Goal: Task Accomplishment & Management: Manage account settings

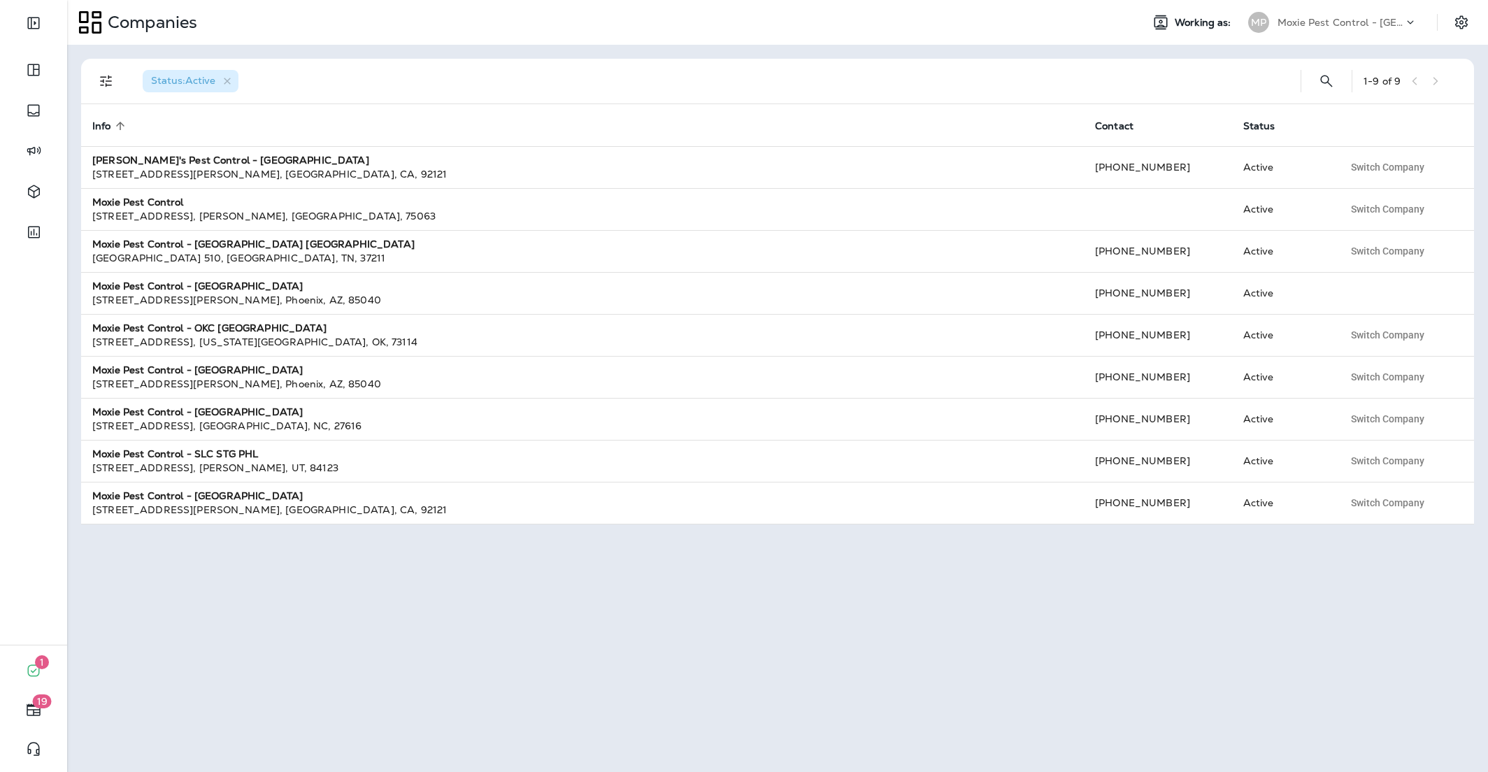
click at [1340, 29] on div "Moxie Pest Control - [GEOGRAPHIC_DATA]" at bounding box center [1341, 22] width 126 height 21
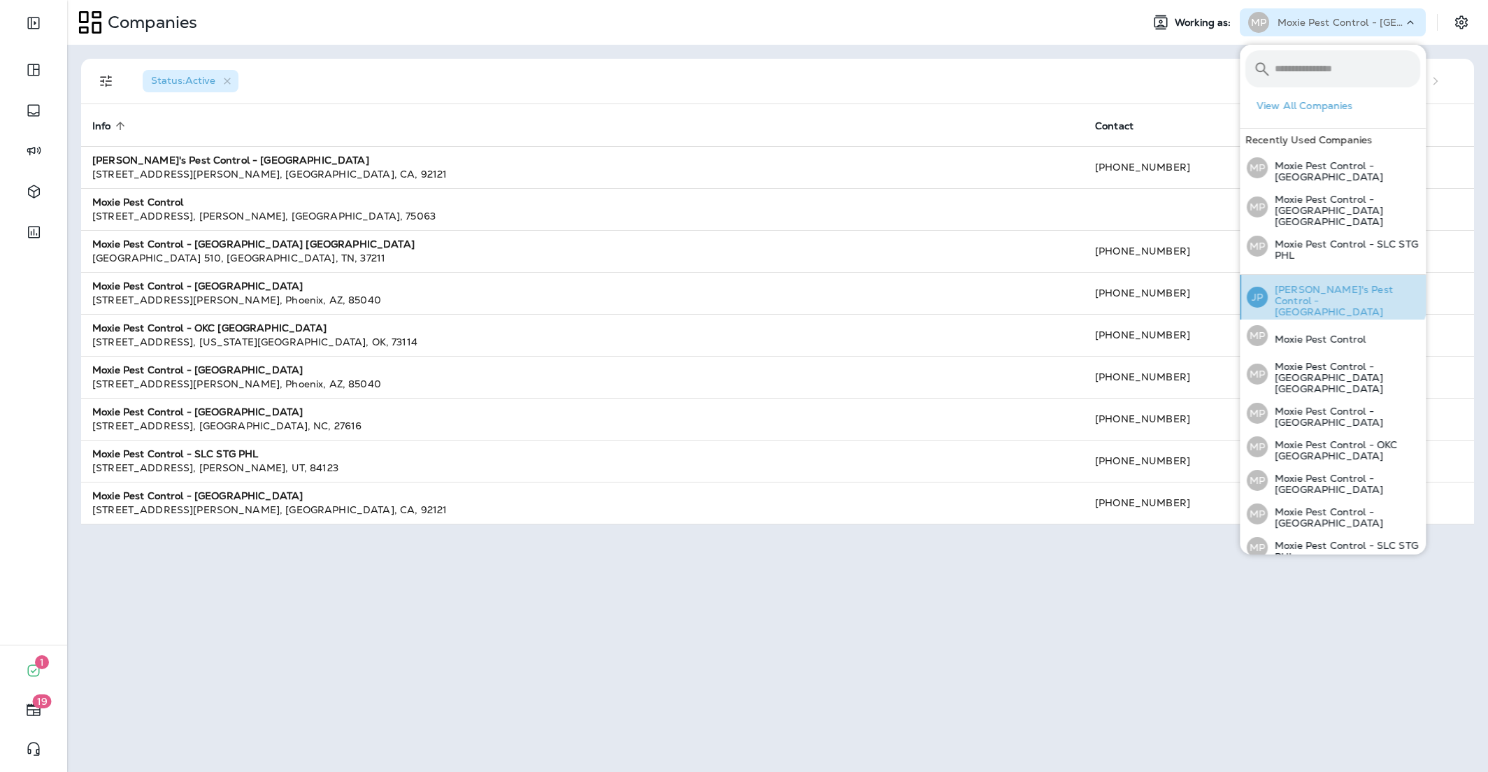
click at [1317, 284] on p "[PERSON_NAME]'s Pest Control - [GEOGRAPHIC_DATA]" at bounding box center [1344, 301] width 152 height 34
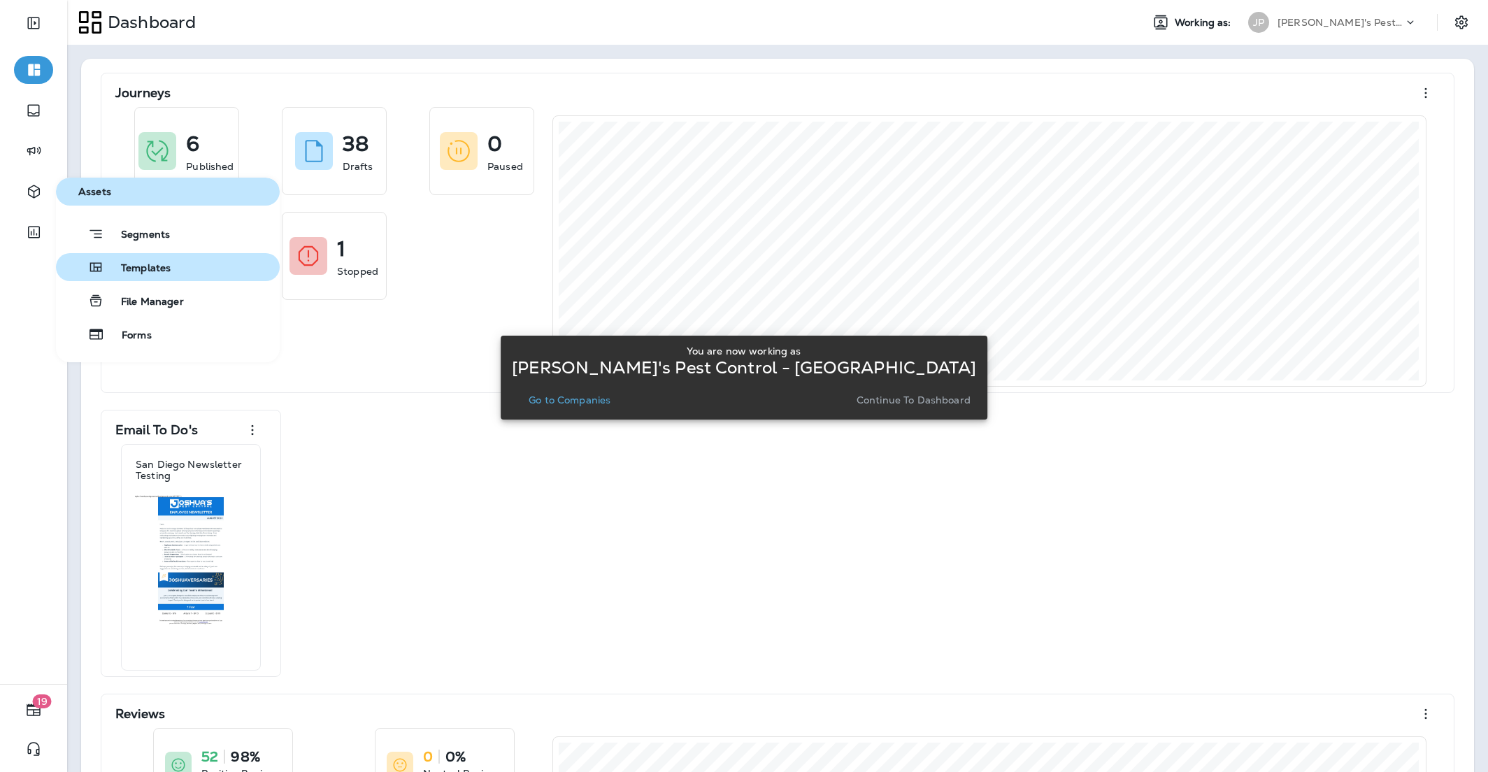
click at [95, 262] on icon "button" at bounding box center [95, 267] width 17 height 17
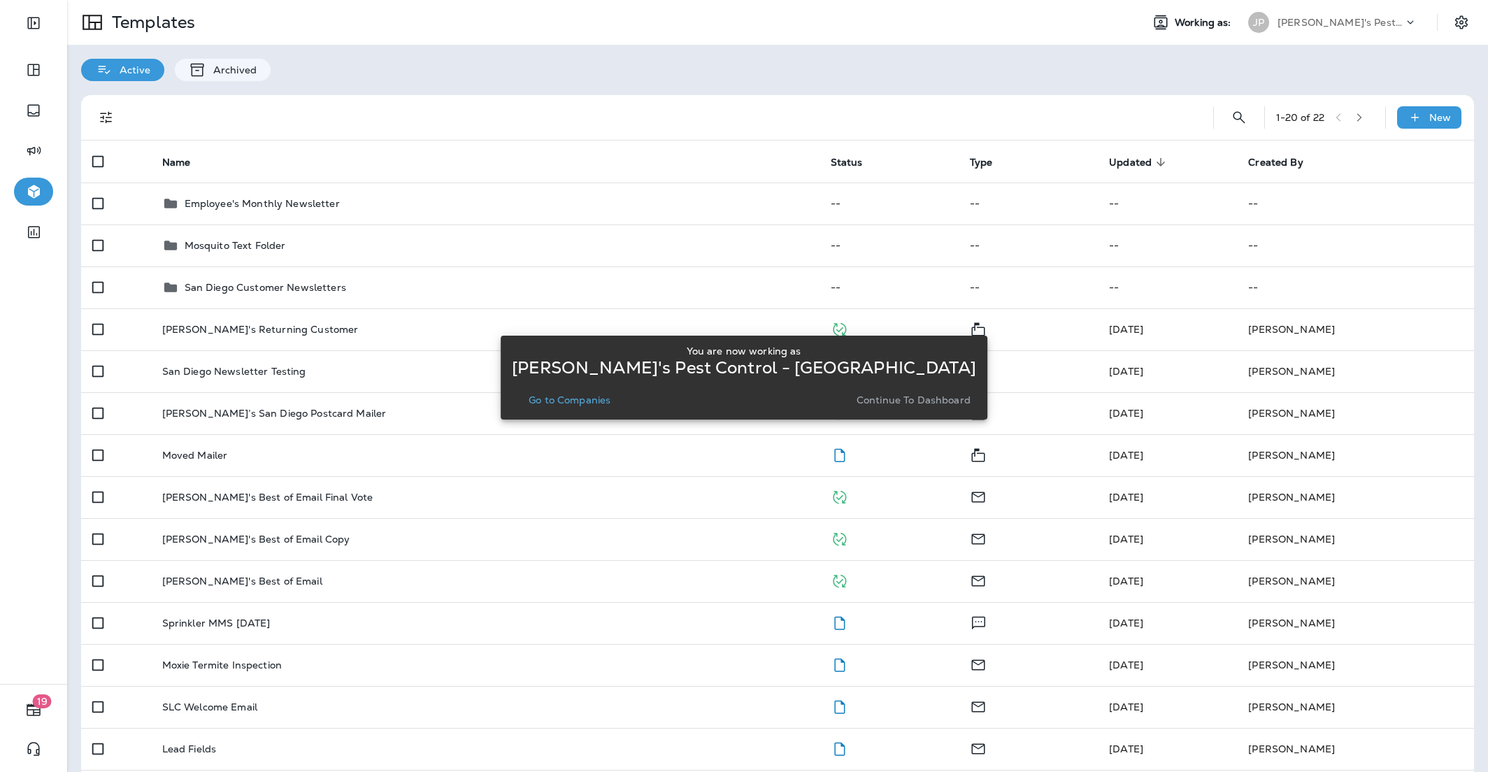
click at [610, 401] on p "Go to Companies" at bounding box center [570, 399] width 82 height 11
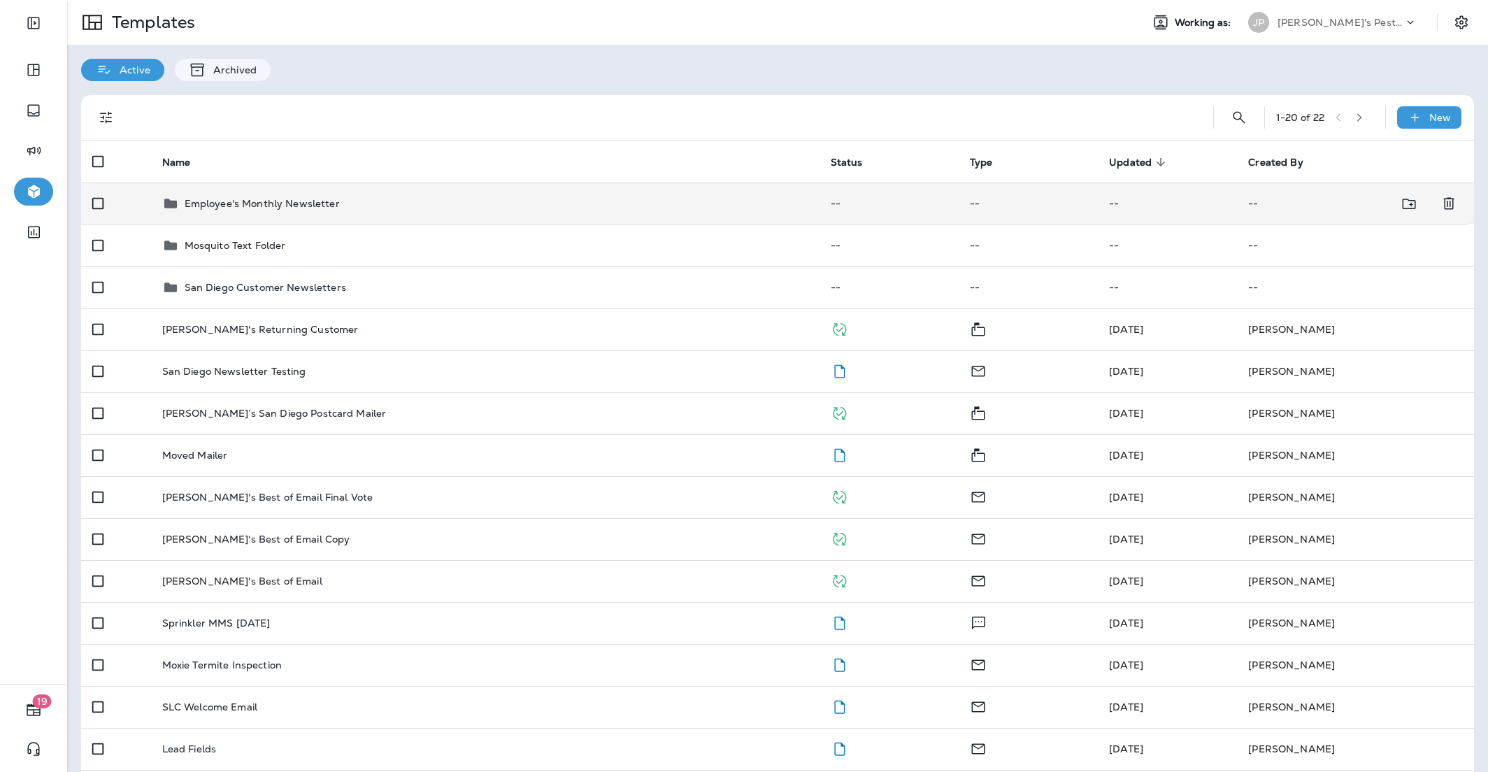
click at [383, 207] on div "Employee's Monthly Newsletter" at bounding box center [485, 203] width 646 height 17
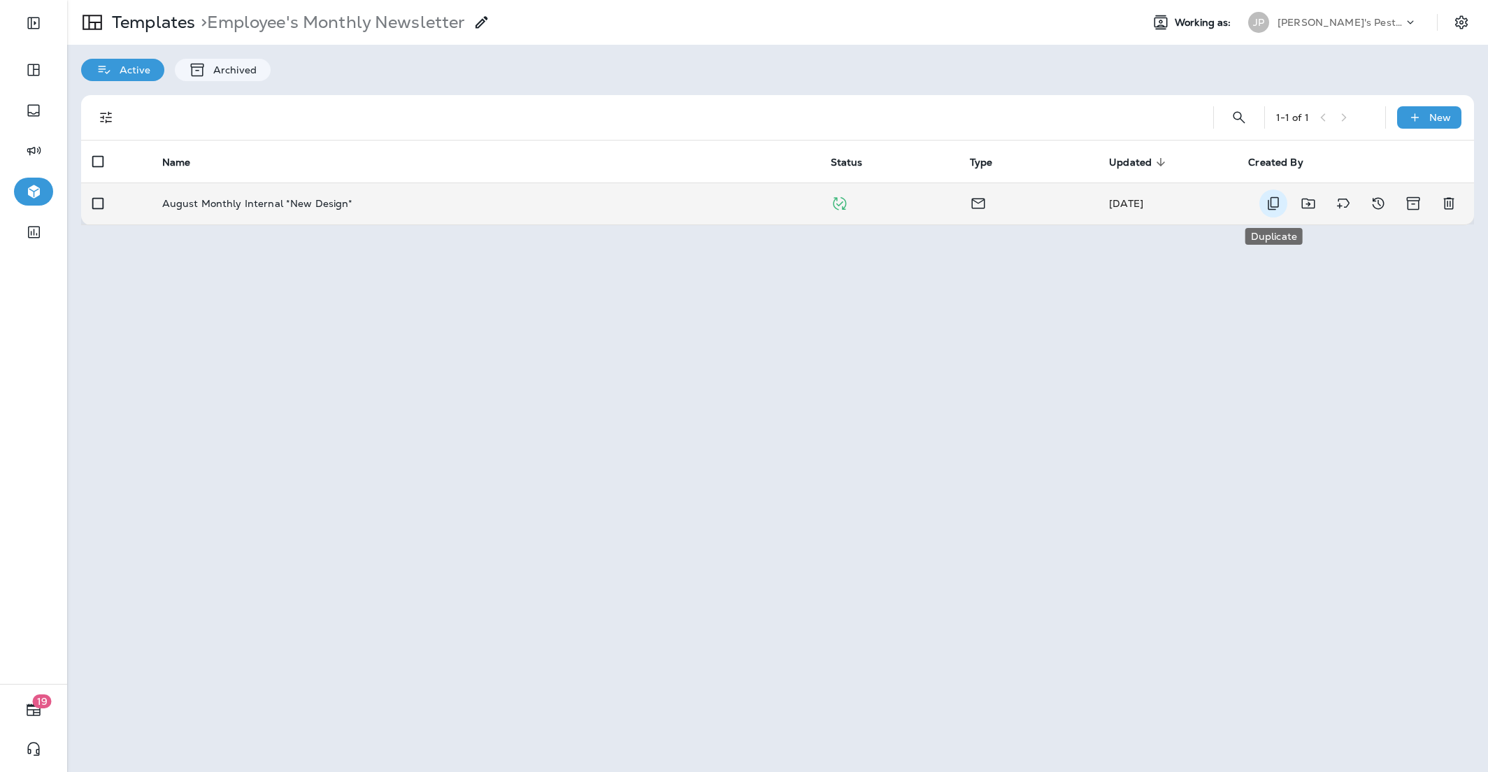
click at [1275, 203] on icon "Duplicate" at bounding box center [1273, 203] width 17 height 17
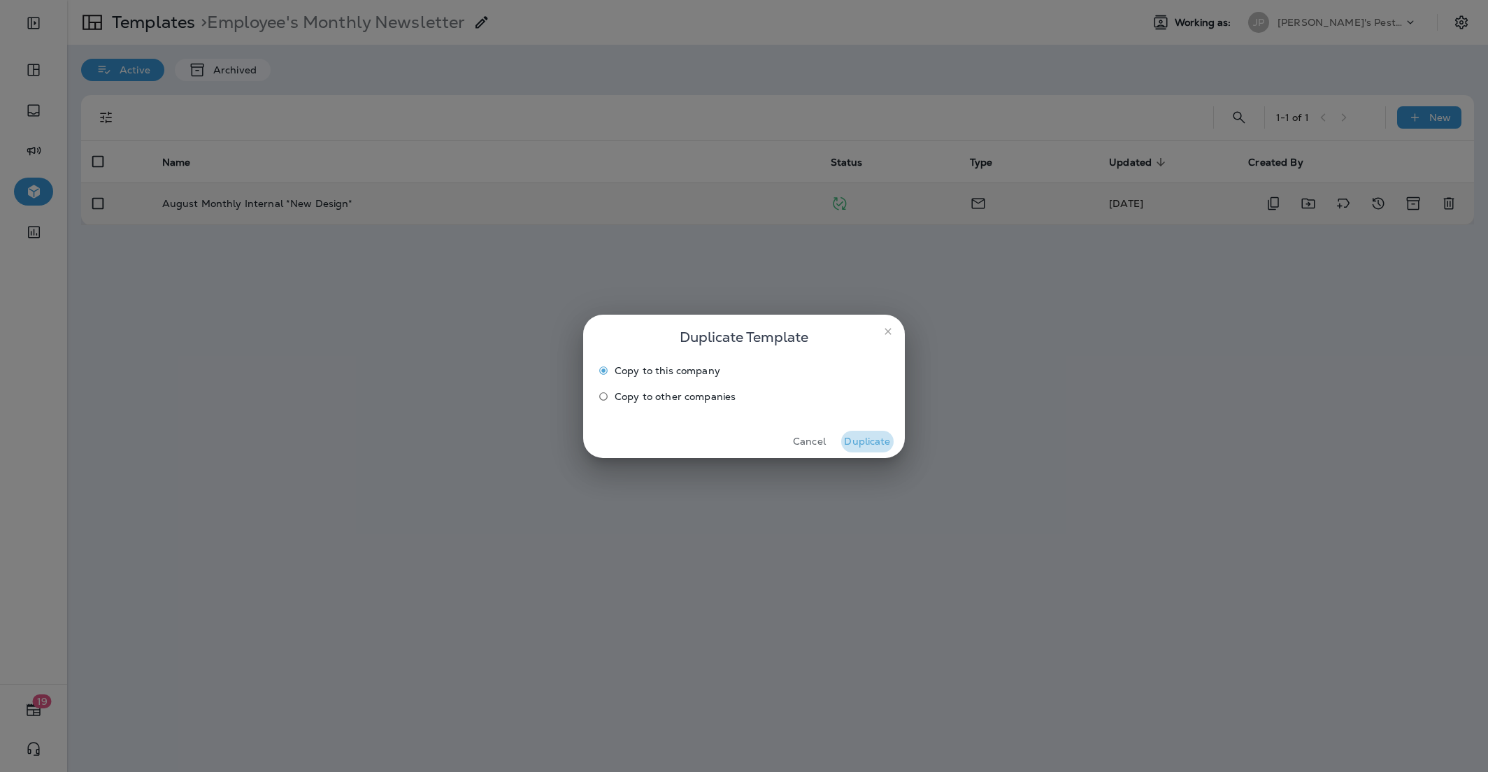
click at [883, 433] on button "Duplicate" at bounding box center [867, 442] width 52 height 22
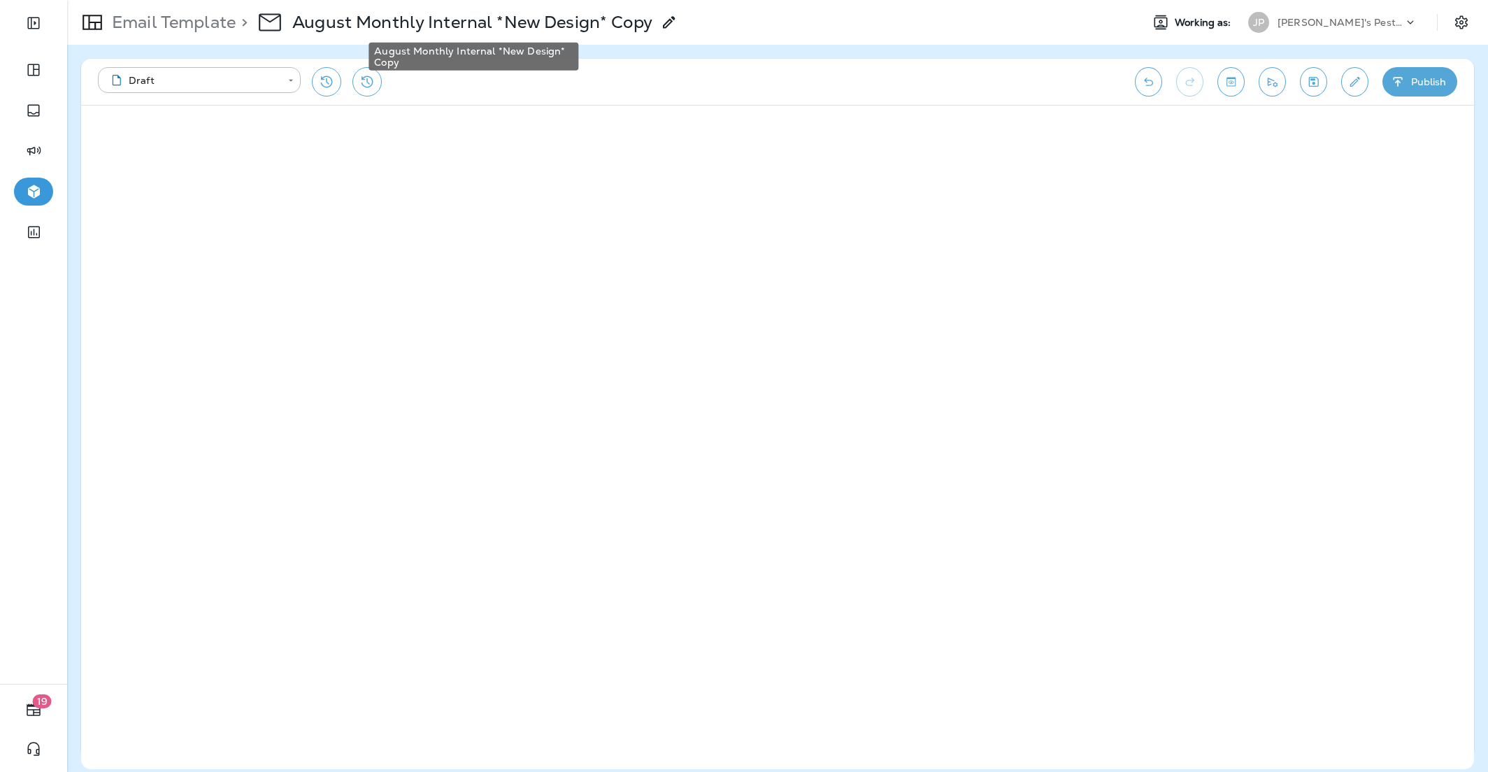
click at [462, 27] on p "August Monthly Internal *New Design* Copy" at bounding box center [472, 22] width 360 height 21
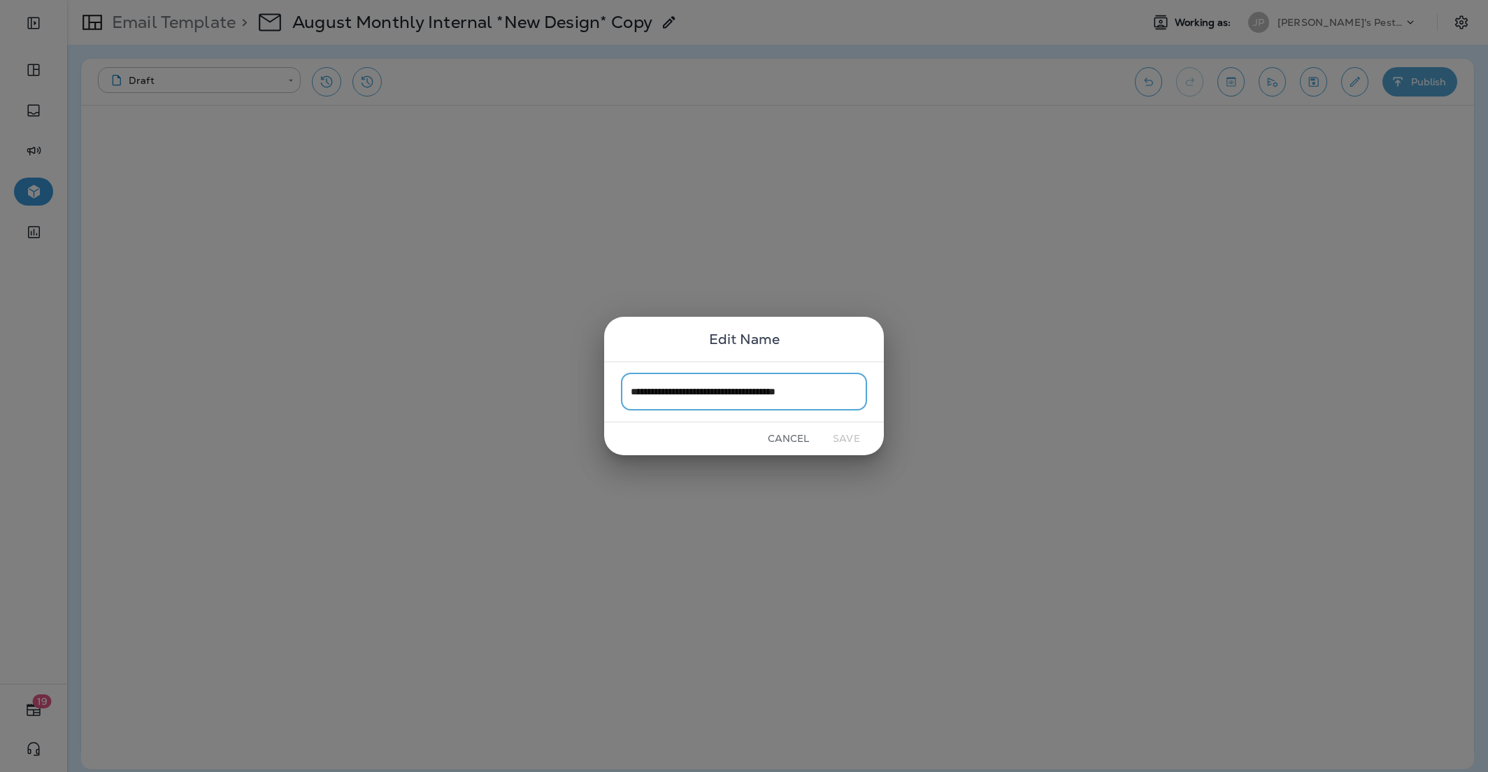
click at [666, 394] on input "**********" at bounding box center [744, 391] width 246 height 37
drag, startPoint x: 771, startPoint y: 395, endPoint x: 855, endPoint y: 400, distance: 84.1
click at [855, 400] on input "**********" at bounding box center [744, 391] width 246 height 37
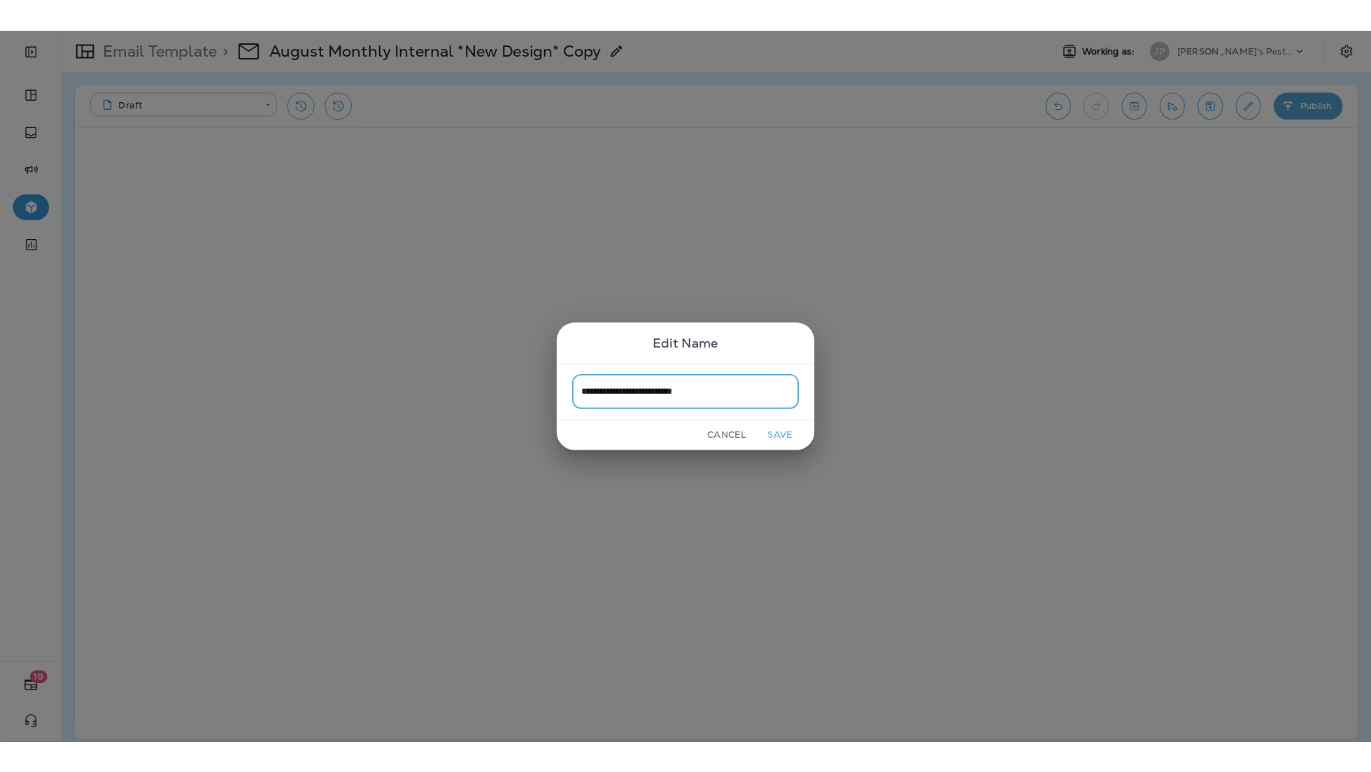
scroll to position [0, 0]
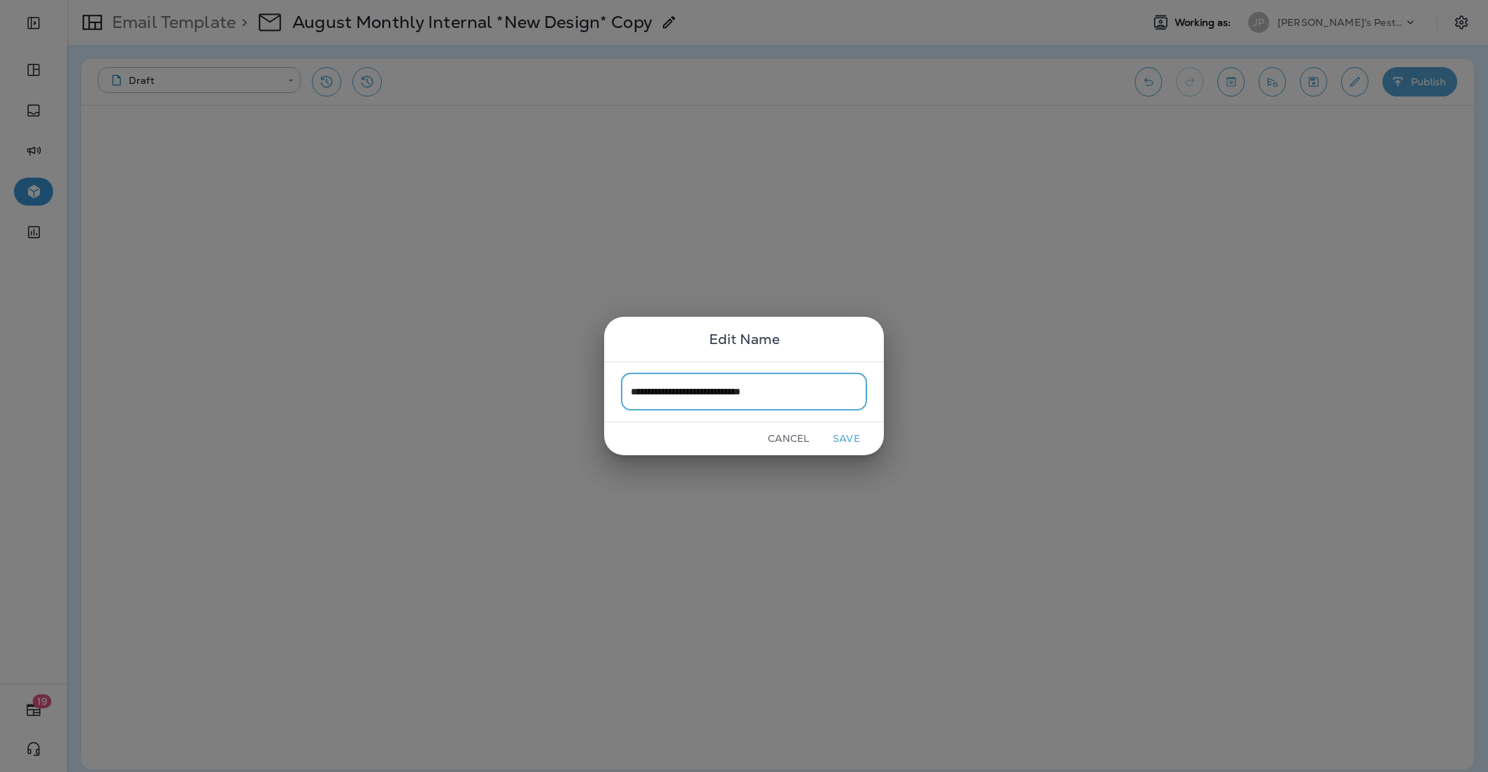
type input "**********"
click at [839, 446] on button "Save" at bounding box center [846, 439] width 52 height 22
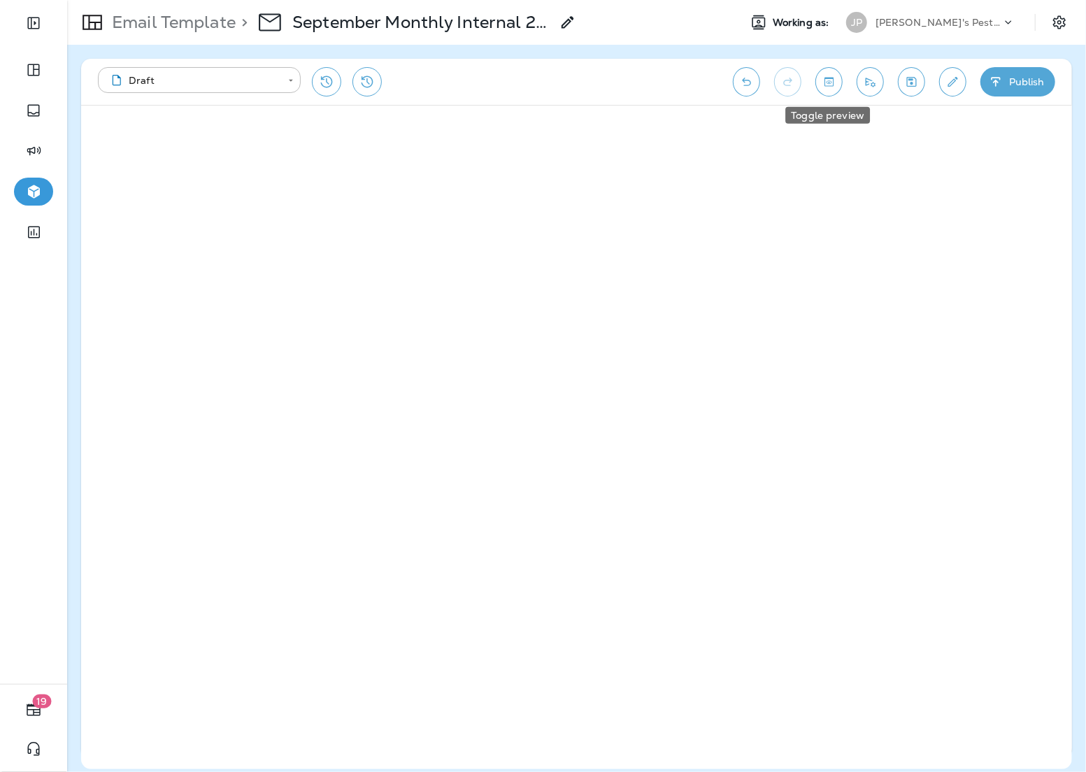
click at [830, 85] on icon "Toggle preview" at bounding box center [829, 82] width 15 height 14
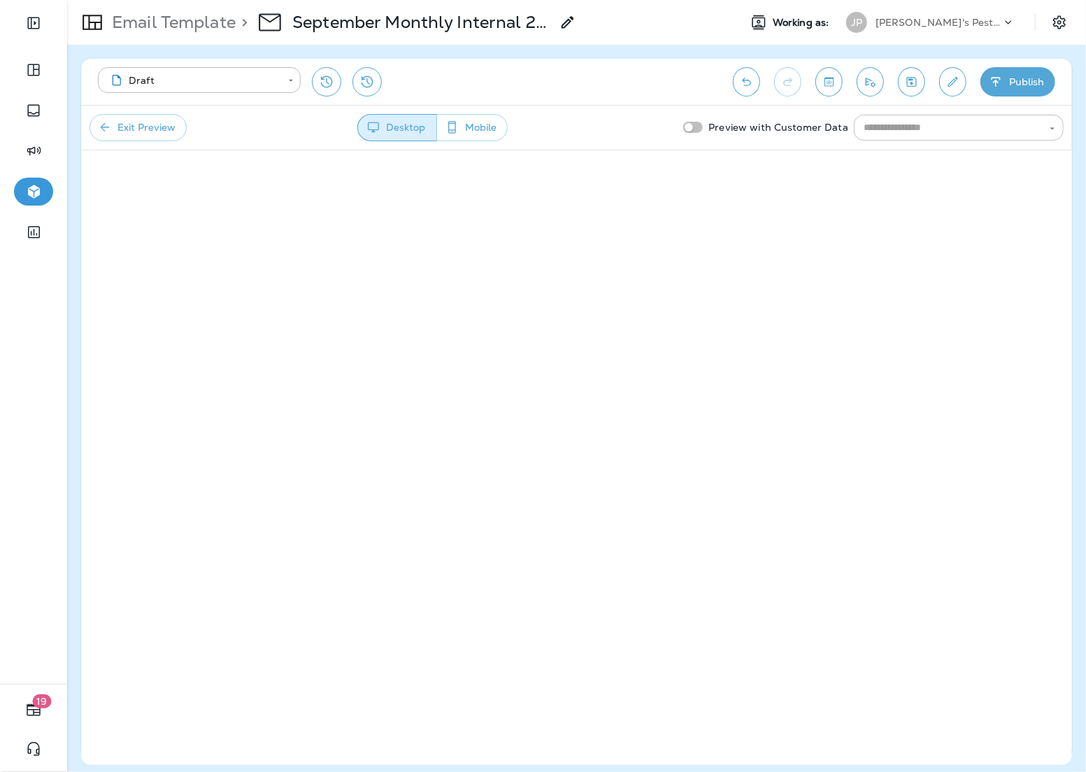
click at [163, 131] on button "Exit Preview" at bounding box center [138, 127] width 97 height 27
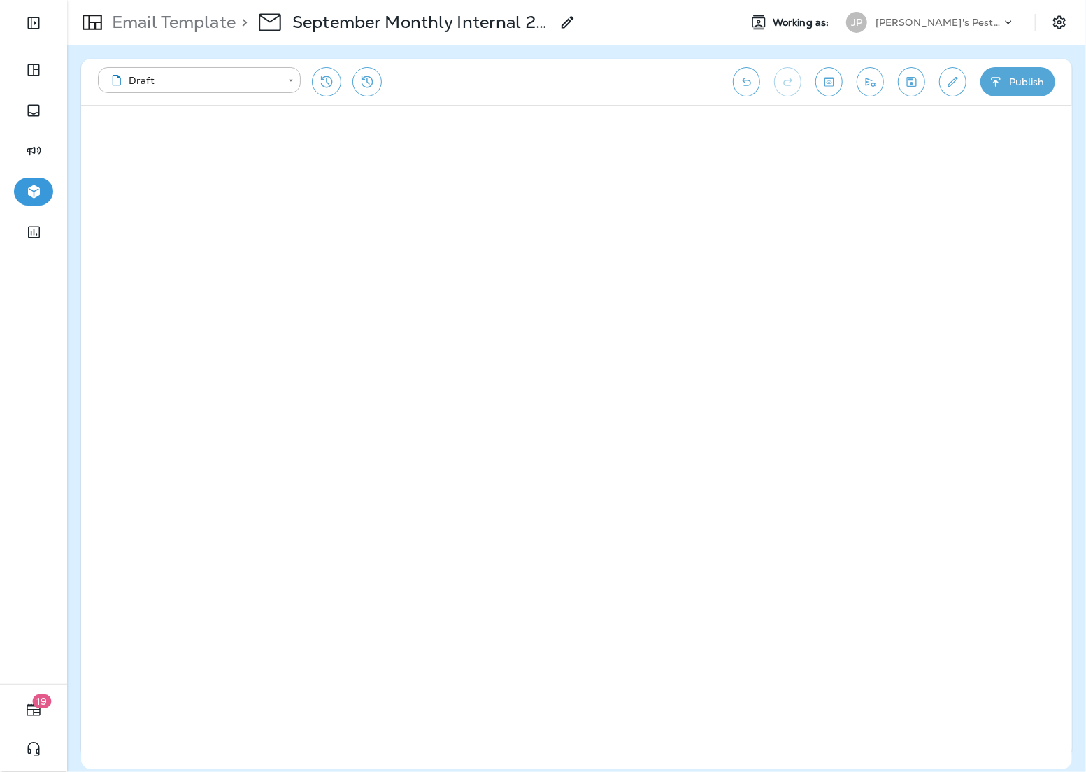
click at [922, 81] on button "Save" at bounding box center [911, 81] width 27 height 29
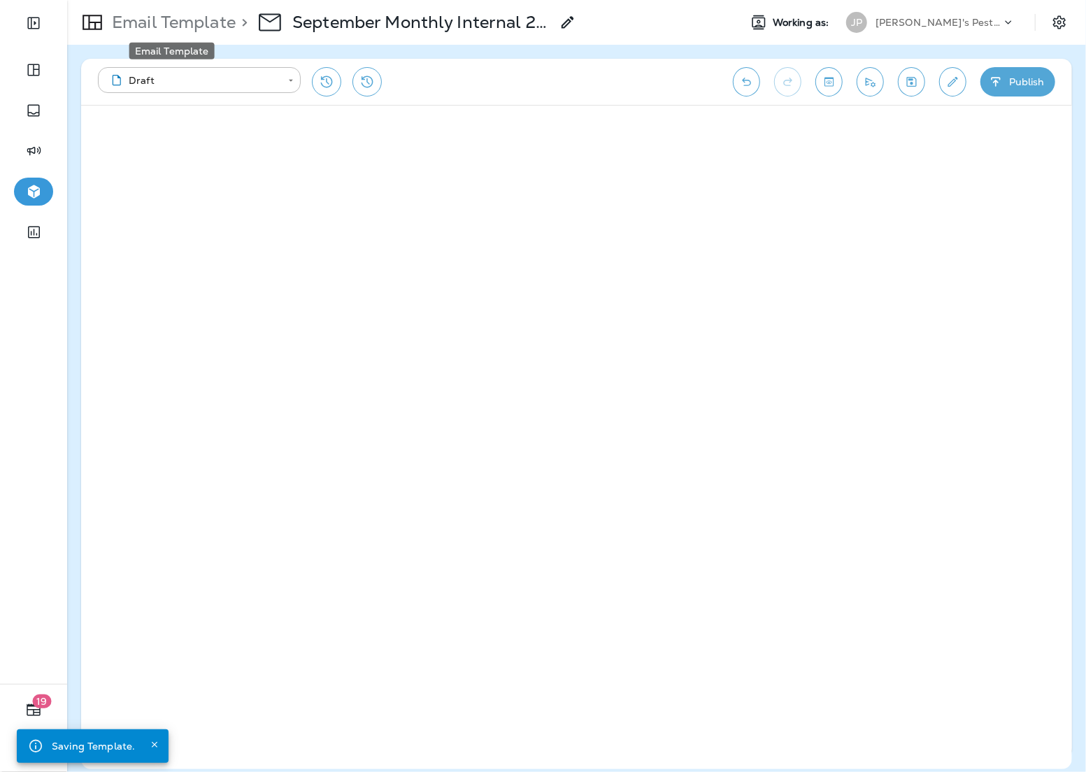
click at [175, 23] on p "Email Template" at bounding box center [170, 22] width 129 height 21
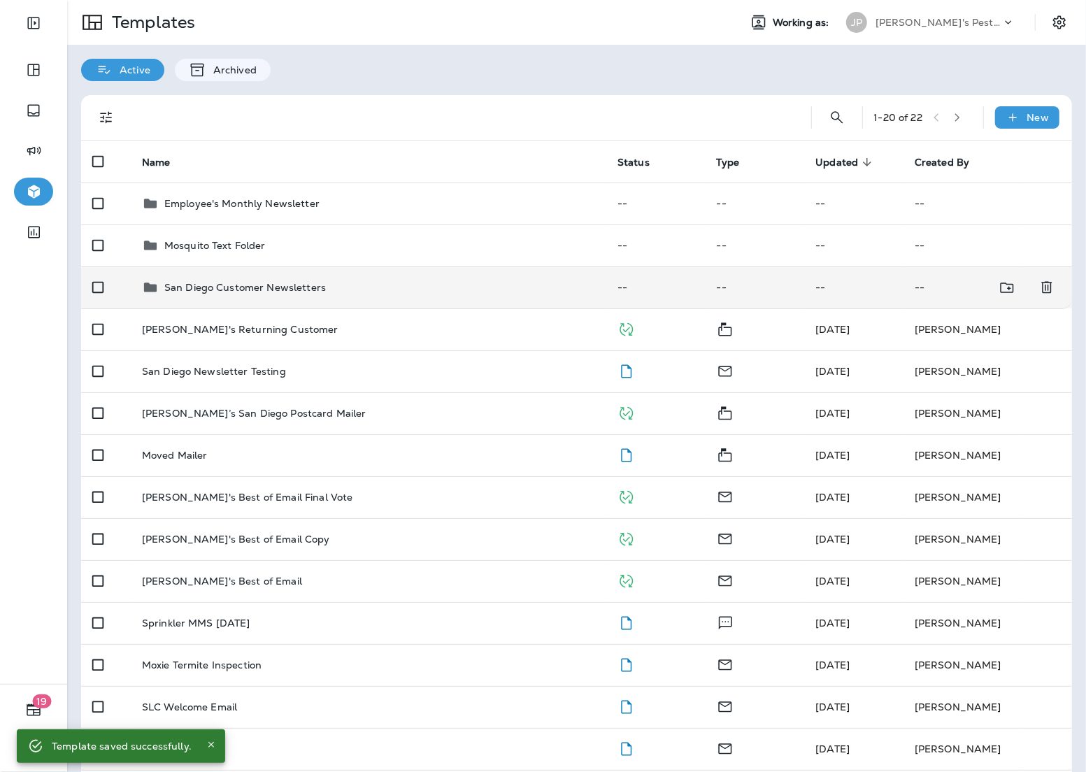
click at [231, 280] on div "San Diego Customer Newsletters" at bounding box center [245, 287] width 162 height 17
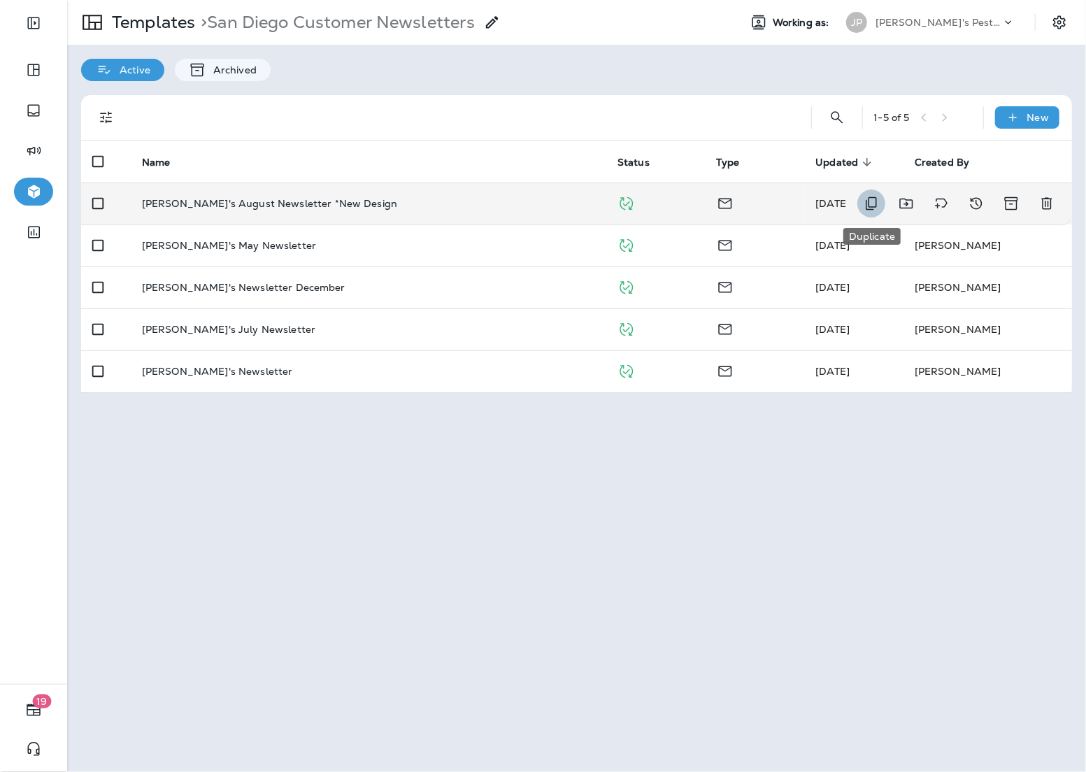
click at [874, 204] on icon "Duplicate" at bounding box center [871, 203] width 17 height 17
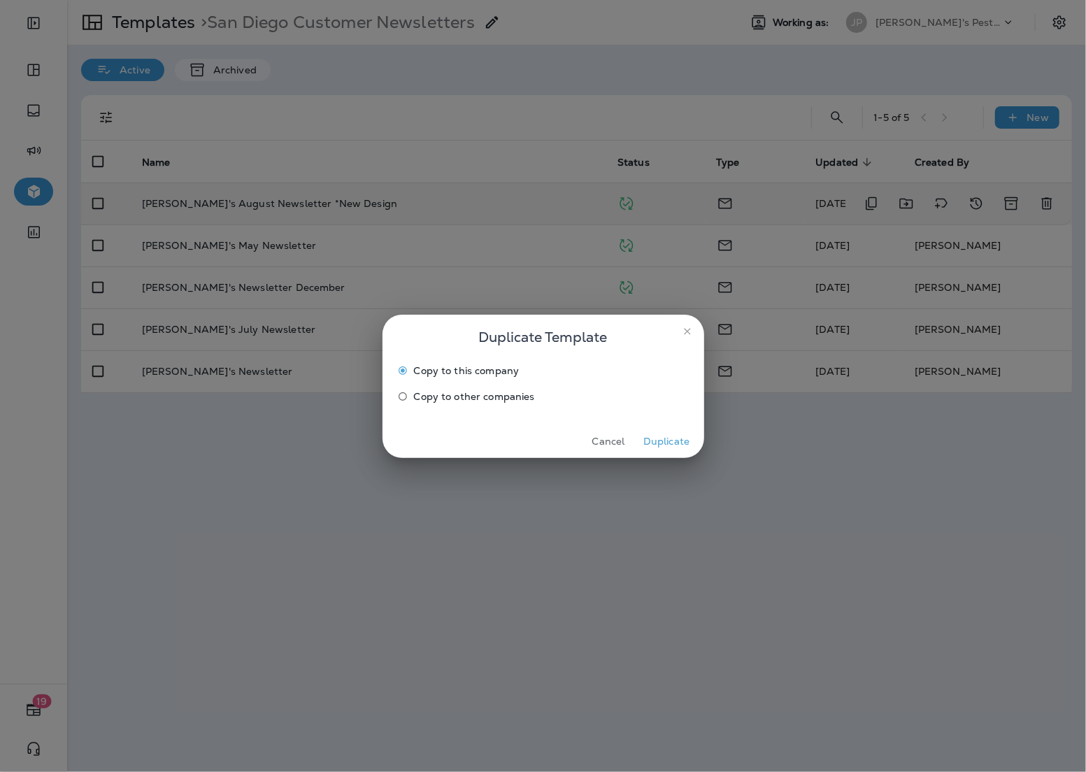
click at [654, 445] on button "Duplicate" at bounding box center [667, 442] width 52 height 22
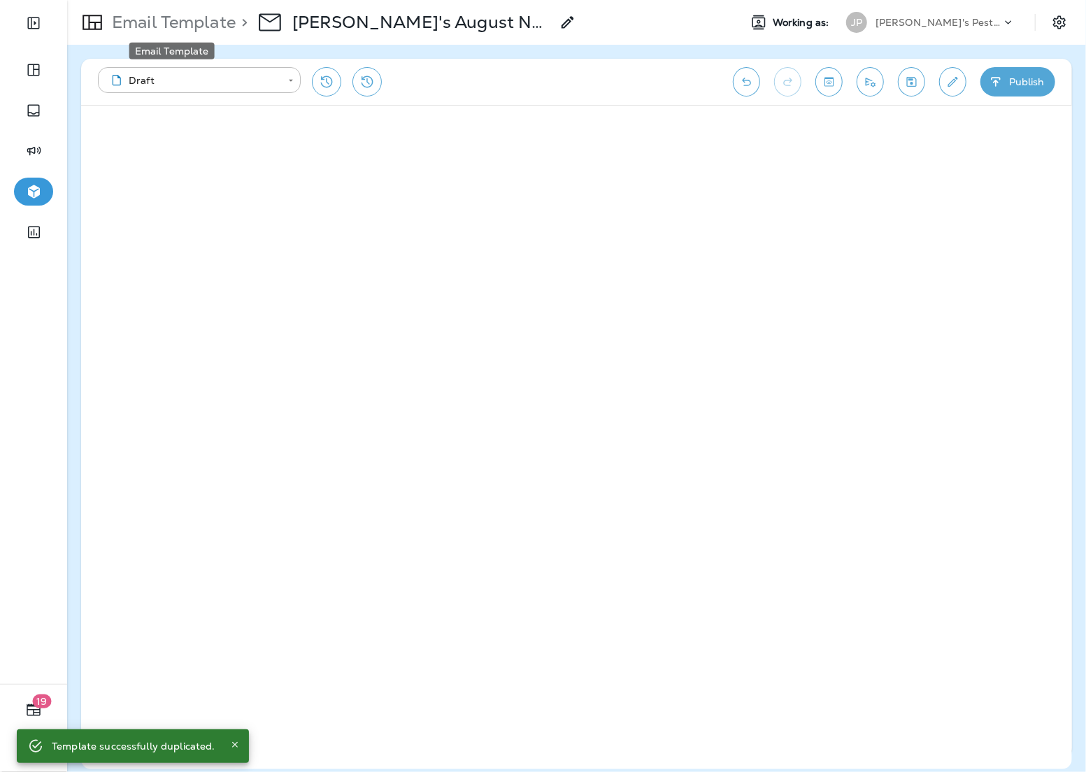
click at [201, 28] on p "Email Template" at bounding box center [170, 22] width 129 height 21
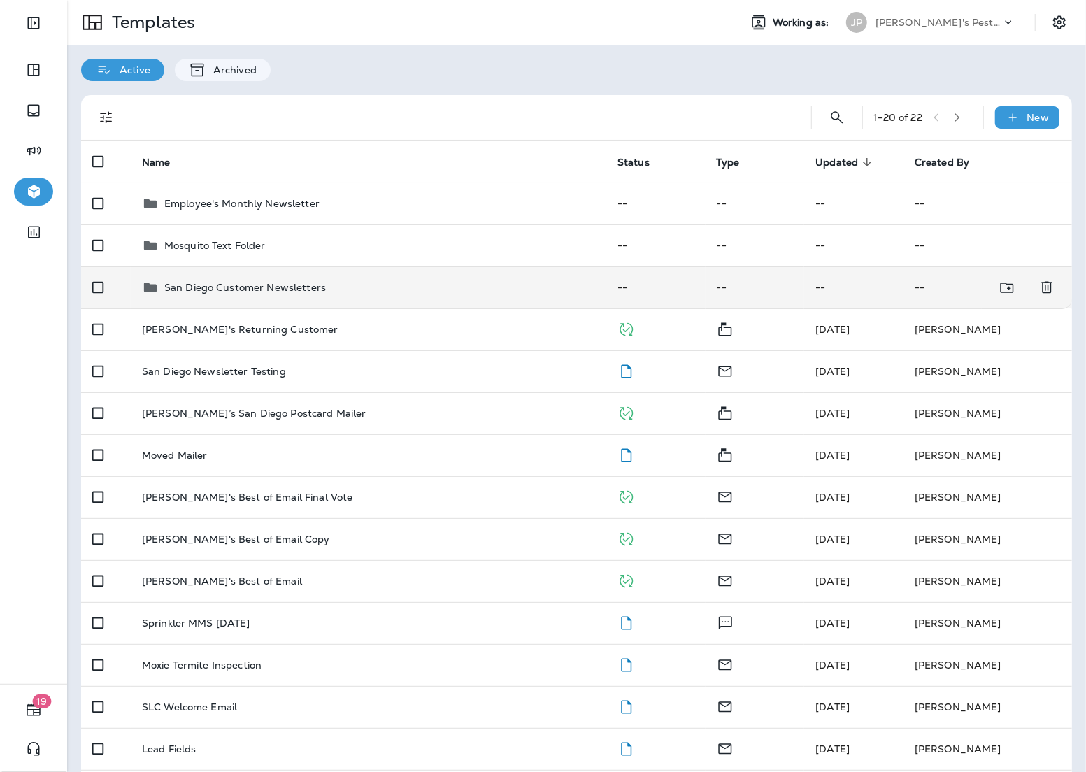
click at [293, 283] on p "San Diego Customer Newsletters" at bounding box center [245, 287] width 162 height 11
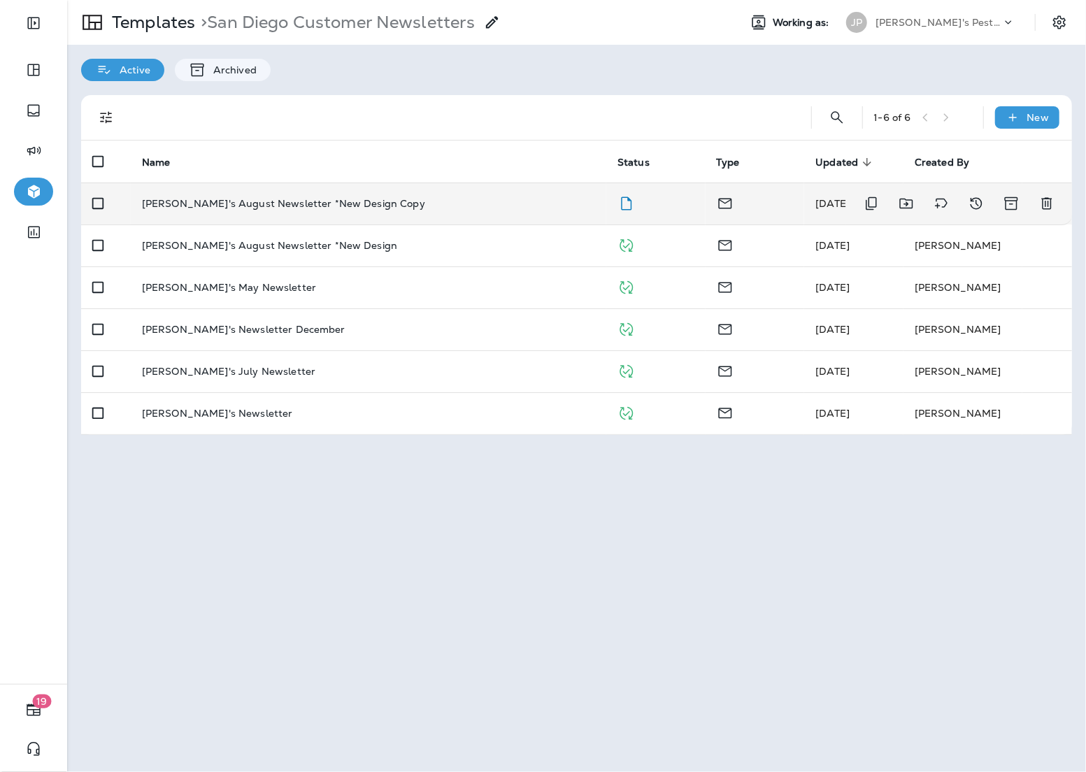
click at [347, 206] on p "[PERSON_NAME]'s August Newsletter *New Design Copy" at bounding box center [283, 203] width 283 height 11
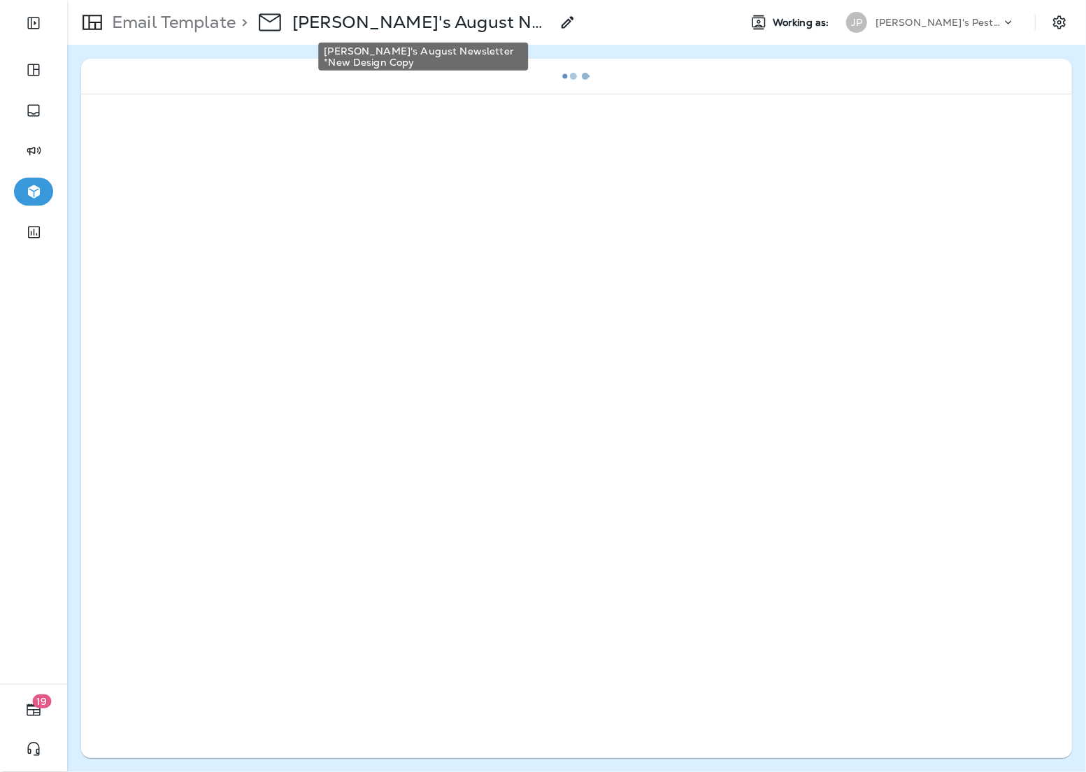
click at [363, 25] on p "[PERSON_NAME]'s August Newsletter *New Design Copy" at bounding box center [421, 22] width 259 height 21
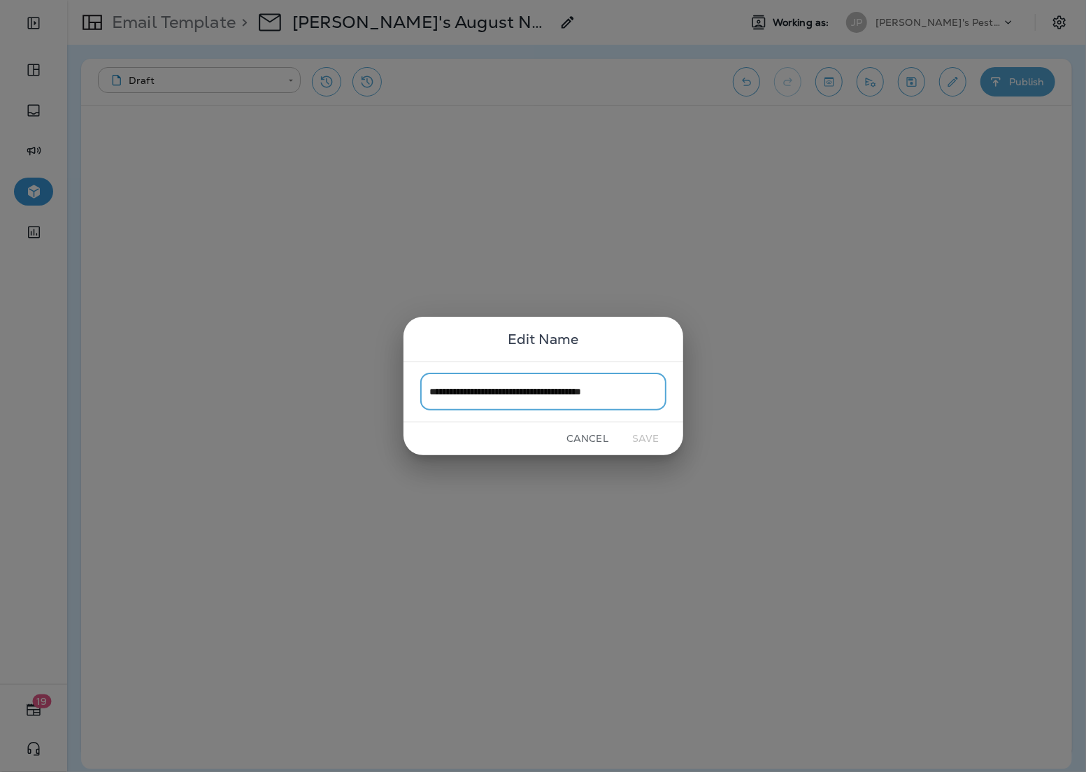
click at [629, 386] on input "**********" at bounding box center [543, 391] width 246 height 37
drag, startPoint x: 654, startPoint y: 391, endPoint x: 565, endPoint y: 390, distance: 88.8
click at [565, 390] on input "**********" at bounding box center [543, 391] width 246 height 37
click at [507, 392] on input "**********" at bounding box center [543, 391] width 246 height 37
type input "**********"
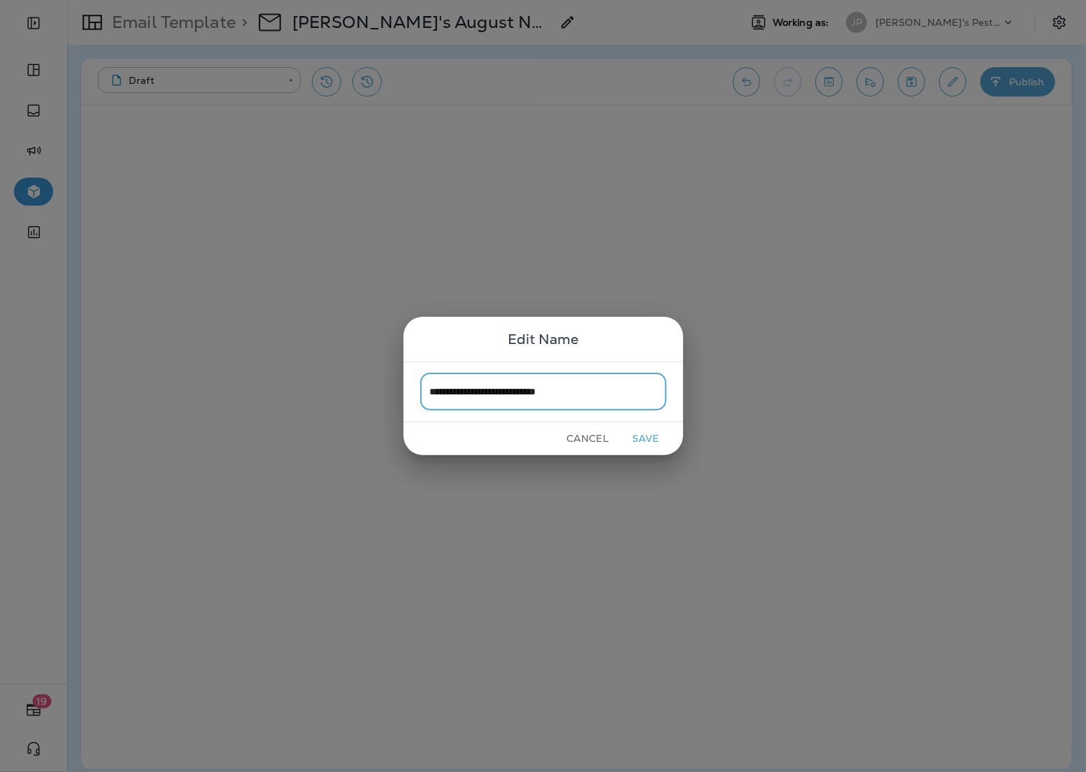
click at [641, 439] on button "Save" at bounding box center [646, 439] width 52 height 22
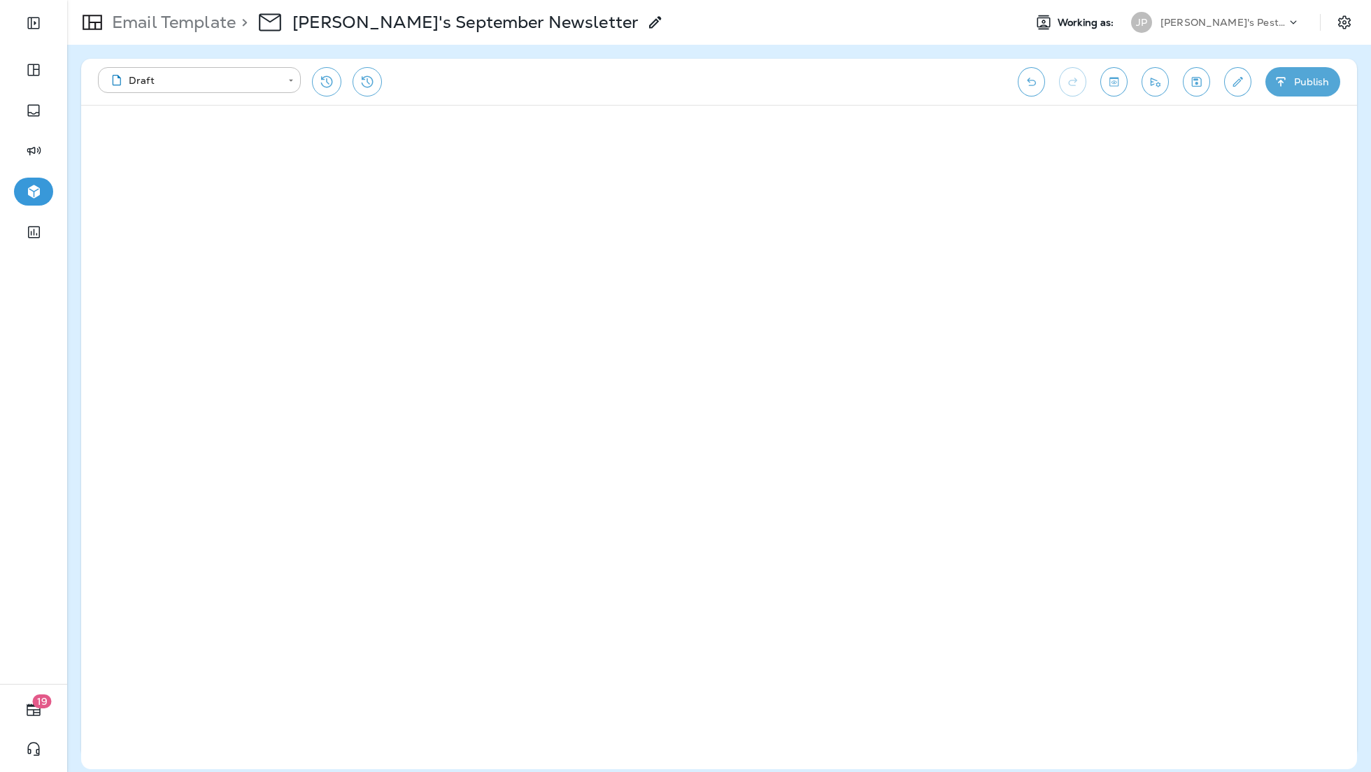
click at [1148, 87] on icon "Send test email" at bounding box center [1155, 82] width 15 height 14
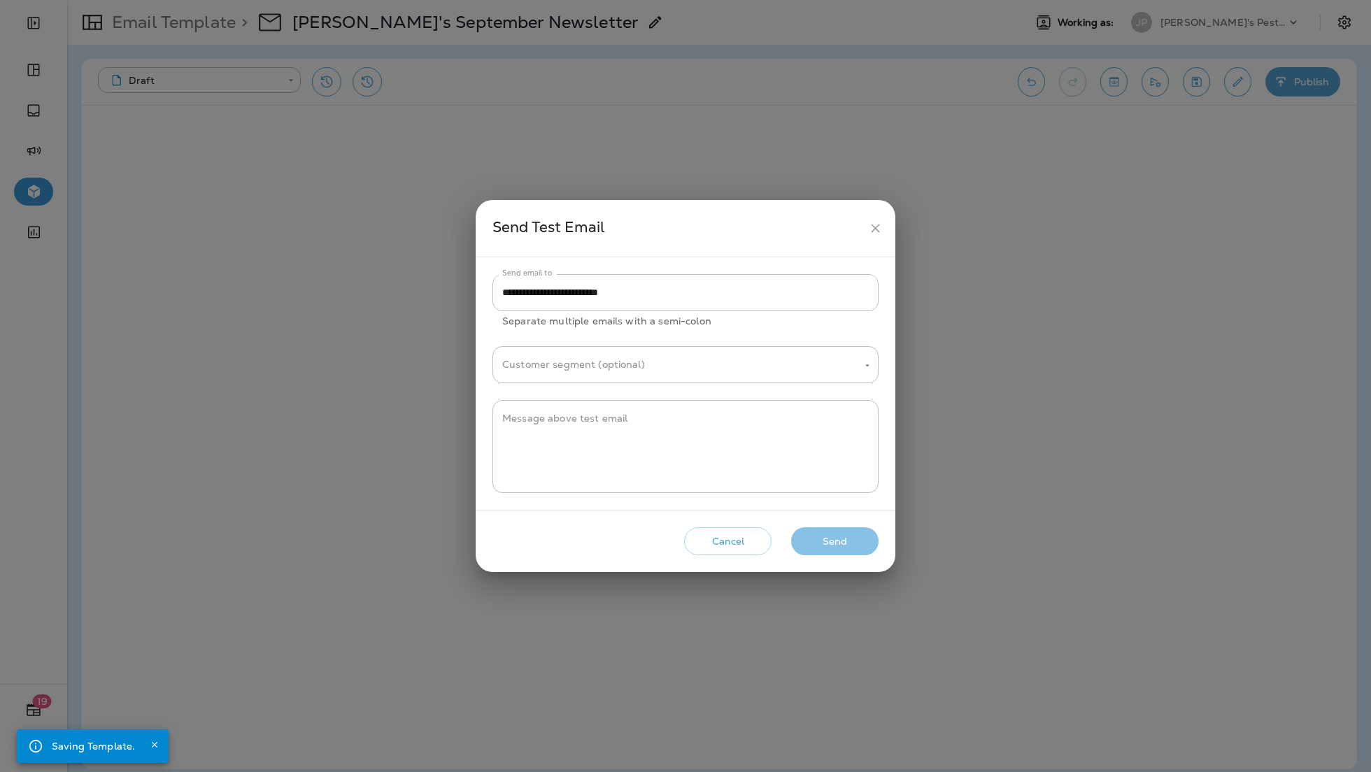
click at [813, 534] on button "Send" at bounding box center [834, 541] width 87 height 29
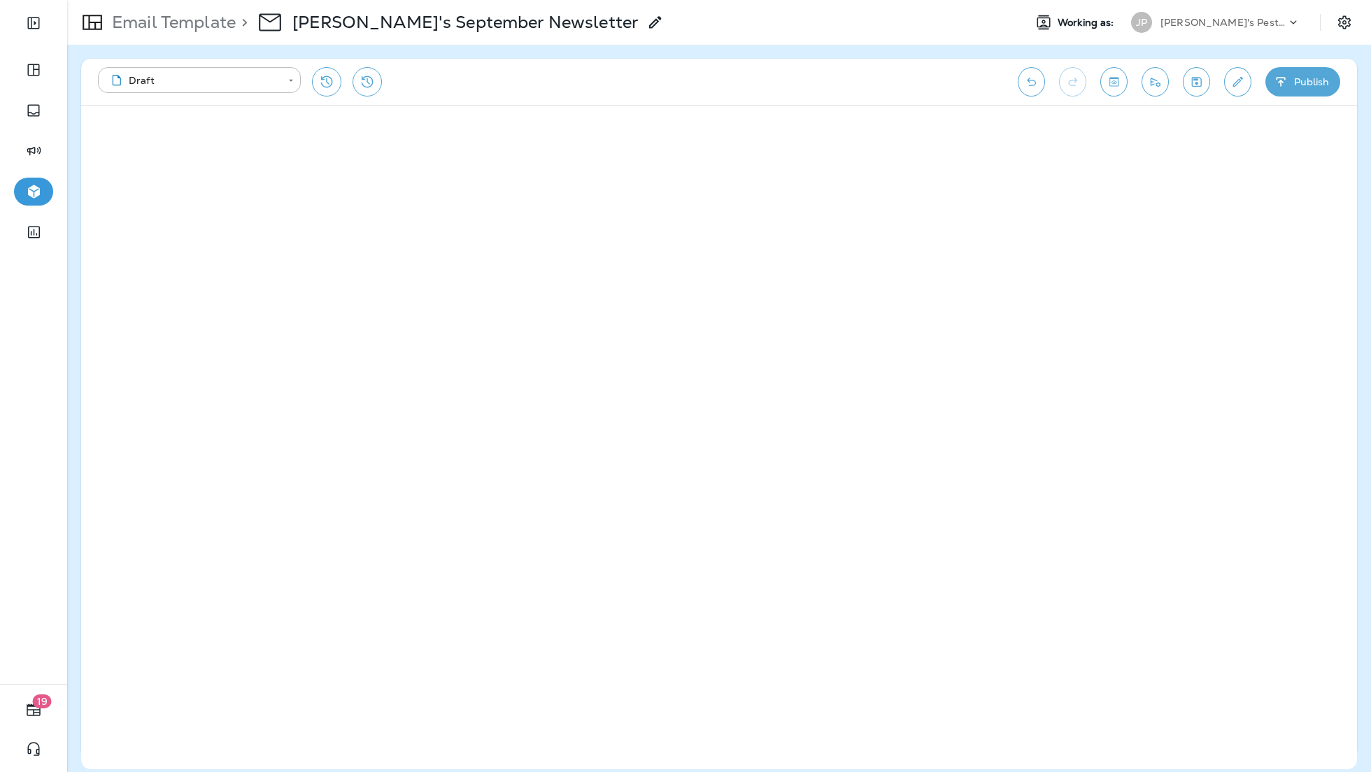
click at [1240, 80] on icon "Edit details" at bounding box center [1238, 82] width 10 height 10
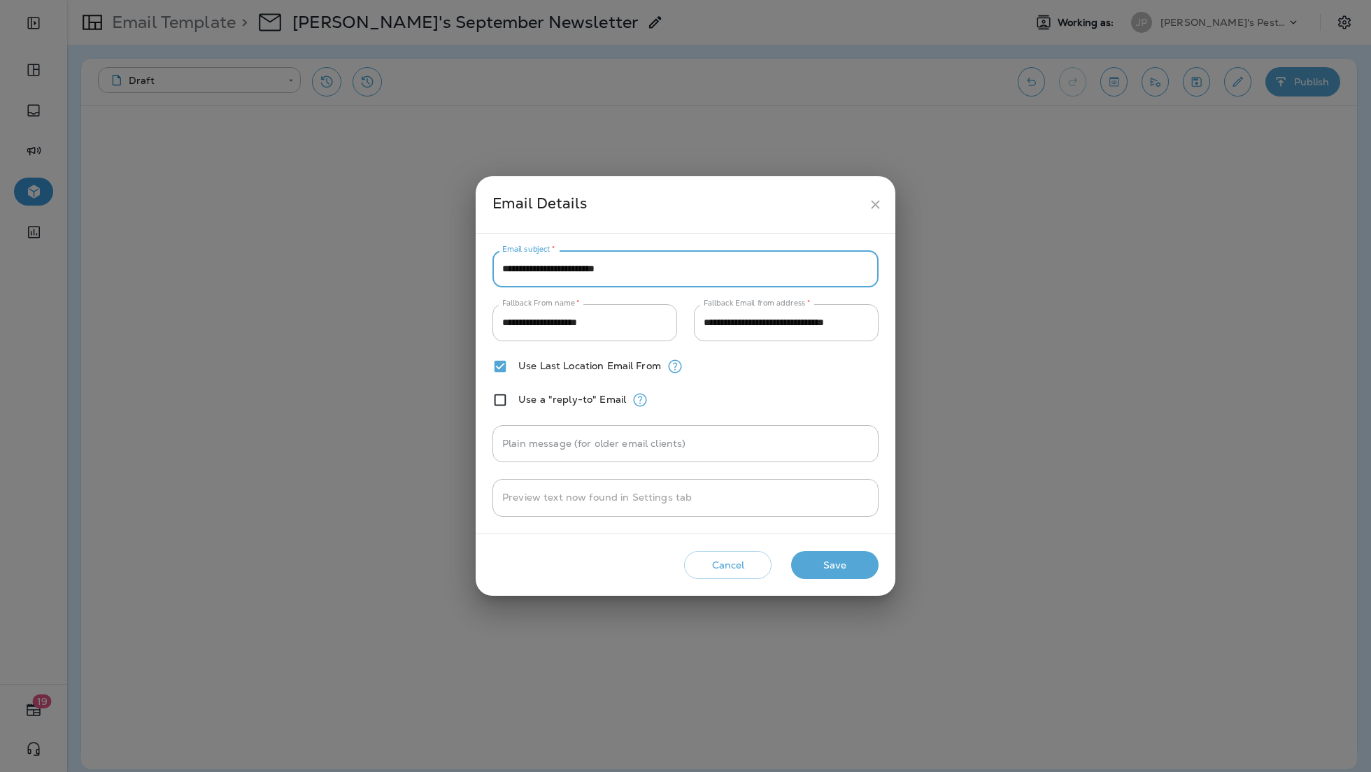
click at [612, 283] on input "**********" at bounding box center [685, 268] width 386 height 37
click at [618, 262] on input "**********" at bounding box center [685, 268] width 386 height 37
paste input "**********"
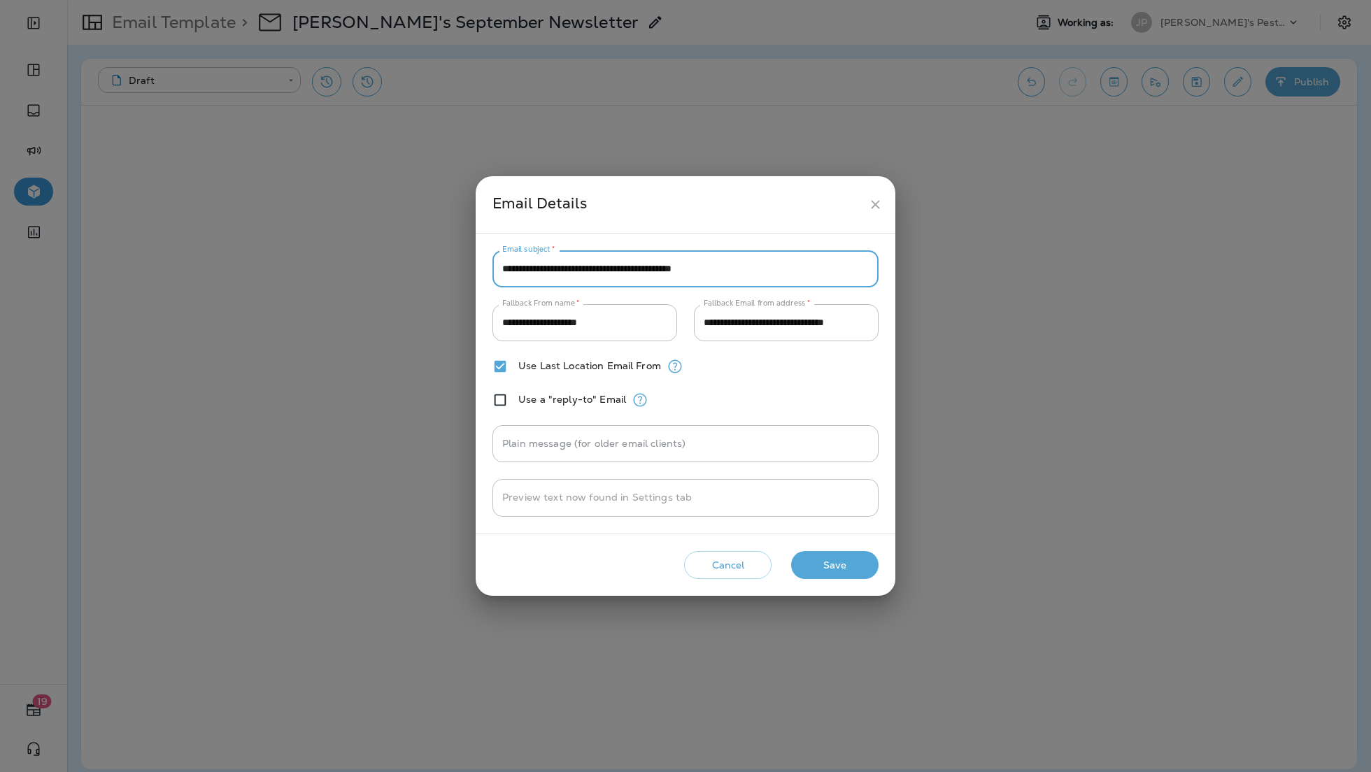
type input "**********"
click at [806, 559] on button "Save" at bounding box center [834, 565] width 87 height 29
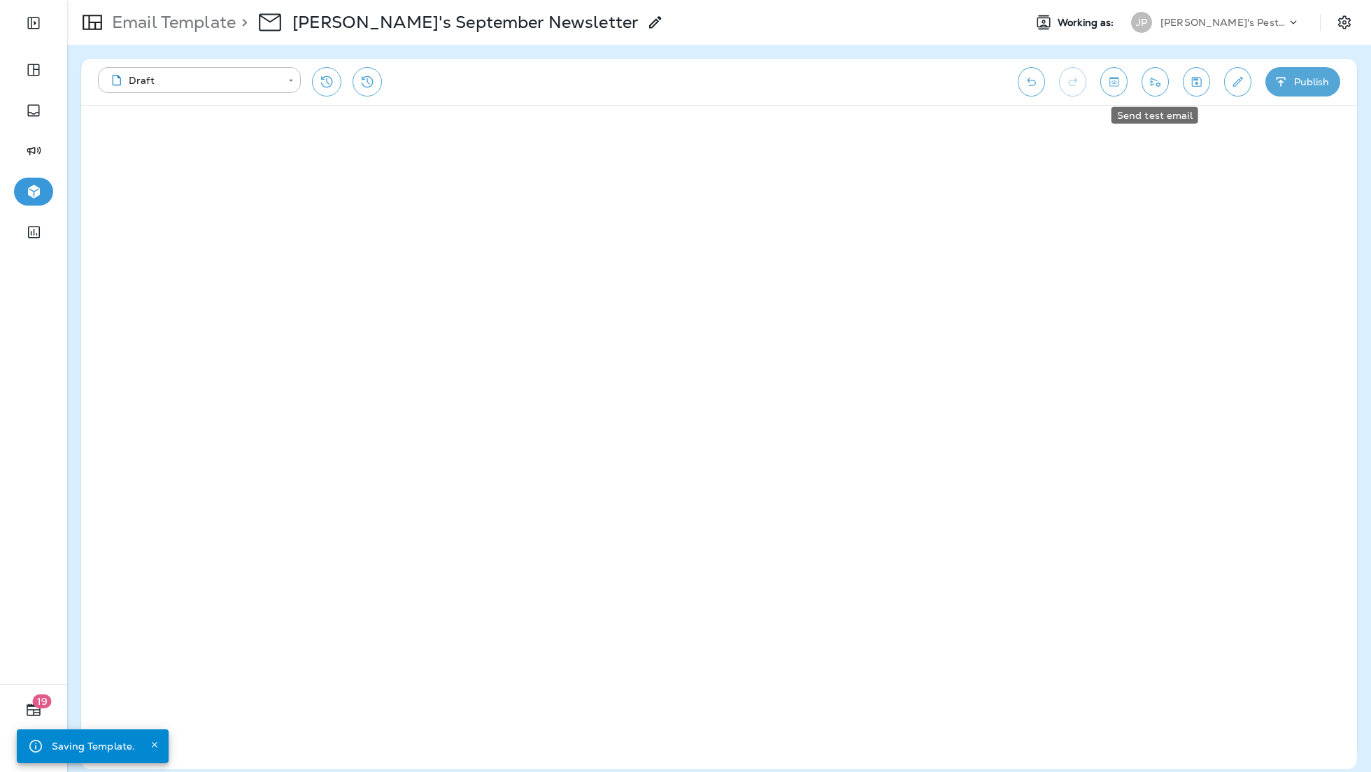
click at [1150, 89] on button "Send test email" at bounding box center [1154, 81] width 27 height 29
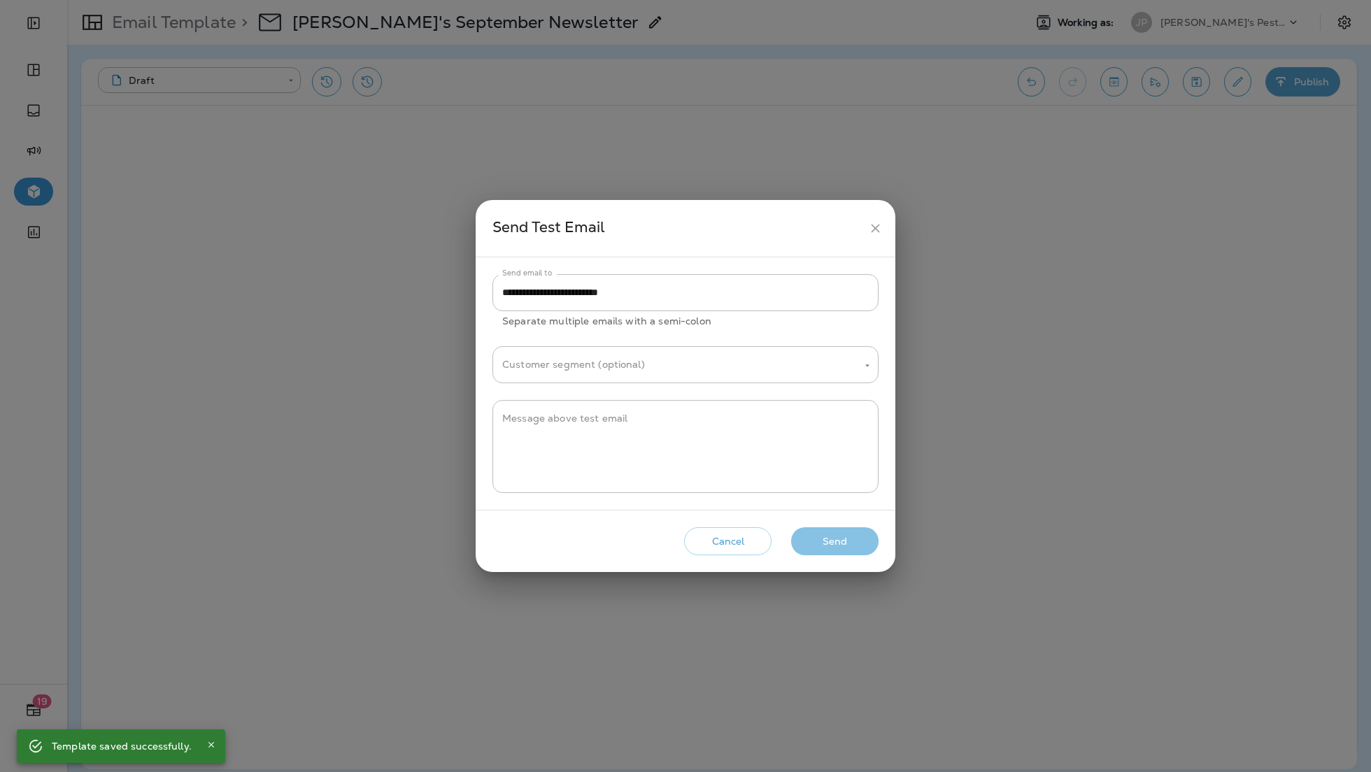
click at [825, 555] on button "Send" at bounding box center [834, 541] width 87 height 29
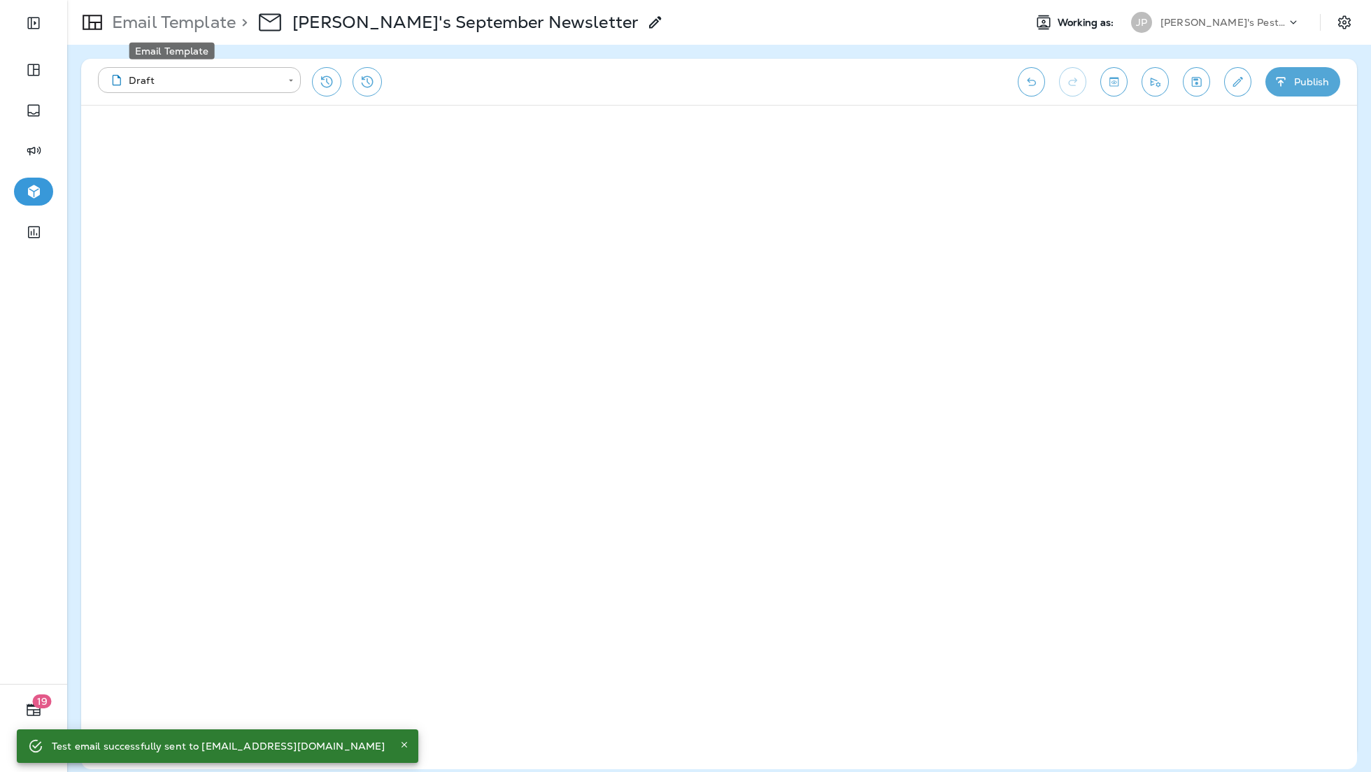
click at [167, 17] on p "Email Template" at bounding box center [170, 22] width 129 height 21
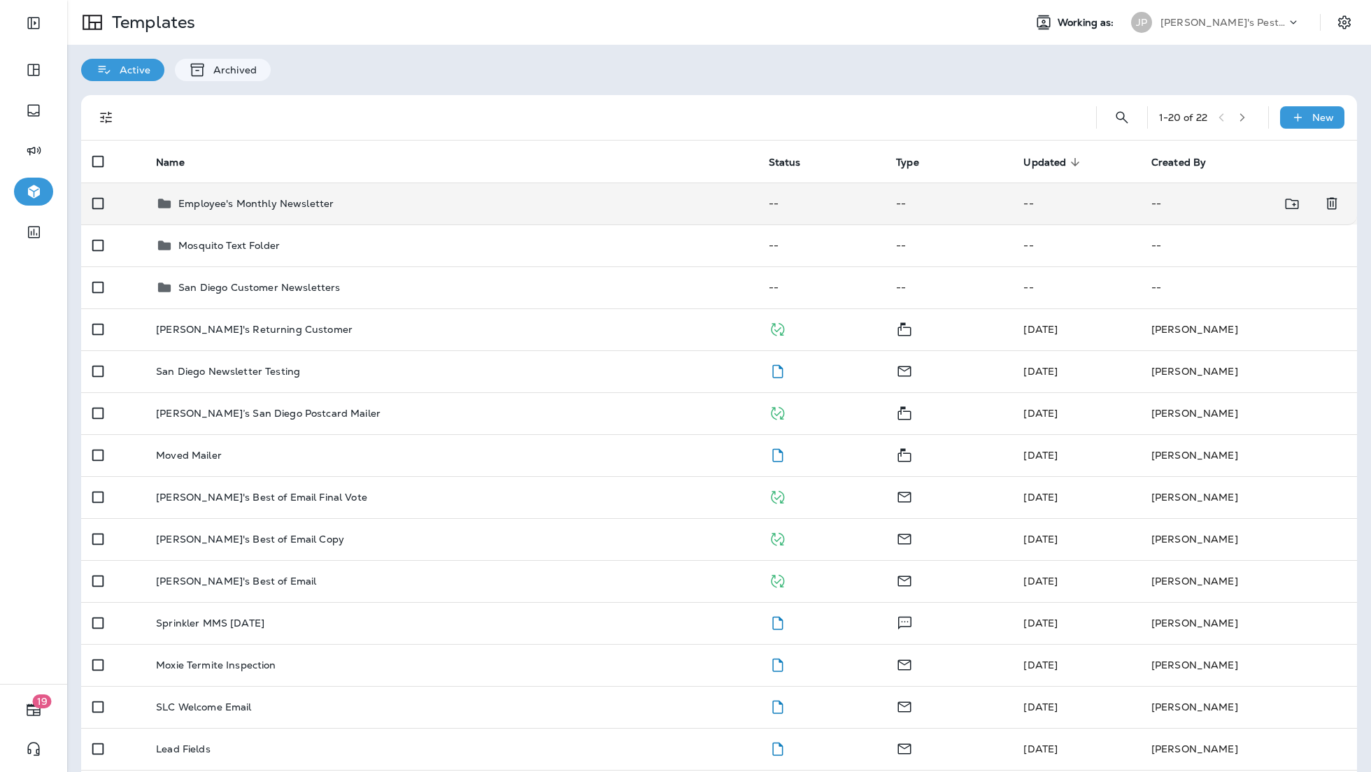
click at [273, 199] on p "Employee's Monthly Newsletter" at bounding box center [255, 203] width 155 height 11
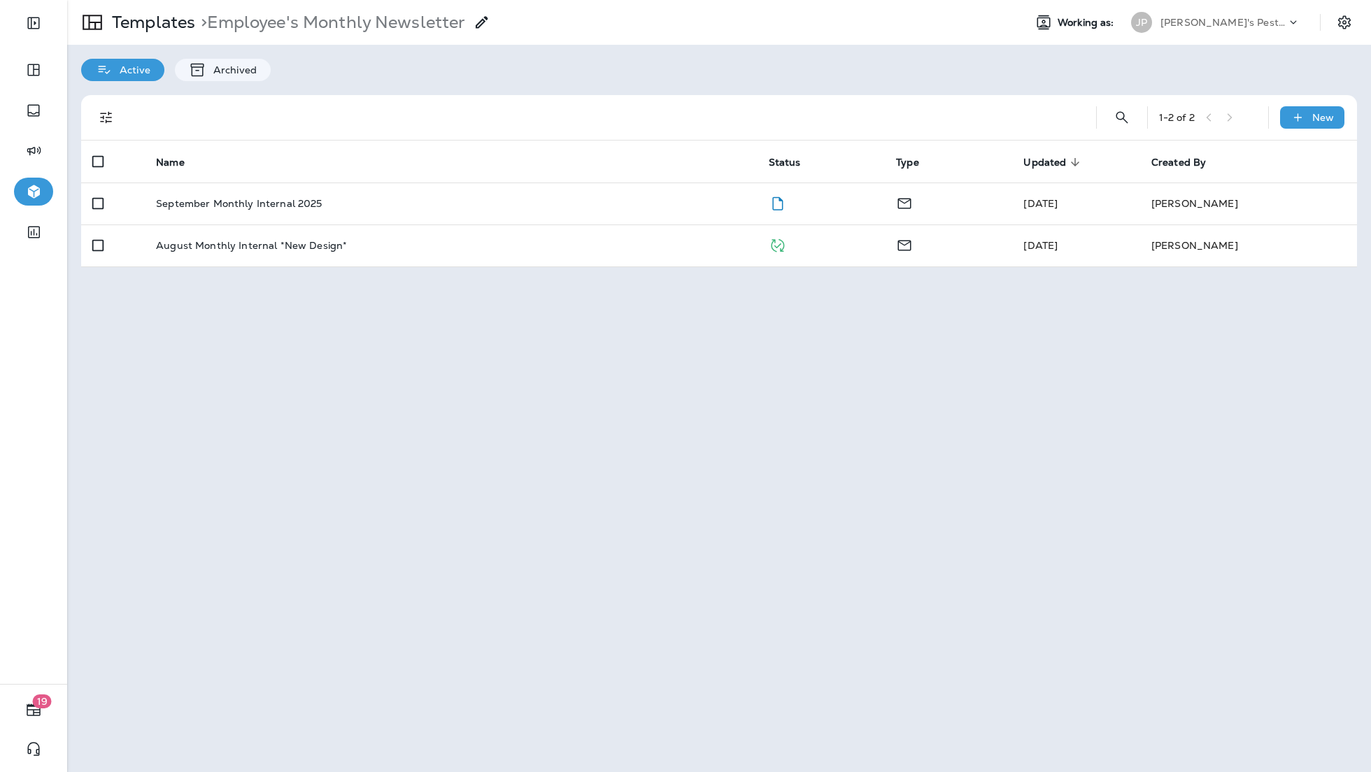
click at [273, 199] on p "September Monthly Internal 2025" at bounding box center [239, 203] width 166 height 11
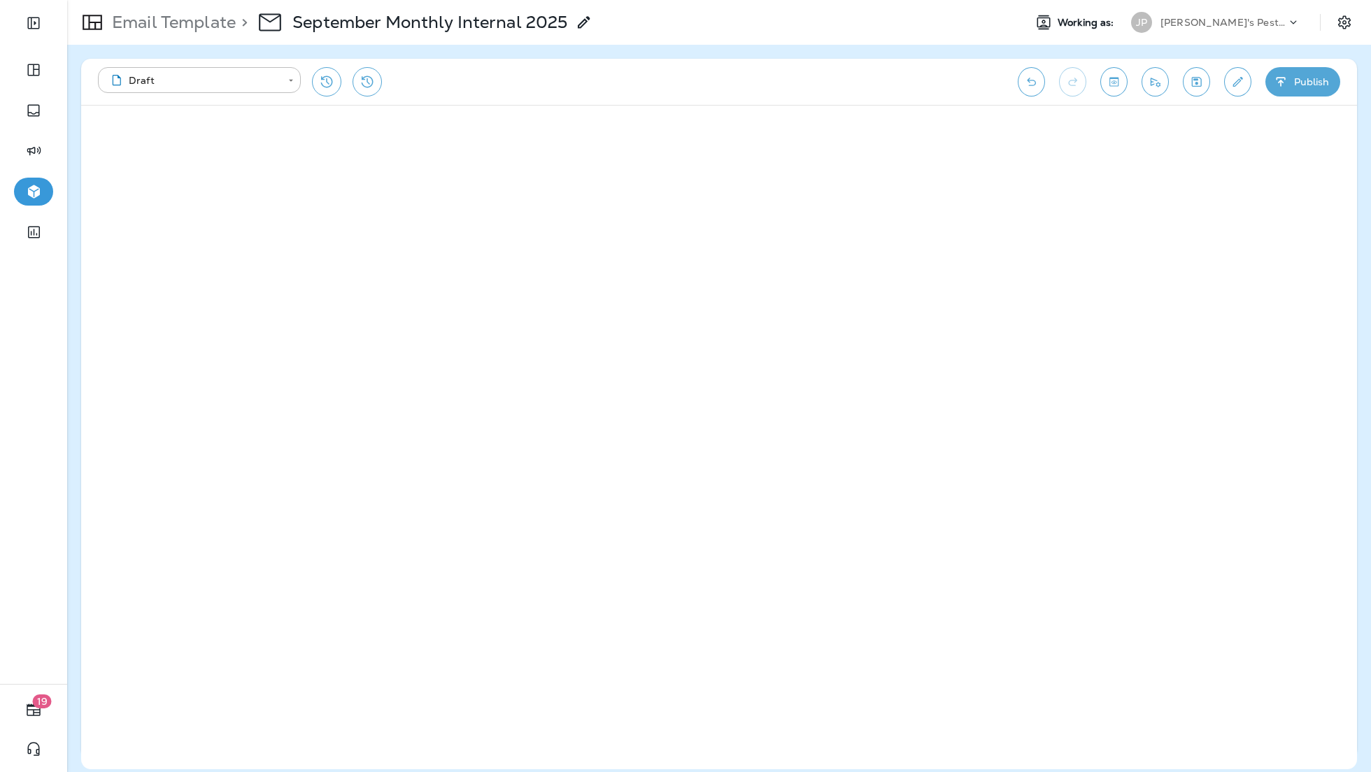
click at [1074, 85] on div "**********" at bounding box center [719, 82] width 1276 height 46
click at [1027, 85] on icon "Undo" at bounding box center [1031, 82] width 9 height 8
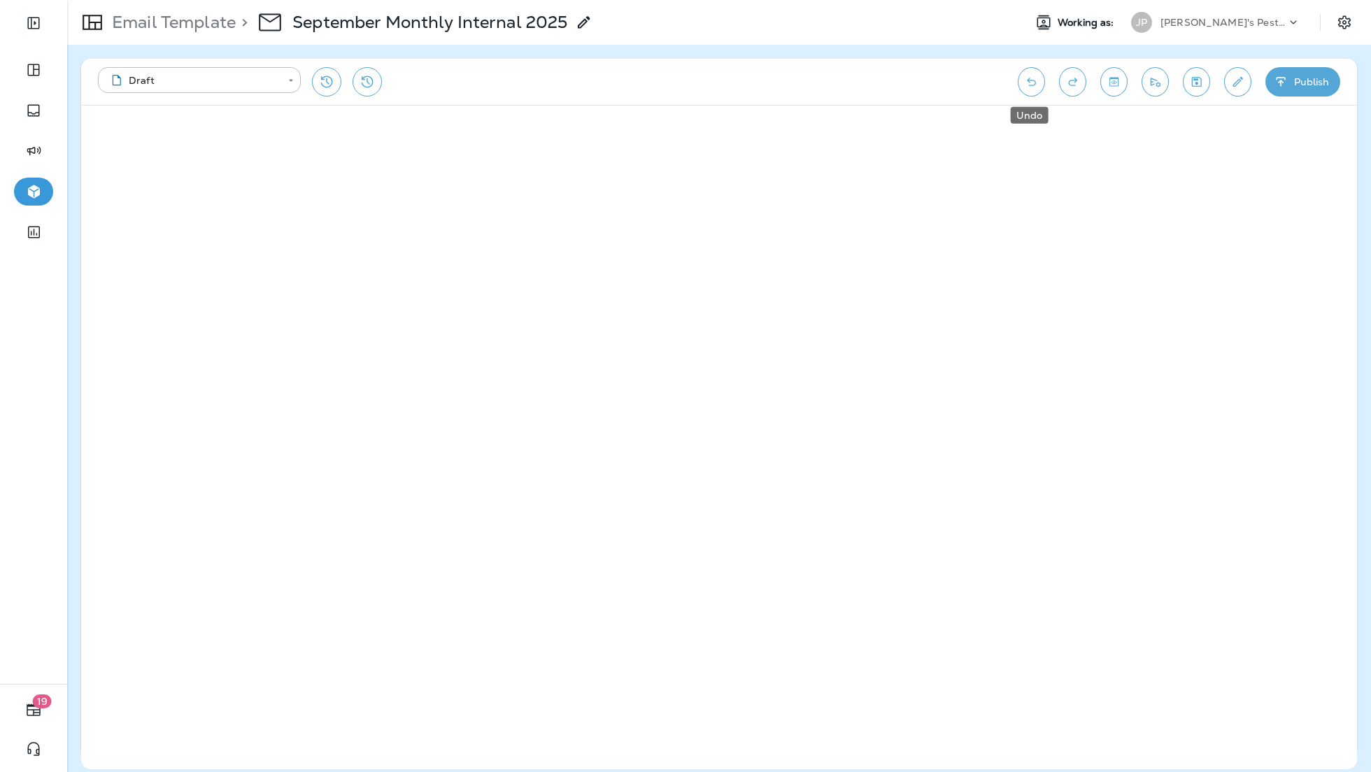
click at [1027, 85] on icon "Undo" at bounding box center [1031, 82] width 9 height 8
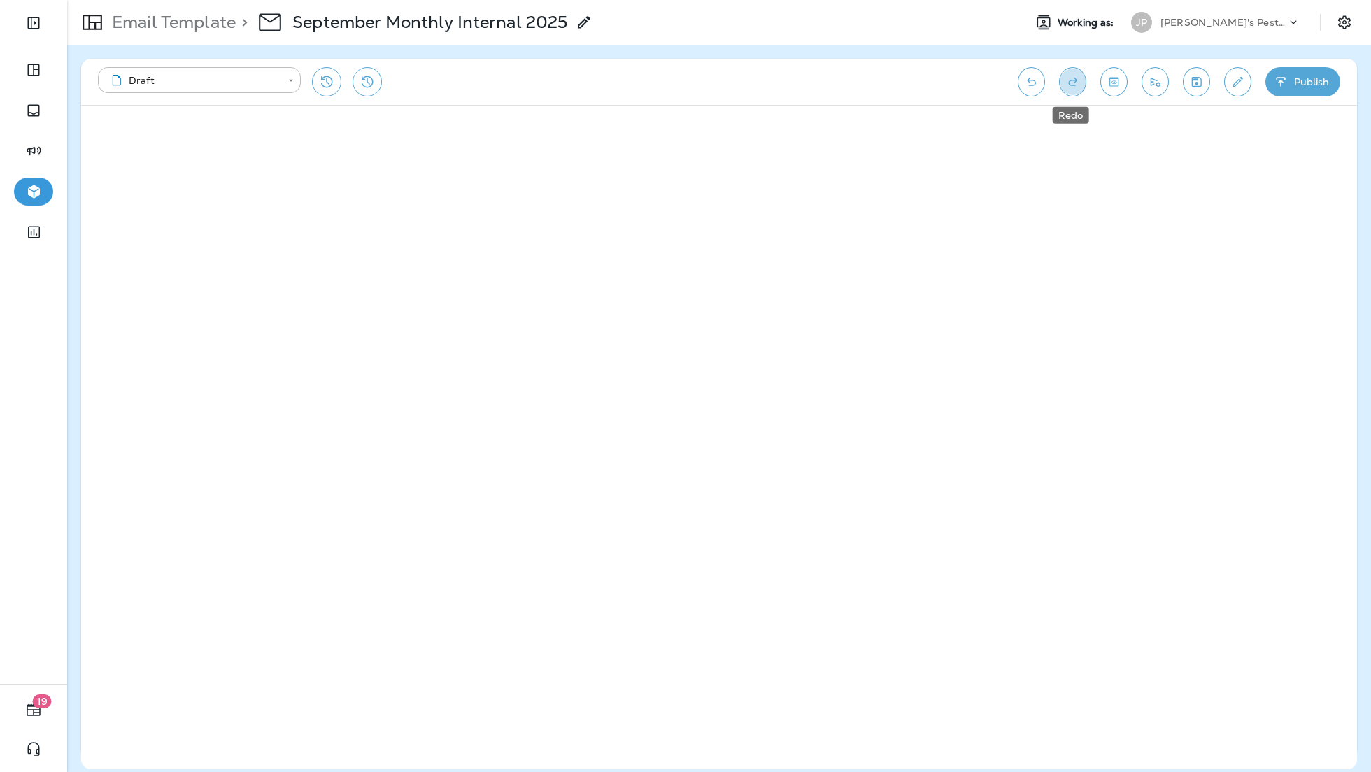
click at [1073, 80] on icon "Redo" at bounding box center [1072, 82] width 9 height 8
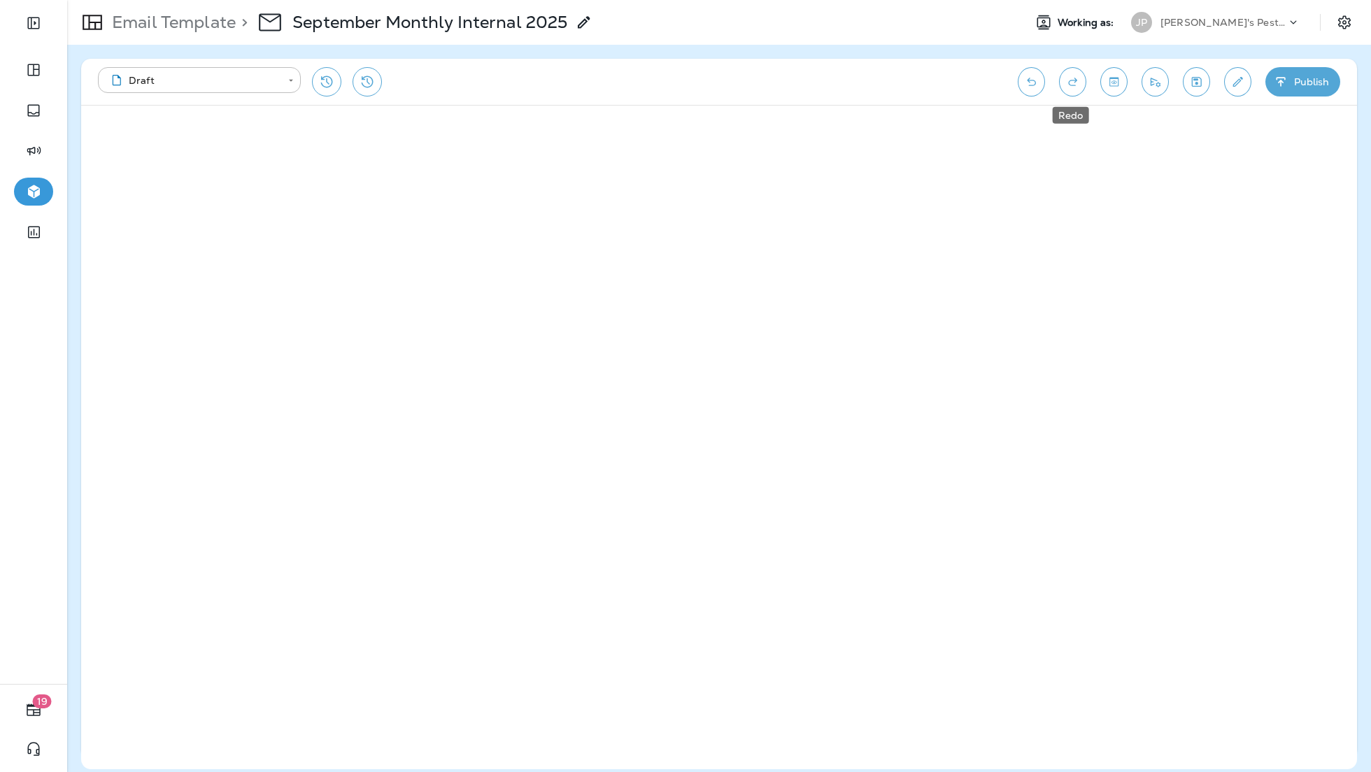
click at [1073, 80] on icon "Redo" at bounding box center [1072, 82] width 9 height 8
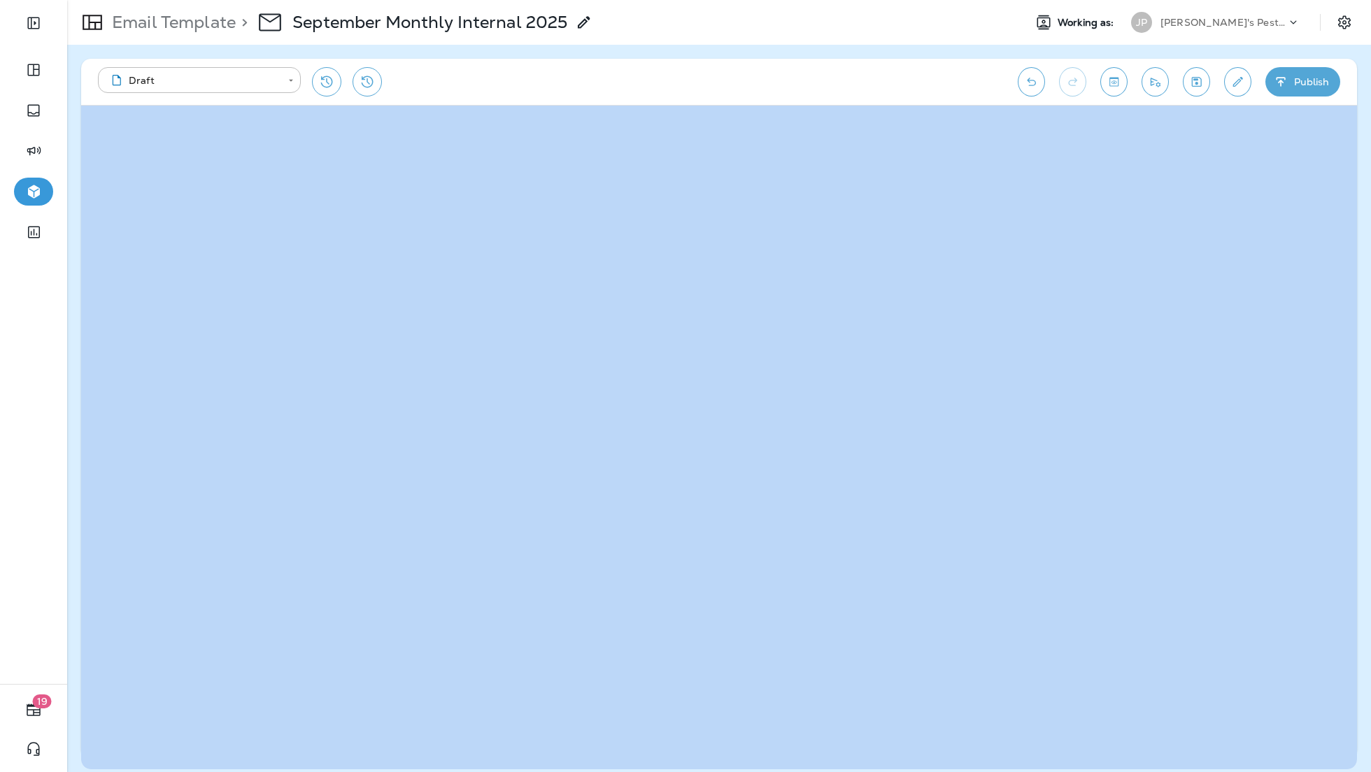
click at [1073, 80] on div "**********" at bounding box center [719, 82] width 1276 height 46
click at [364, 88] on icon "View Changelog" at bounding box center [367, 81] width 17 height 17
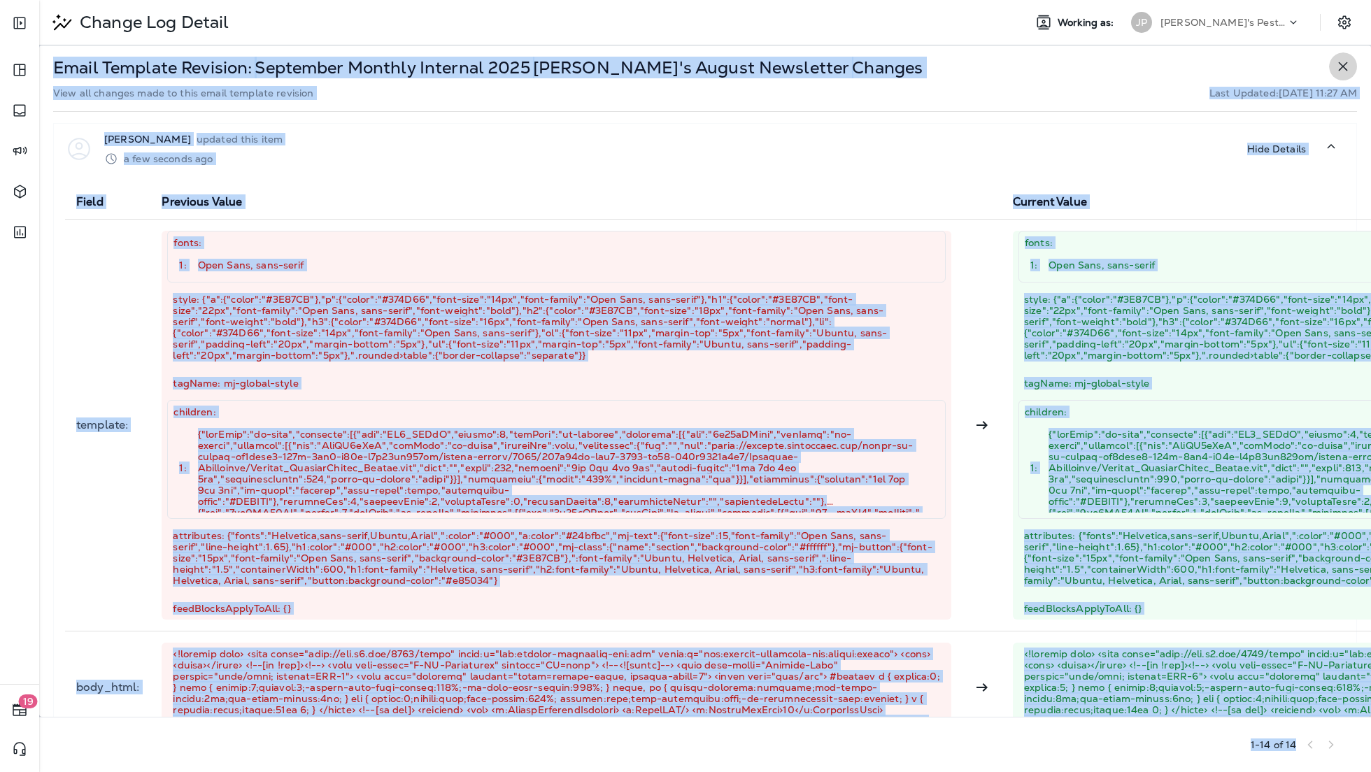
click at [1338, 69] on icon "button" at bounding box center [1342, 66] width 17 height 17
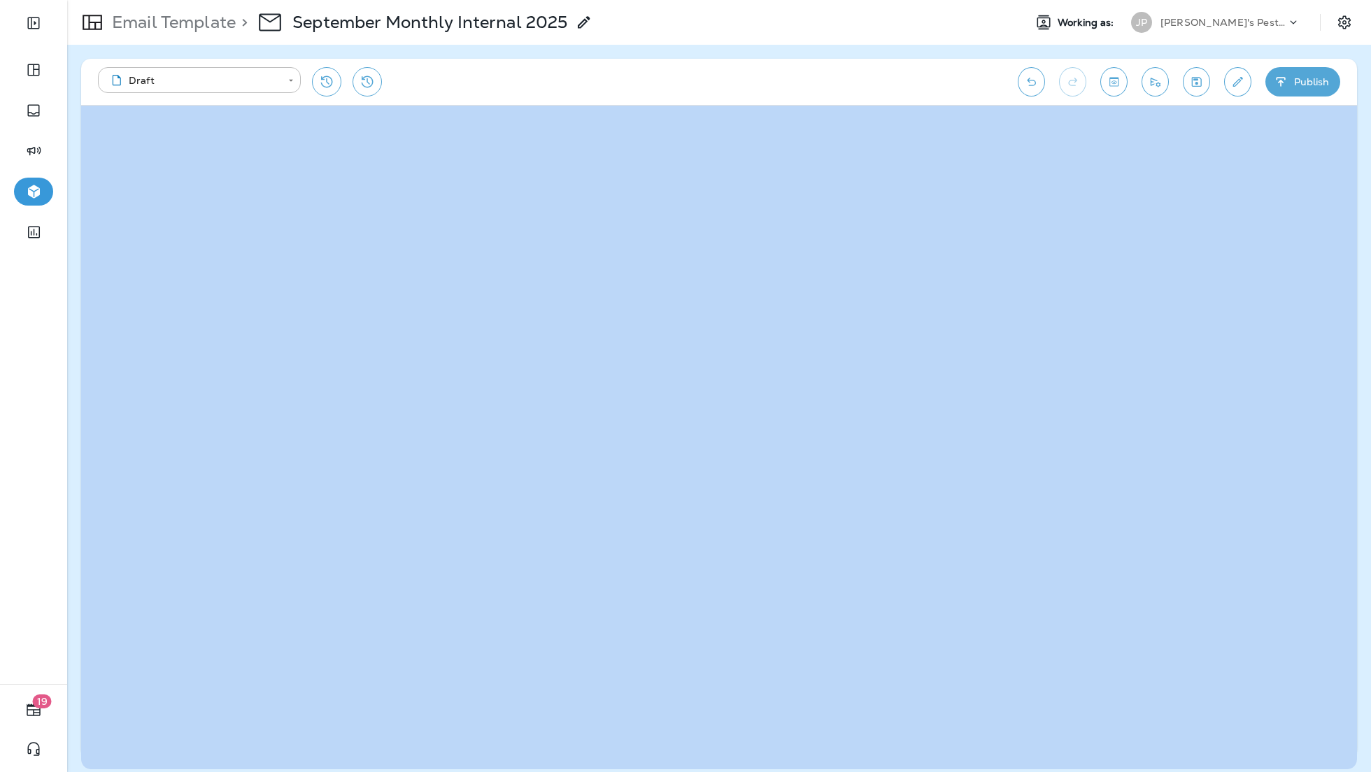
click at [517, 77] on div "**********" at bounding box center [551, 81] width 906 height 29
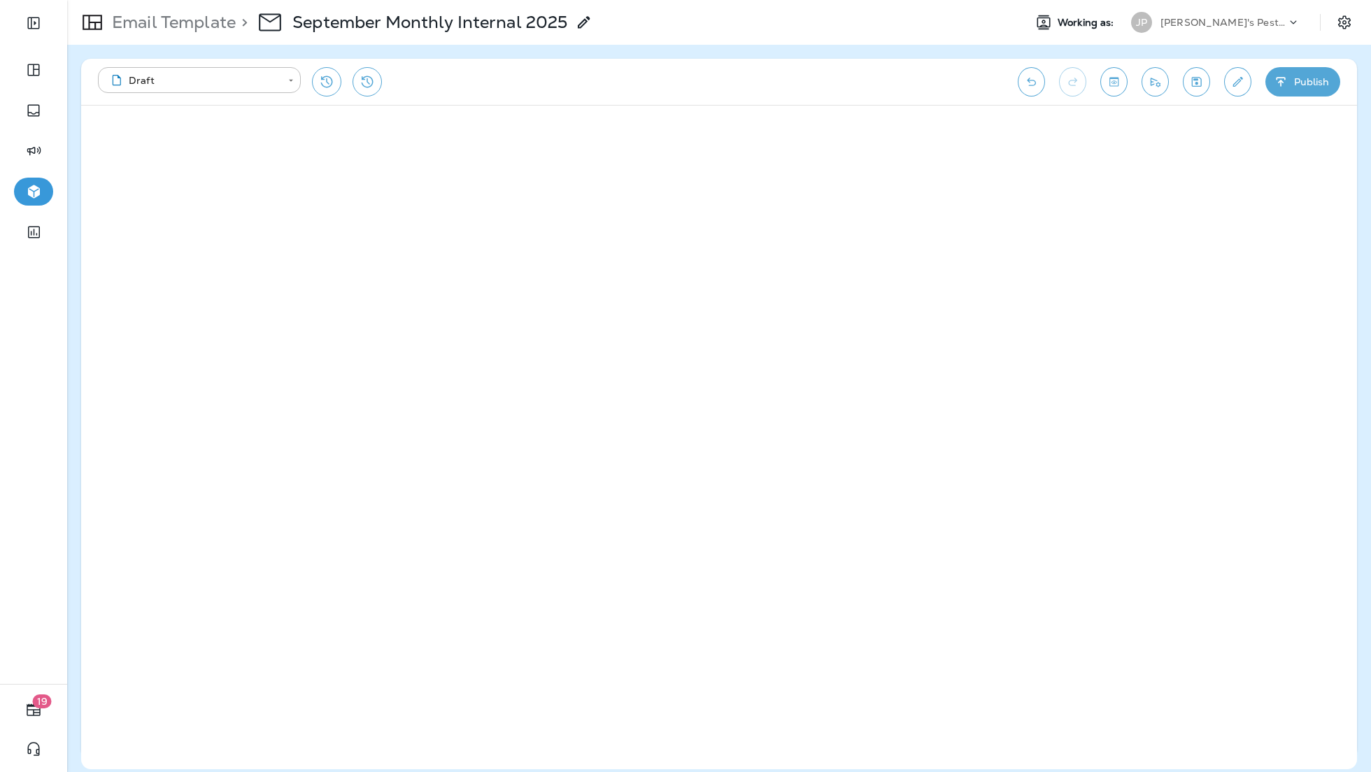
click at [1034, 50] on div "**********" at bounding box center [718, 408] width 1303 height 727
click at [1193, 85] on icon "Save" at bounding box center [1196, 82] width 15 height 14
click at [1246, 20] on p "[PERSON_NAME]'s Pest Control - [GEOGRAPHIC_DATA]" at bounding box center [1223, 22] width 126 height 11
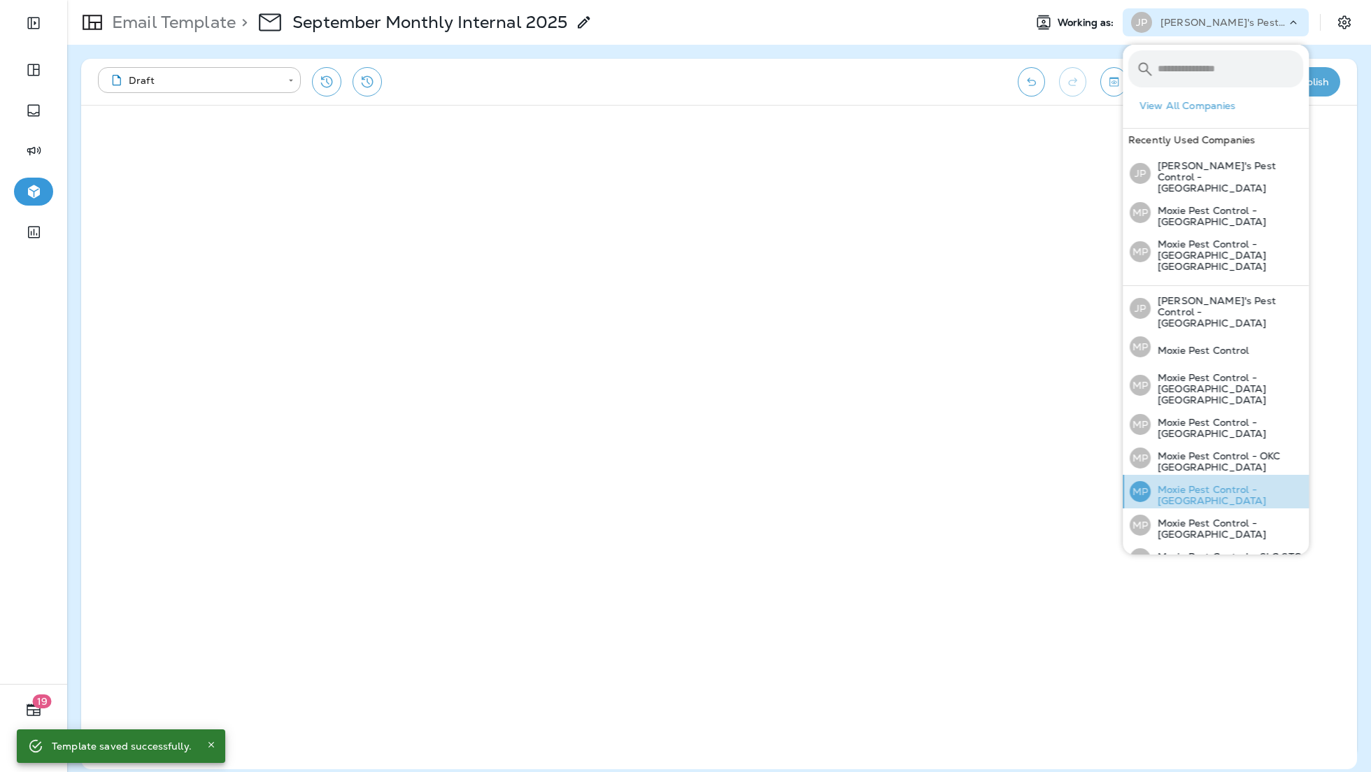
click at [1214, 484] on p "Moxie Pest Control - [GEOGRAPHIC_DATA]" at bounding box center [1226, 495] width 152 height 22
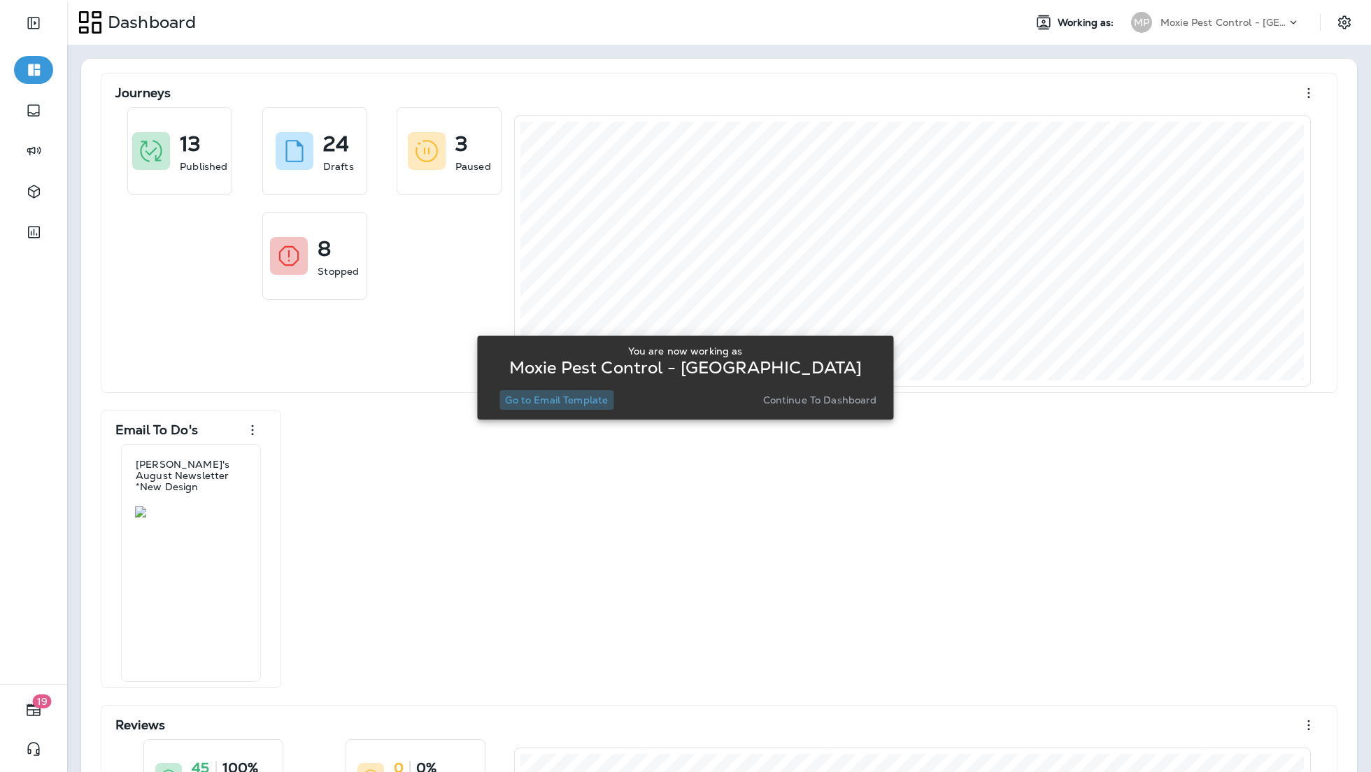
click at [600, 401] on p "Go to Email Template" at bounding box center [556, 399] width 103 height 11
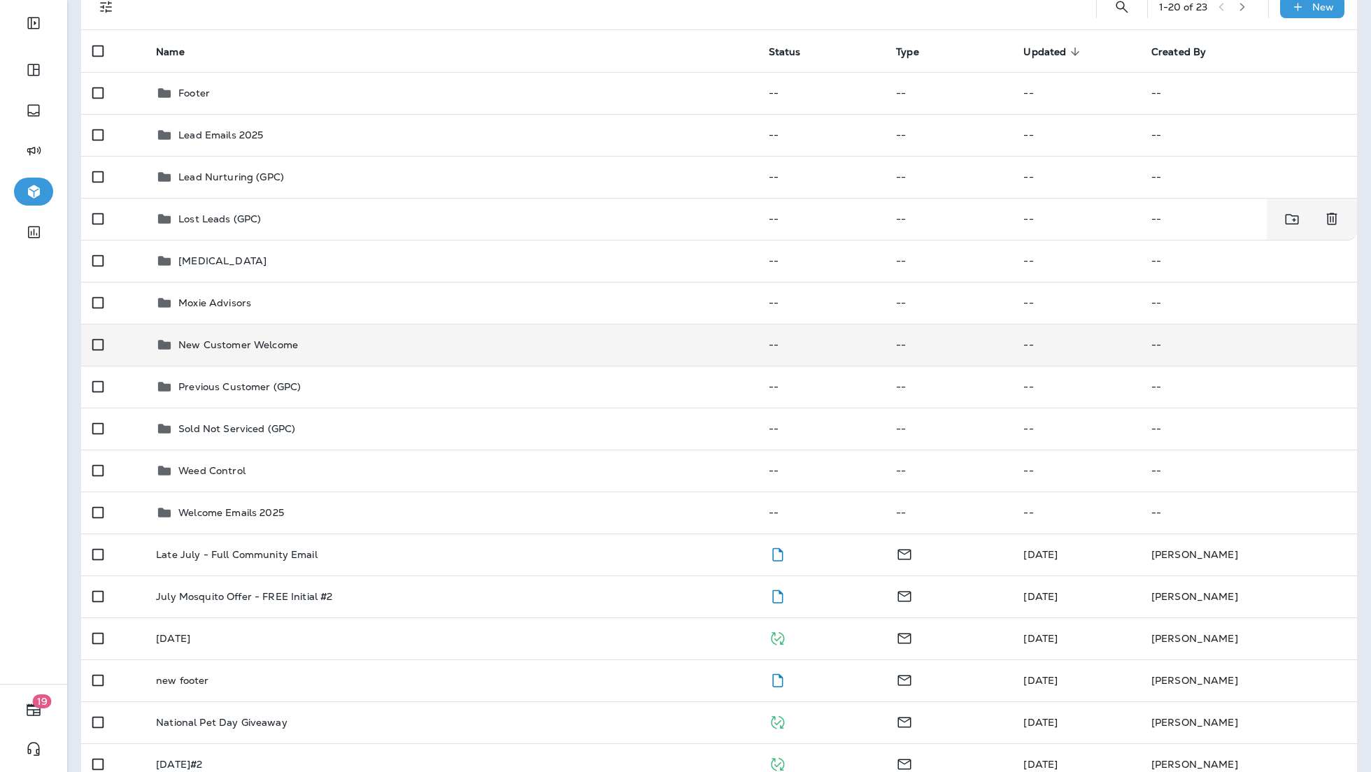
scroll to position [119, 0]
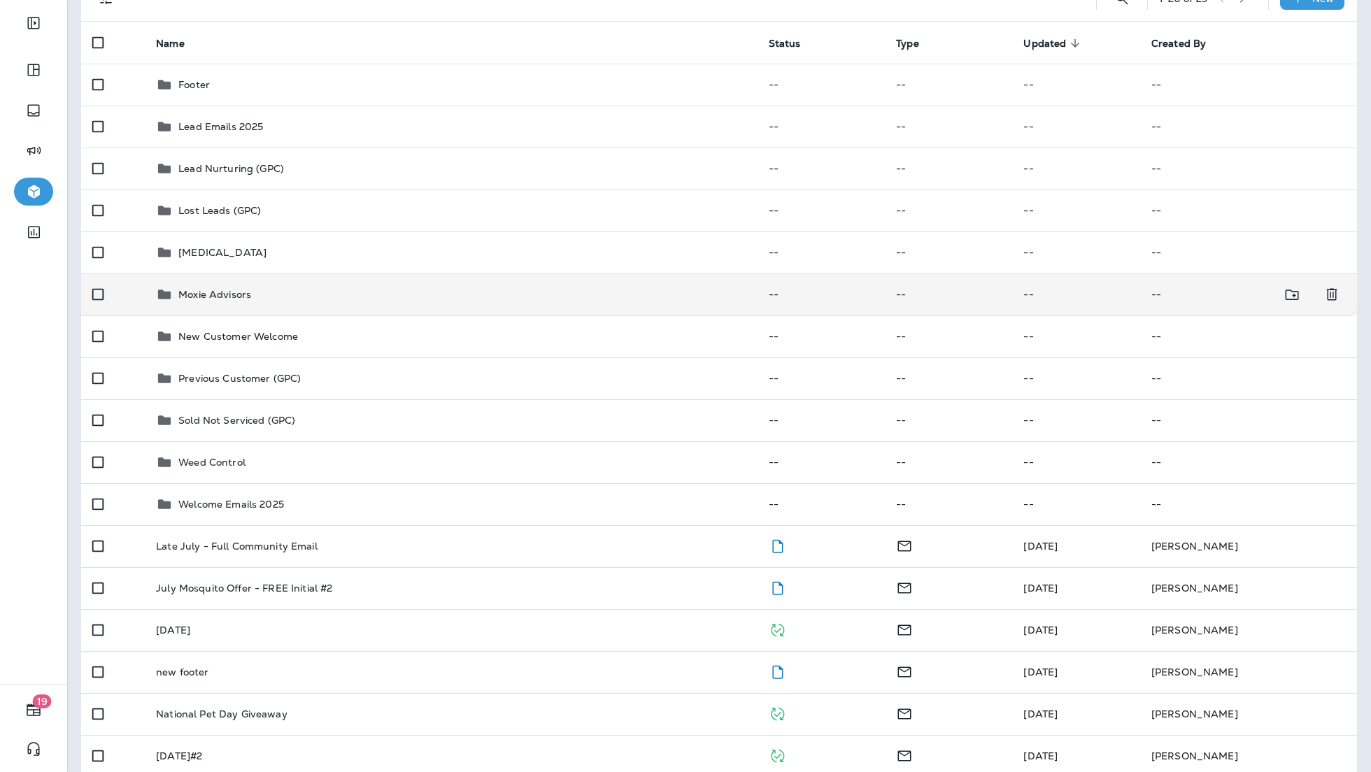
click at [220, 289] on p "Moxie Advisors" at bounding box center [214, 294] width 73 height 11
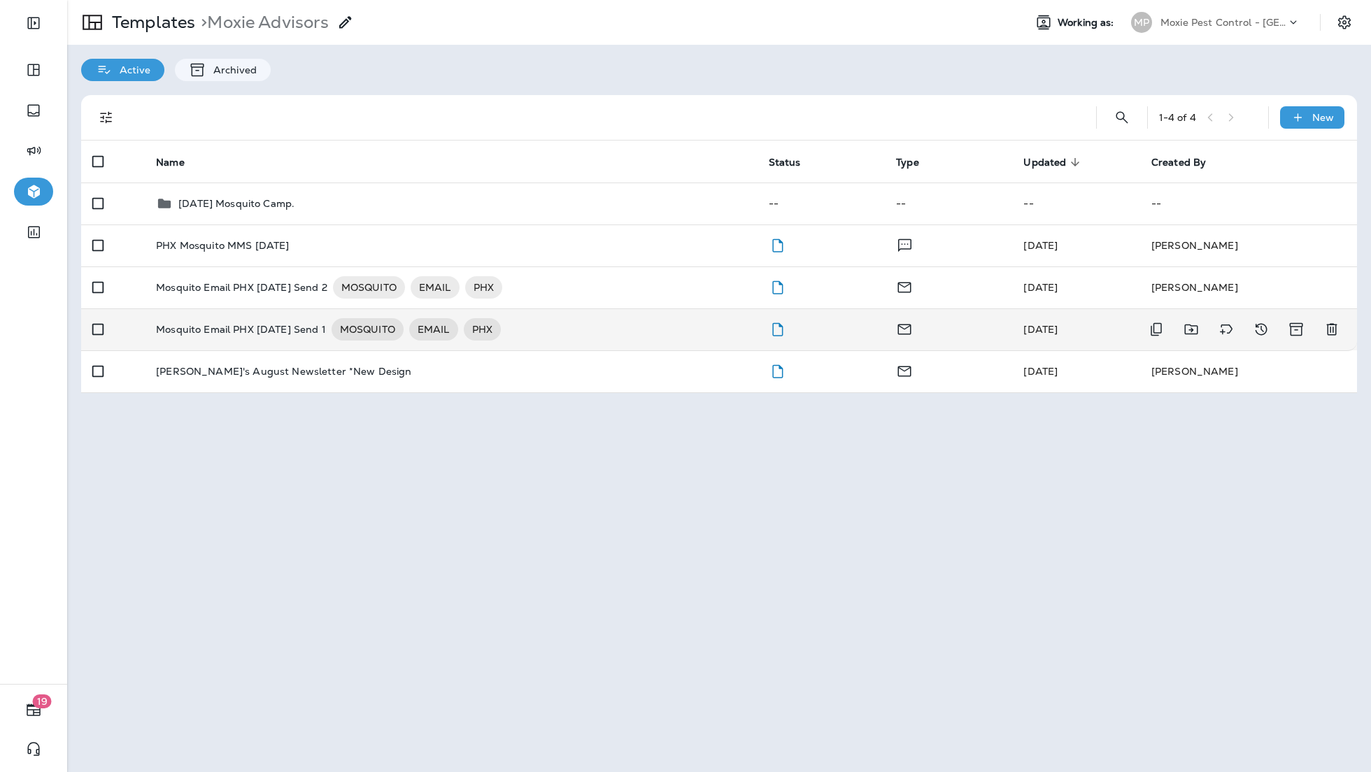
click at [254, 333] on p "Mosquito Email PHX [DATE] Send 1" at bounding box center [240, 329] width 169 height 22
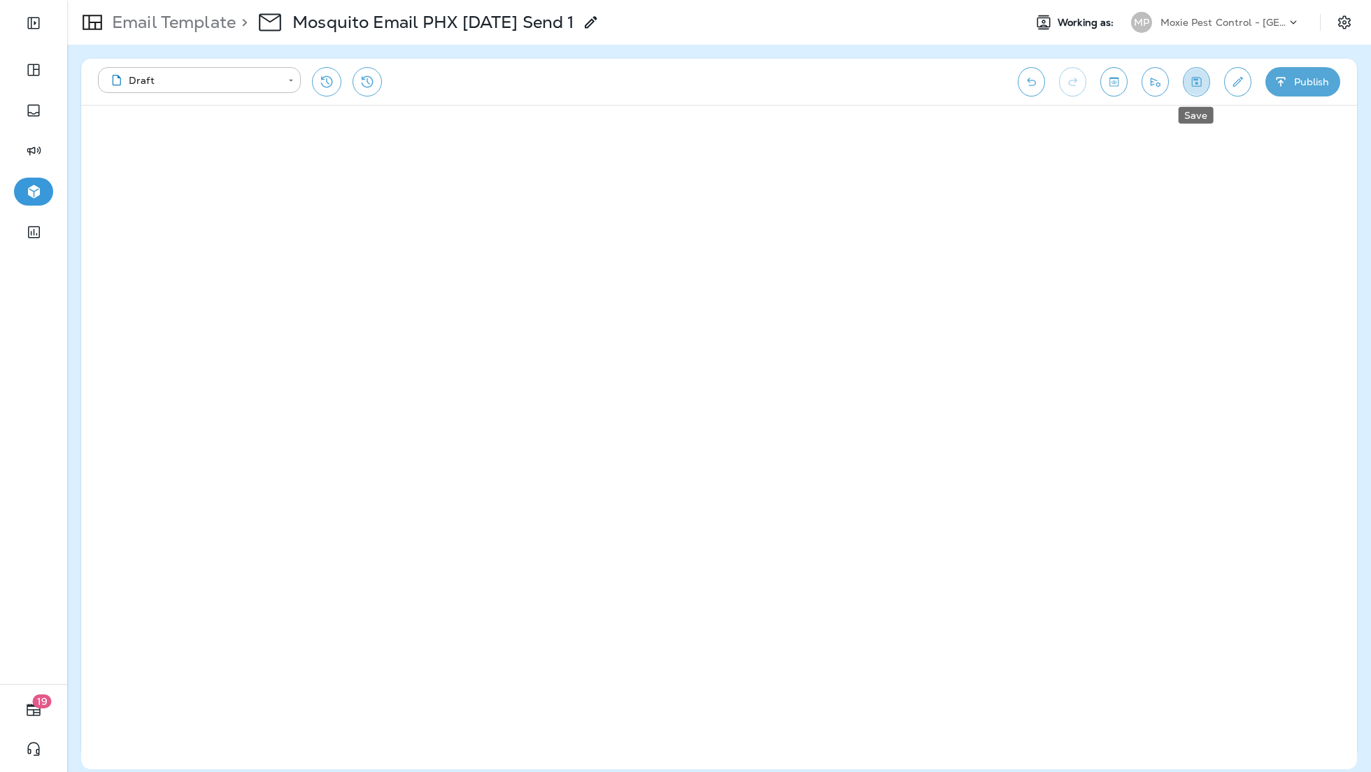
click at [1193, 89] on button "Save" at bounding box center [1195, 81] width 27 height 29
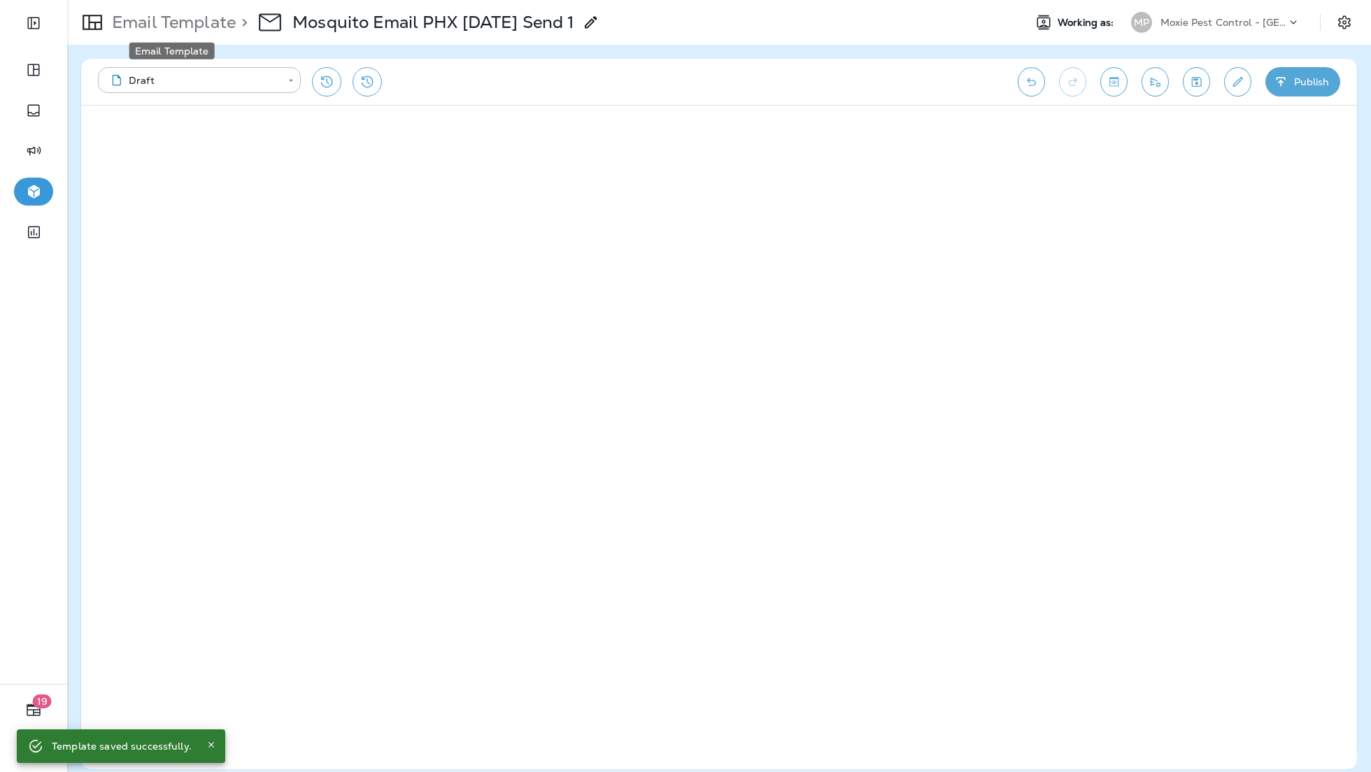
click at [201, 24] on p "Email Template" at bounding box center [170, 22] width 129 height 21
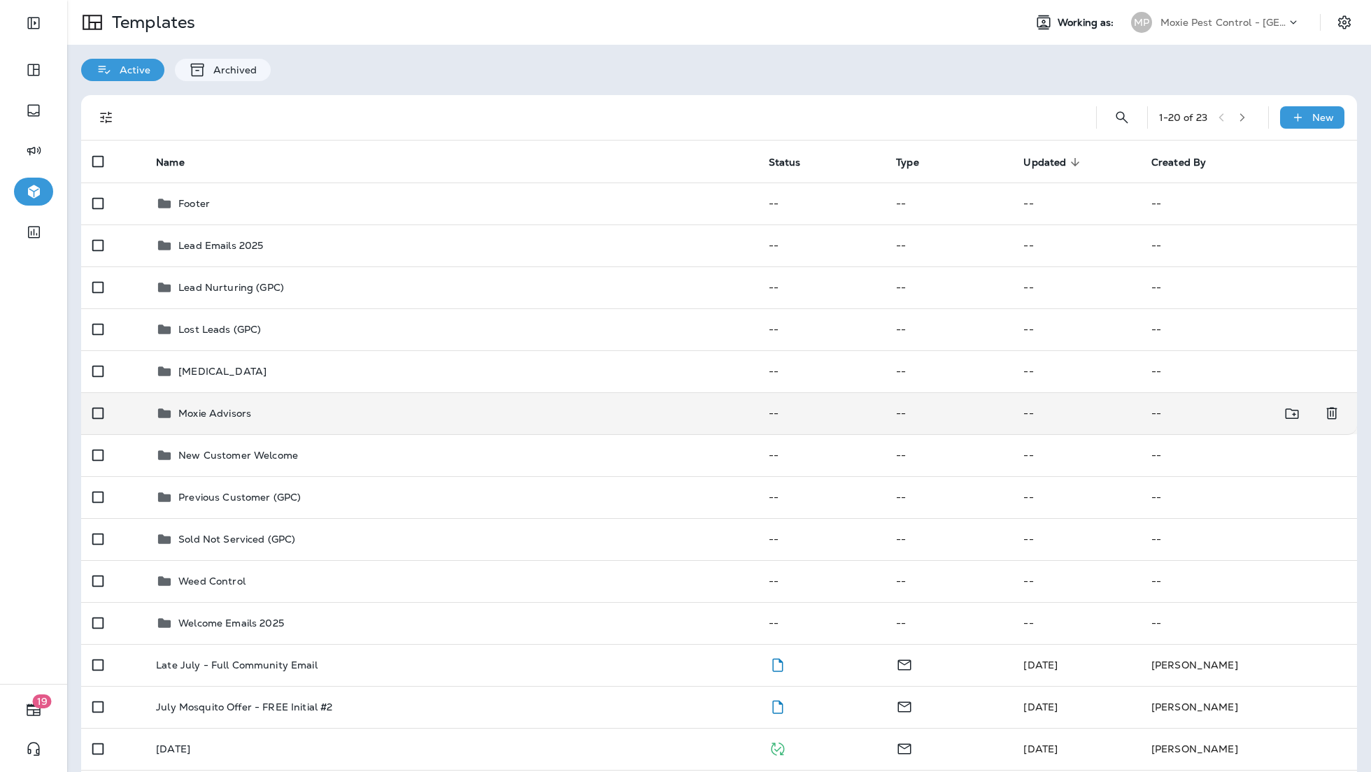
click at [380, 413] on div "Moxie Advisors" at bounding box center [451, 413] width 590 height 17
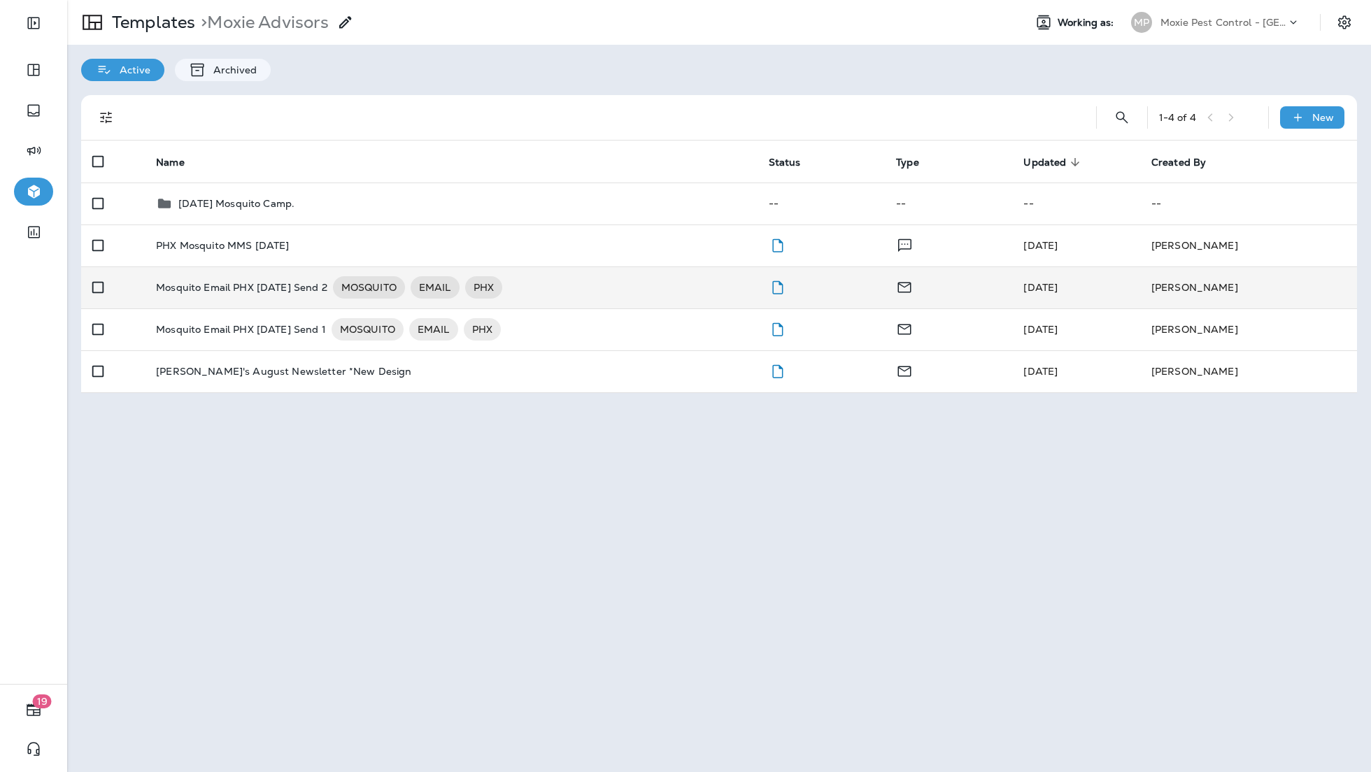
click at [668, 294] on div "Mosquito Email PHX [DATE] Send 2 MOSQUITO EMAIL PHX" at bounding box center [451, 287] width 590 height 22
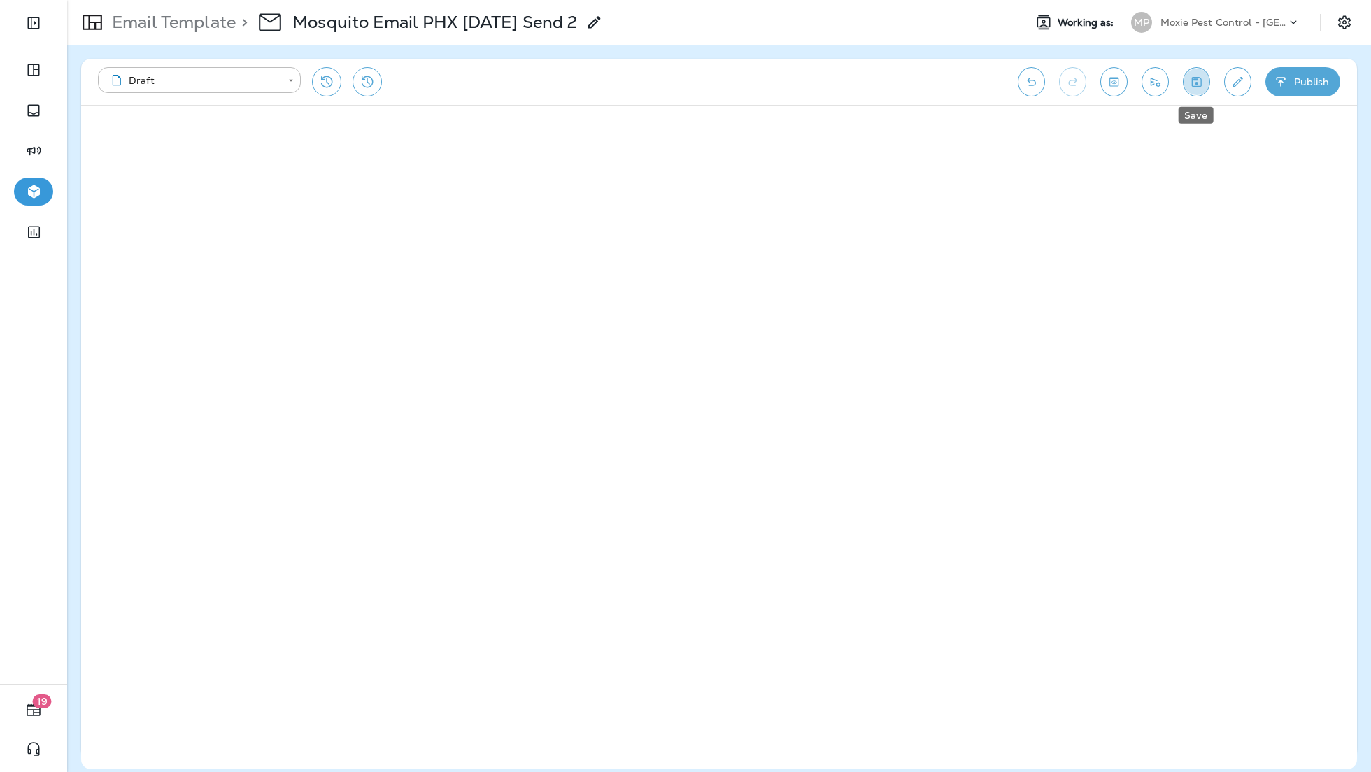
click at [1188, 92] on button "Save" at bounding box center [1195, 81] width 27 height 29
click at [198, 28] on p "Email Template" at bounding box center [170, 22] width 129 height 21
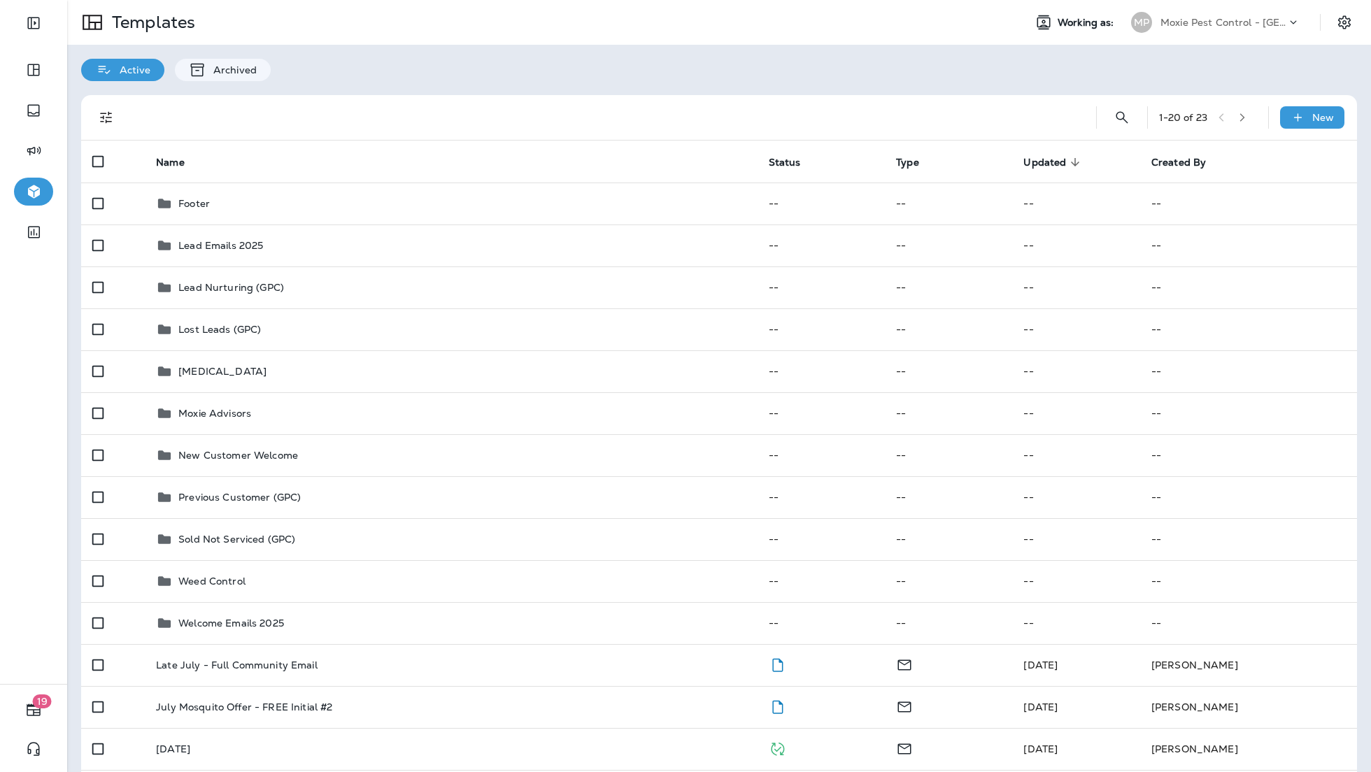
click at [1211, 21] on p "Moxie Pest Control - [GEOGRAPHIC_DATA]" at bounding box center [1223, 22] width 126 height 11
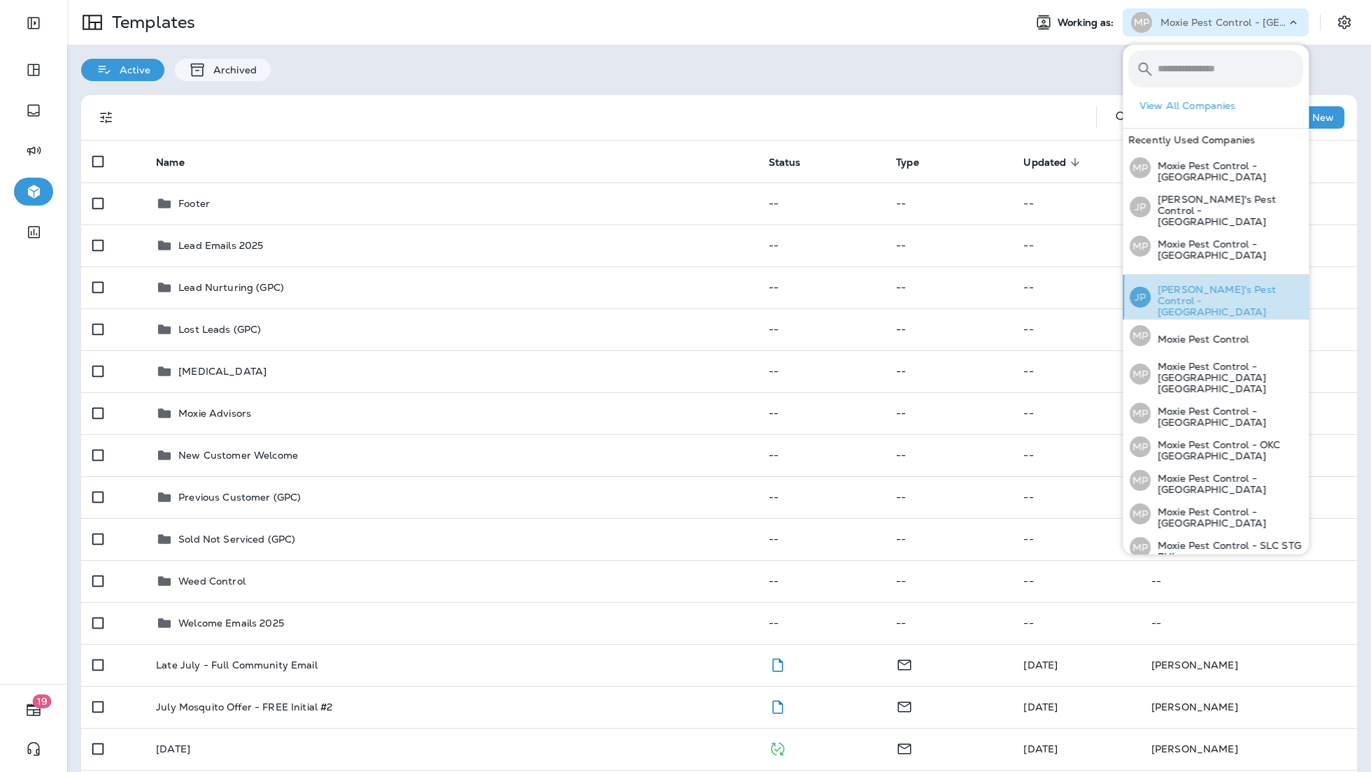
click at [1266, 284] on p "[PERSON_NAME]'s Pest Control - [GEOGRAPHIC_DATA]" at bounding box center [1226, 301] width 152 height 34
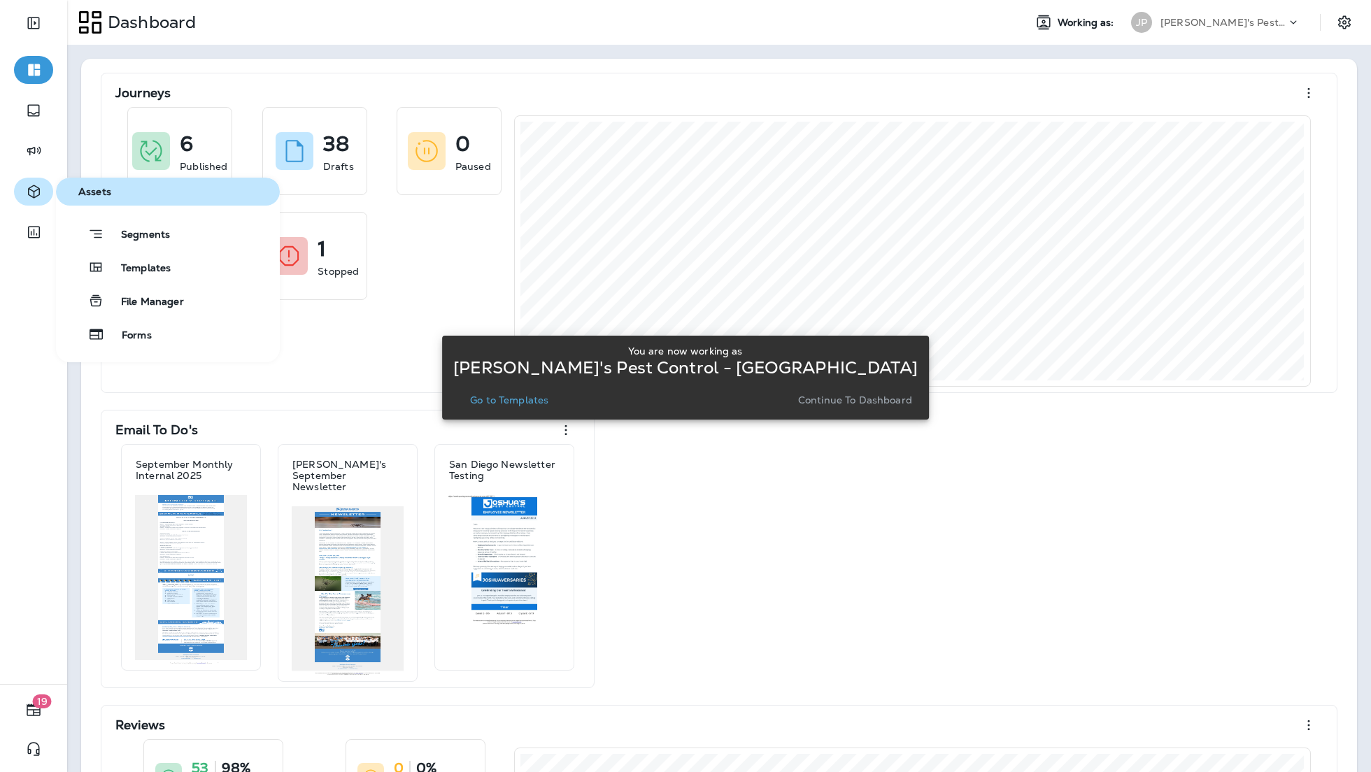
click at [21, 198] on button "button" at bounding box center [33, 192] width 39 height 28
click at [108, 269] on span "Templates" at bounding box center [137, 268] width 66 height 13
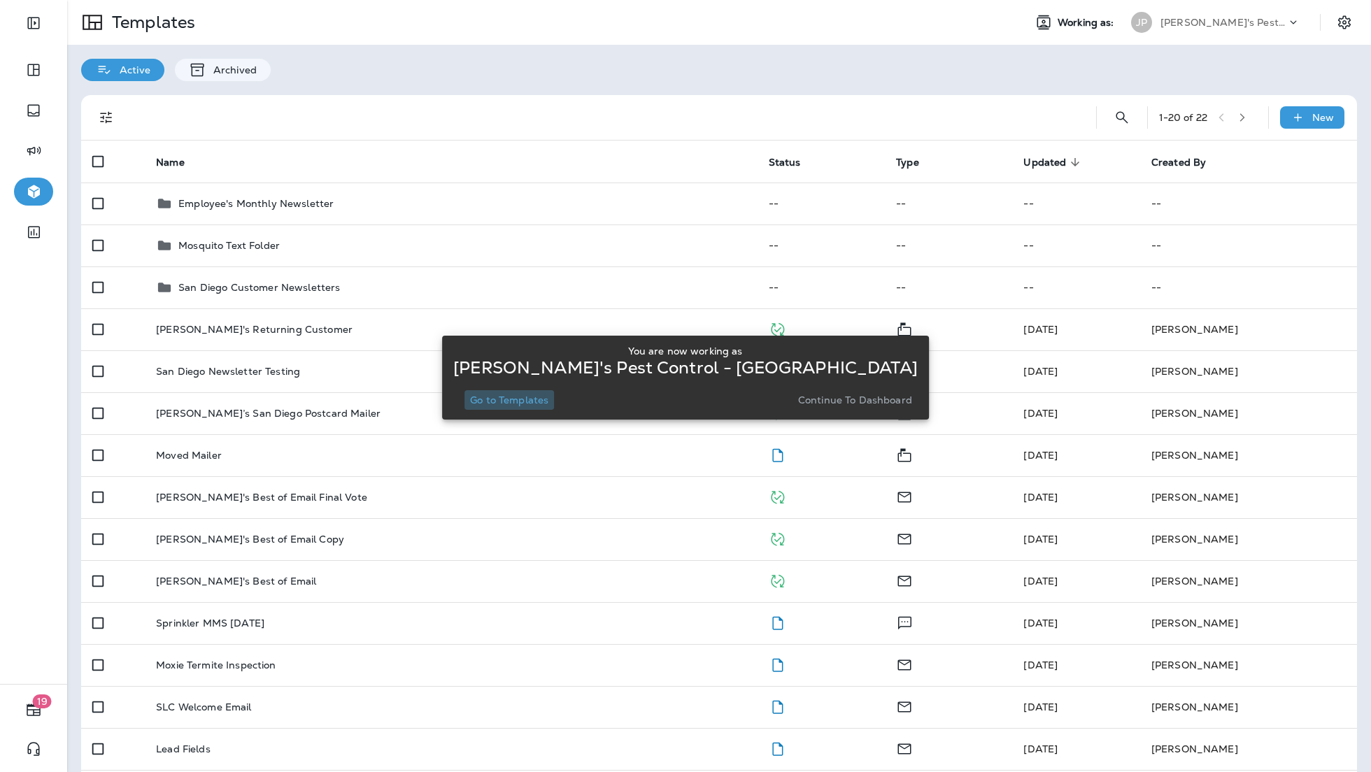
click at [517, 398] on p "Go to Templates" at bounding box center [509, 399] width 78 height 11
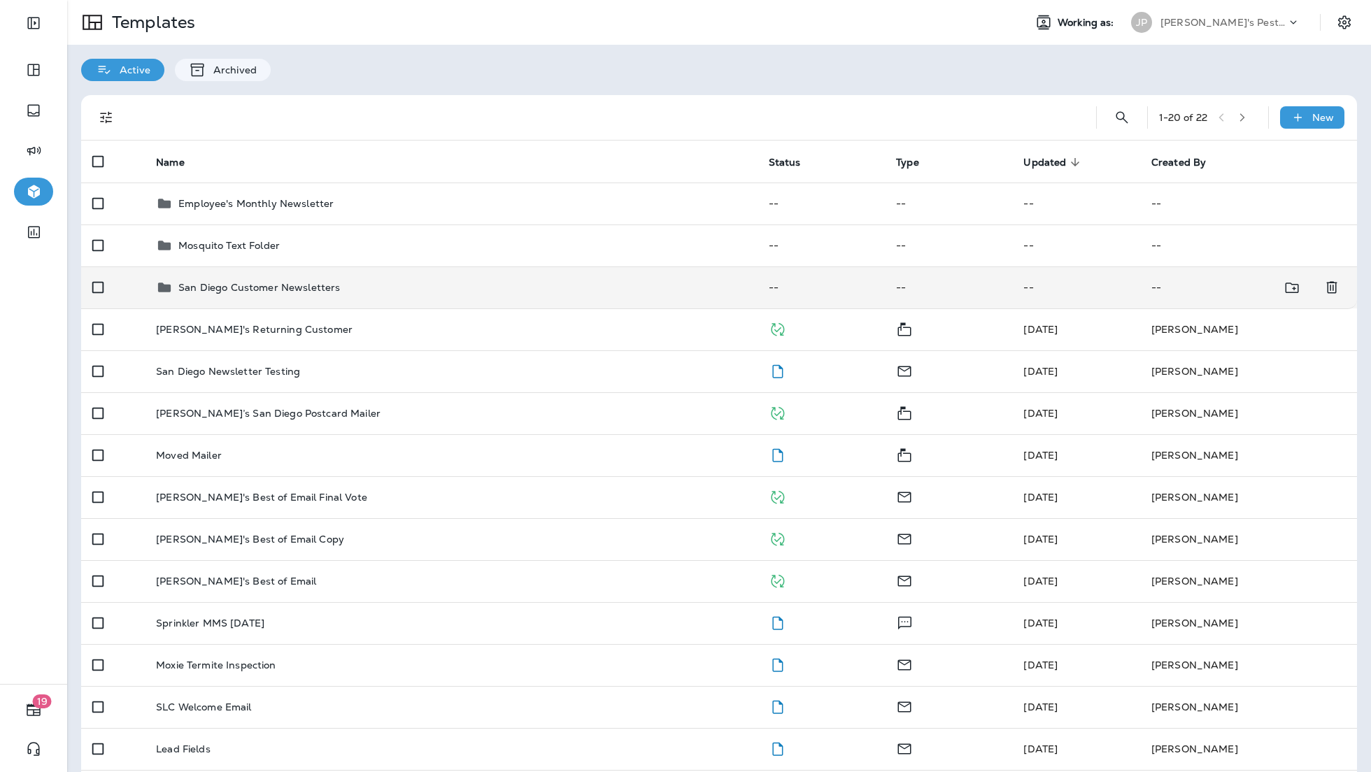
click at [260, 289] on p "San Diego Customer Newsletters" at bounding box center [259, 287] width 162 height 11
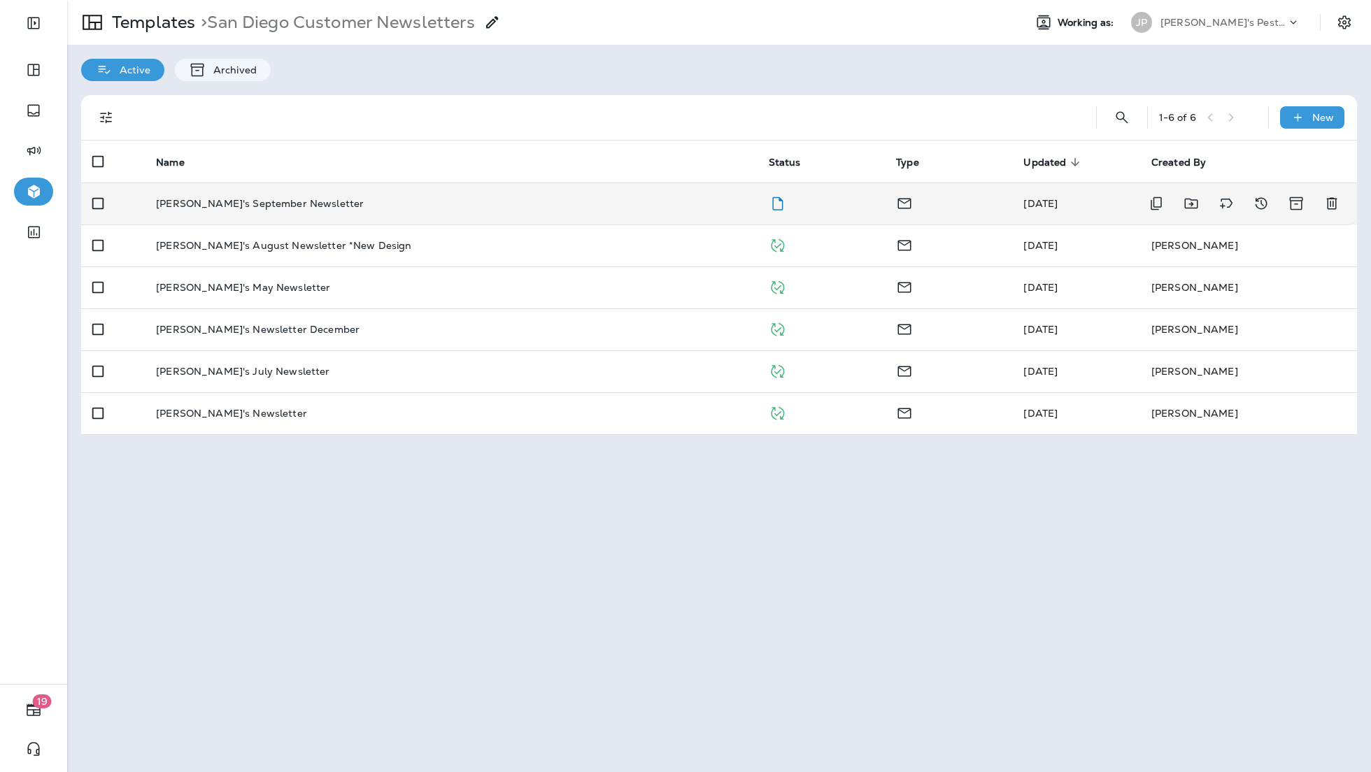
click at [277, 206] on p "[PERSON_NAME]'s September Newsletter" at bounding box center [260, 203] width 208 height 11
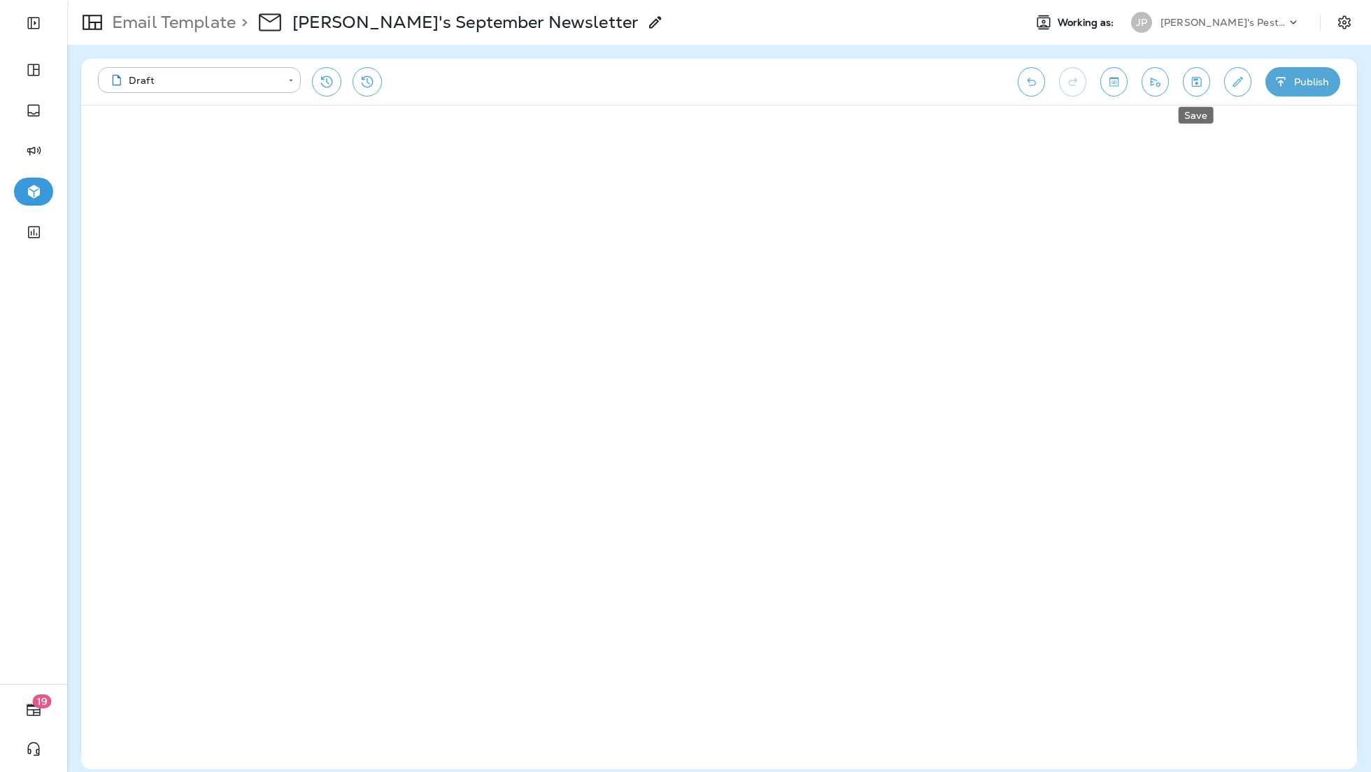
click at [1201, 89] on icon "Save" at bounding box center [1196, 82] width 15 height 14
click at [170, 34] on div "Email Template > [PERSON_NAME]'s September Newsletter" at bounding box center [365, 22] width 596 height 39
click at [170, 20] on p "Email Template" at bounding box center [170, 22] width 129 height 21
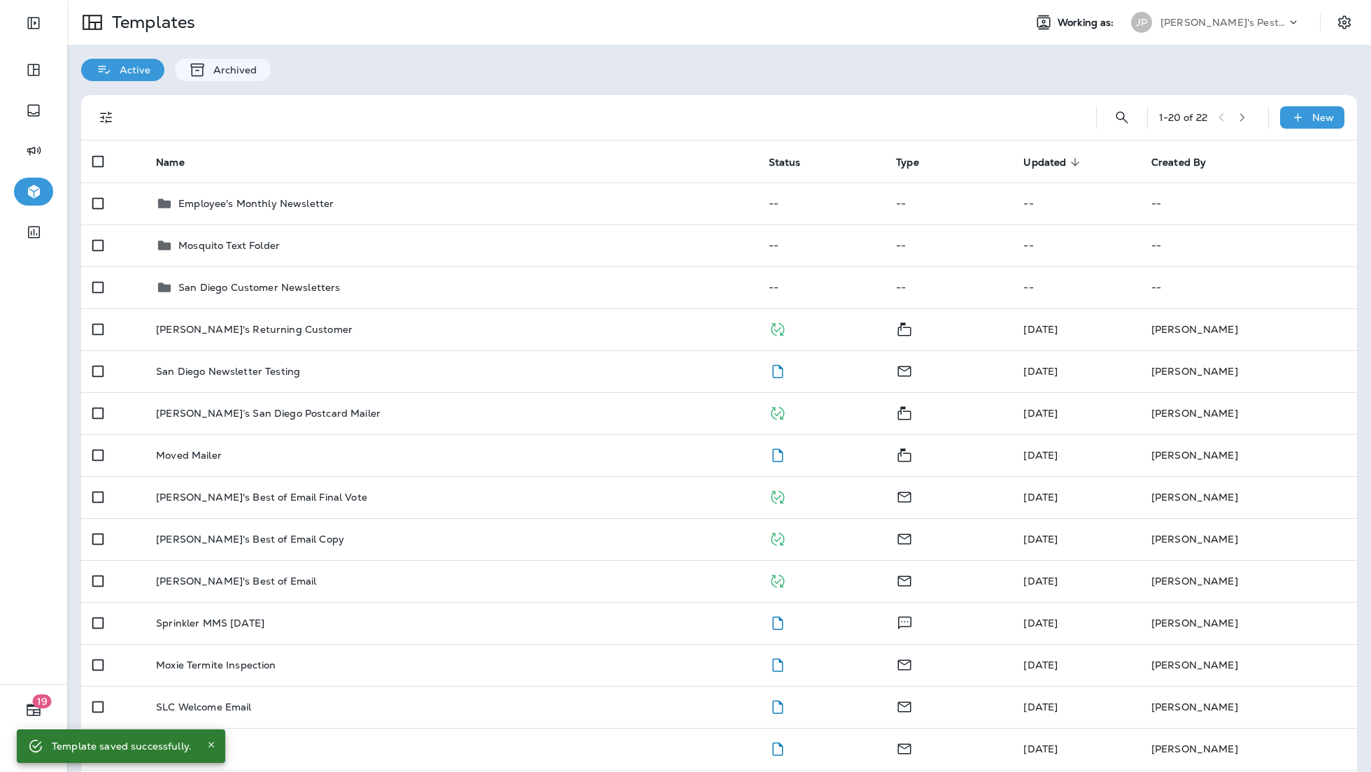
click at [1238, 22] on p "[PERSON_NAME]'s Pest Control - [GEOGRAPHIC_DATA]" at bounding box center [1223, 22] width 126 height 11
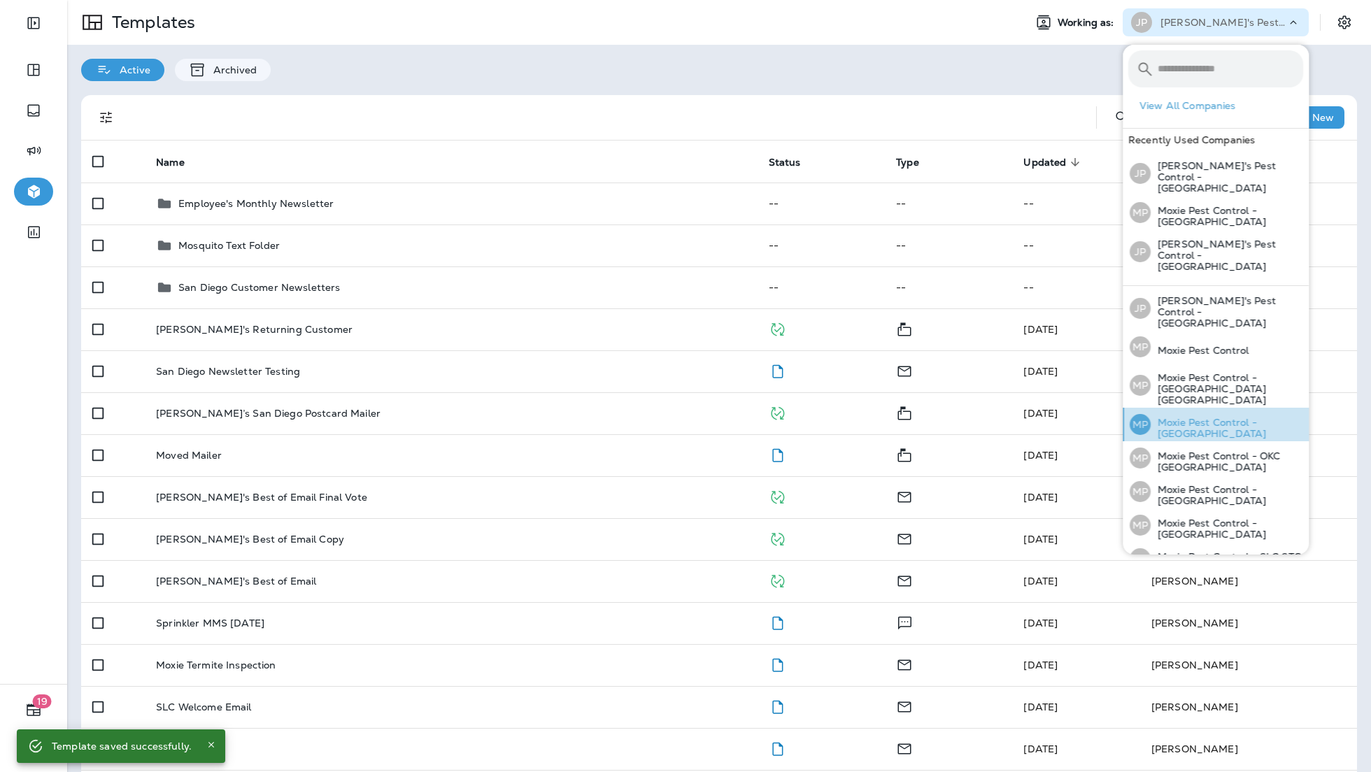
click at [1193, 417] on p "Moxie Pest Control - [GEOGRAPHIC_DATA]" at bounding box center [1226, 428] width 152 height 22
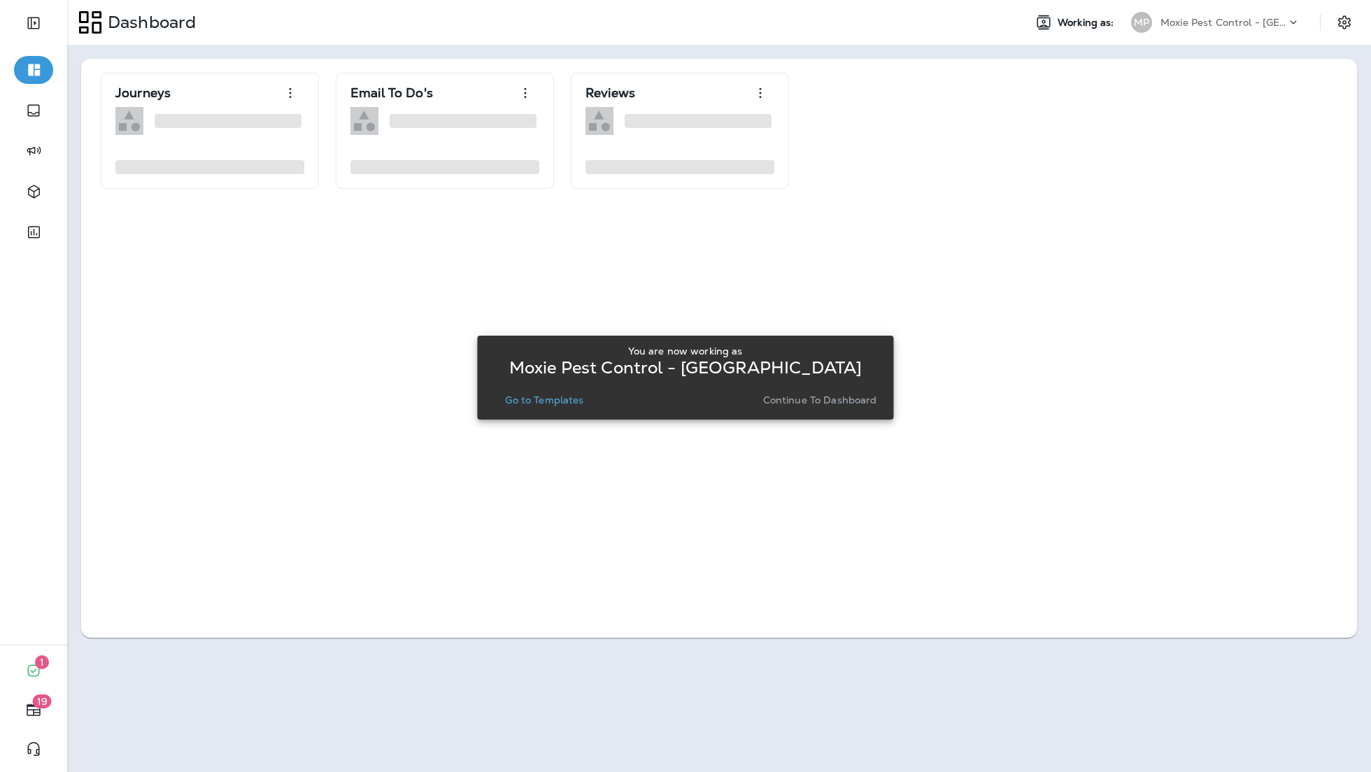
click at [514, 401] on p "Go to Templates" at bounding box center [544, 399] width 78 height 11
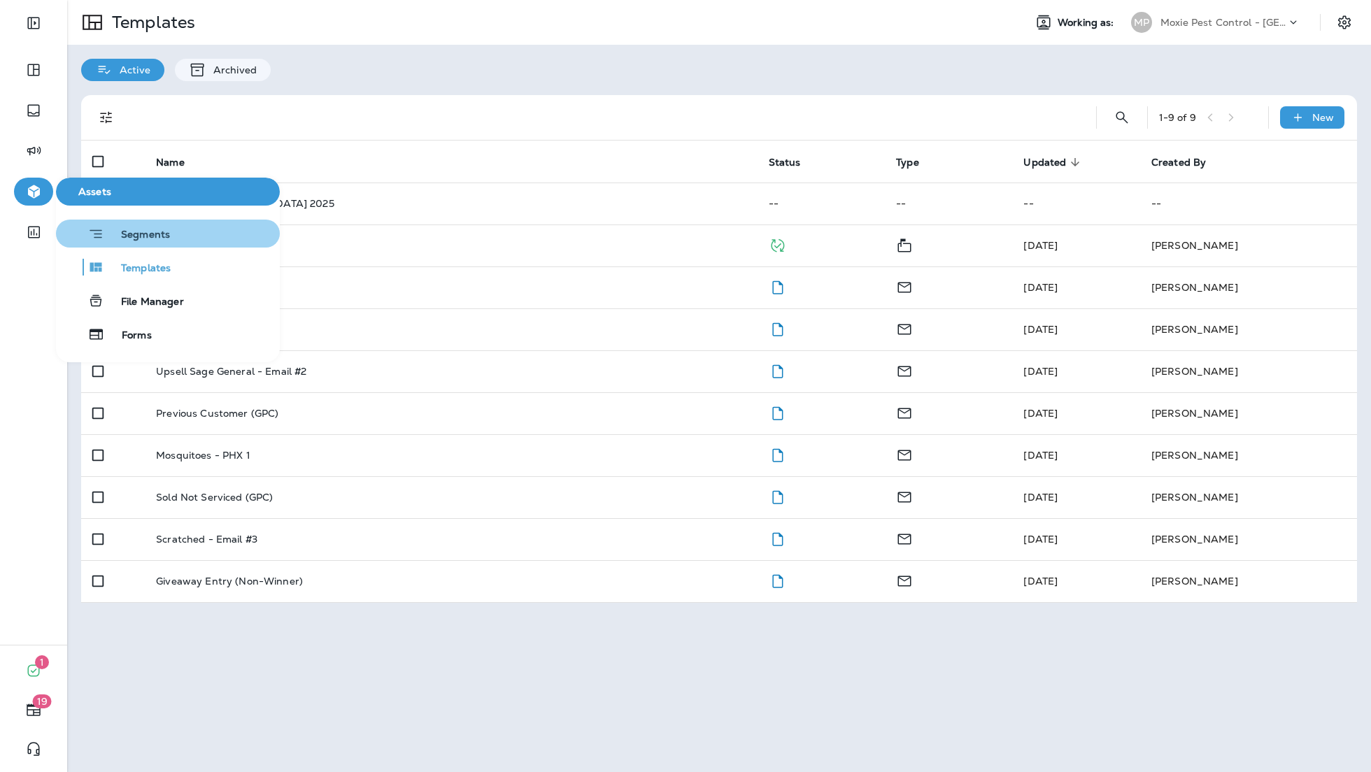
click at [127, 238] on span "Segments" at bounding box center [137, 236] width 66 height 14
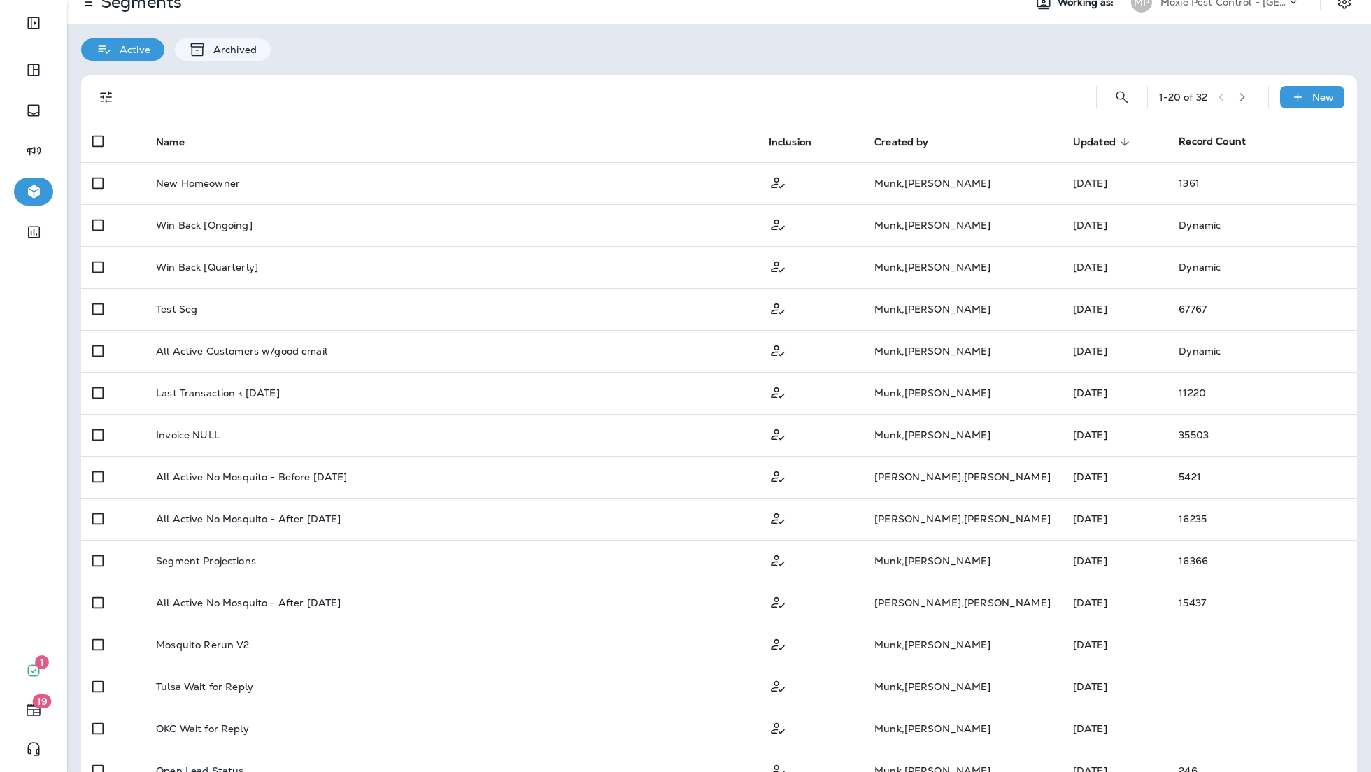
scroll to position [32, 0]
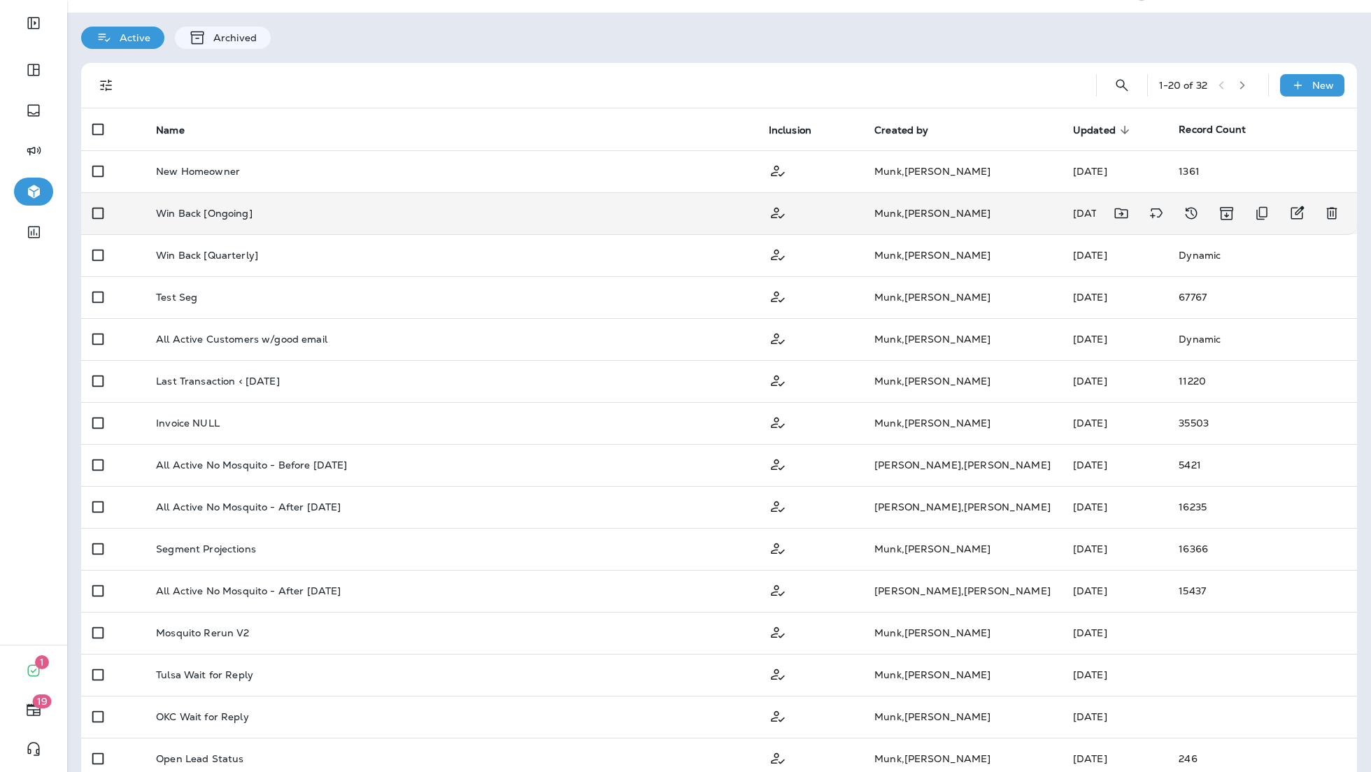
click at [342, 222] on td "Win Back [Ongoing]" at bounding box center [451, 213] width 613 height 42
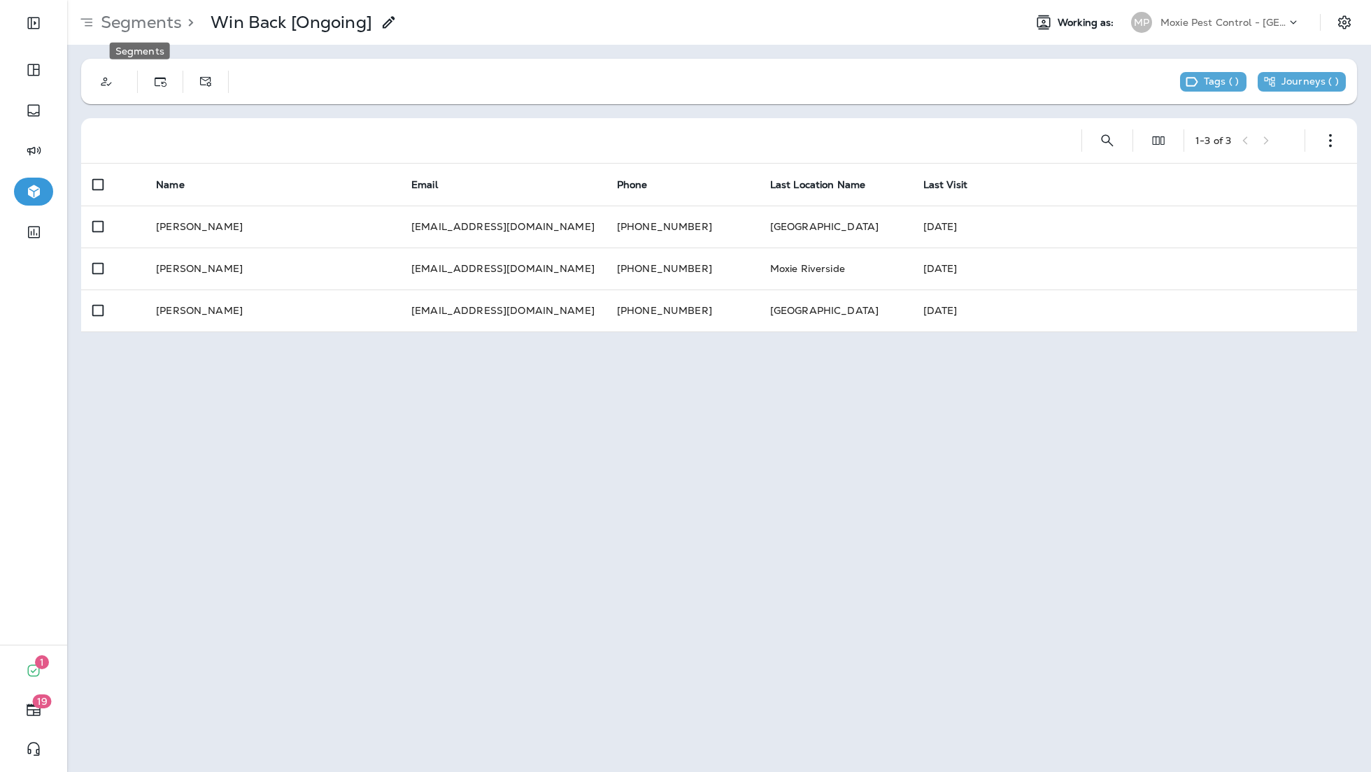
click at [143, 22] on p "Segments" at bounding box center [138, 22] width 87 height 21
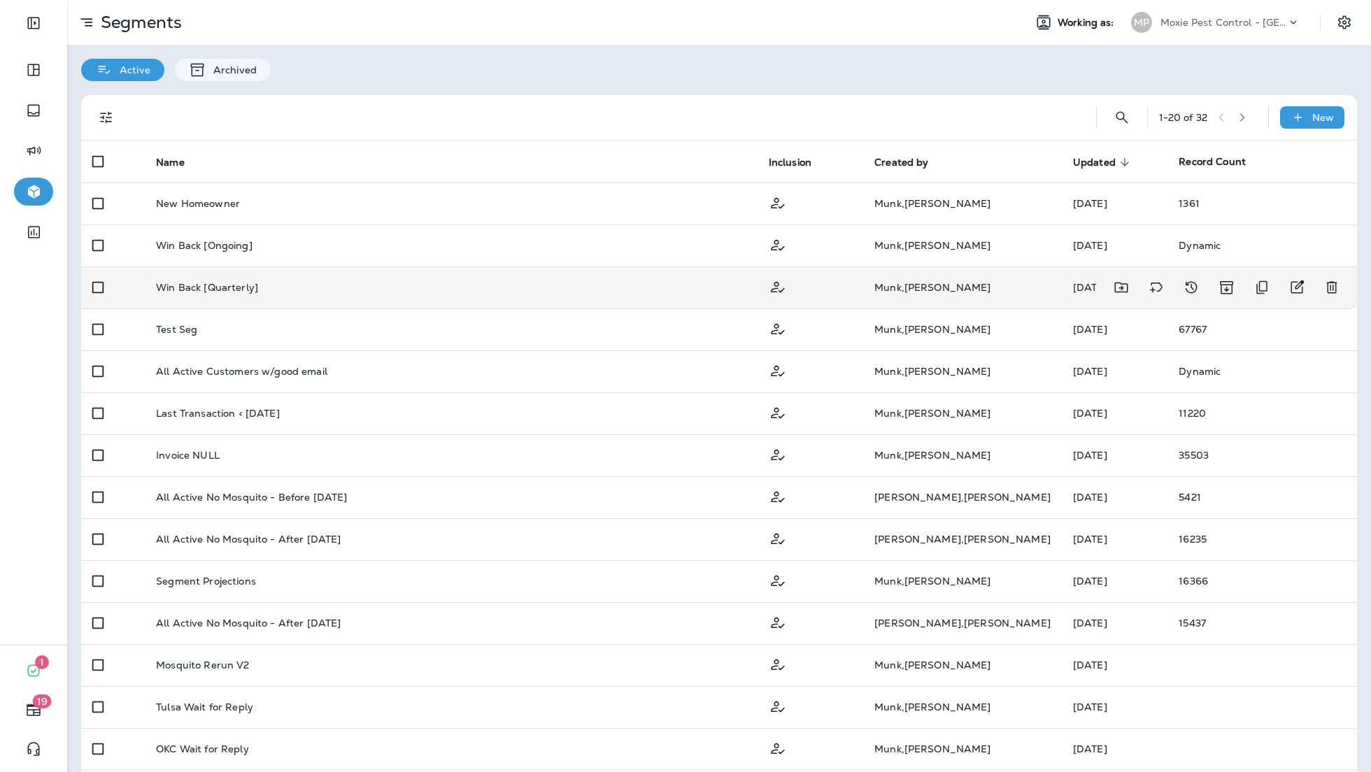
click at [280, 292] on div "Win Back [Quarterly]" at bounding box center [451, 287] width 590 height 11
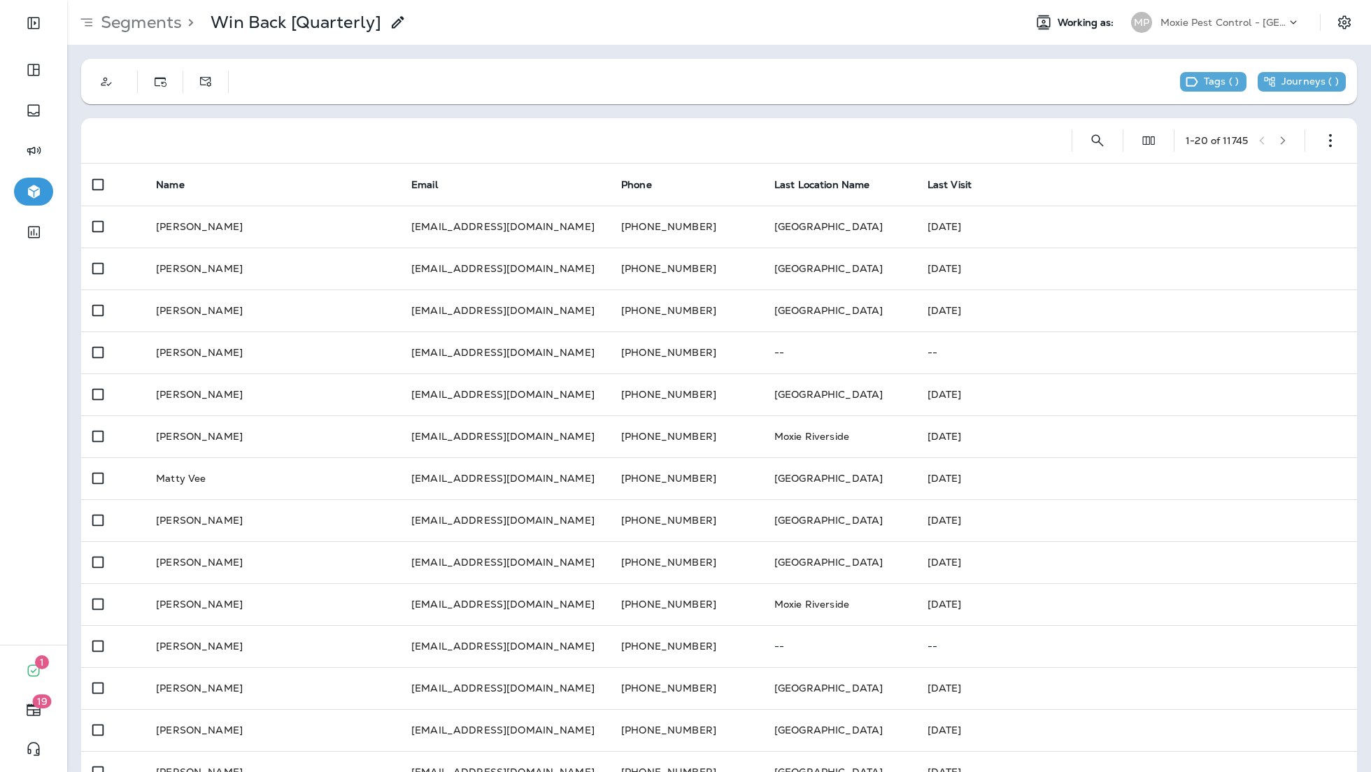
click at [114, 29] on p "Segments" at bounding box center [138, 22] width 87 height 21
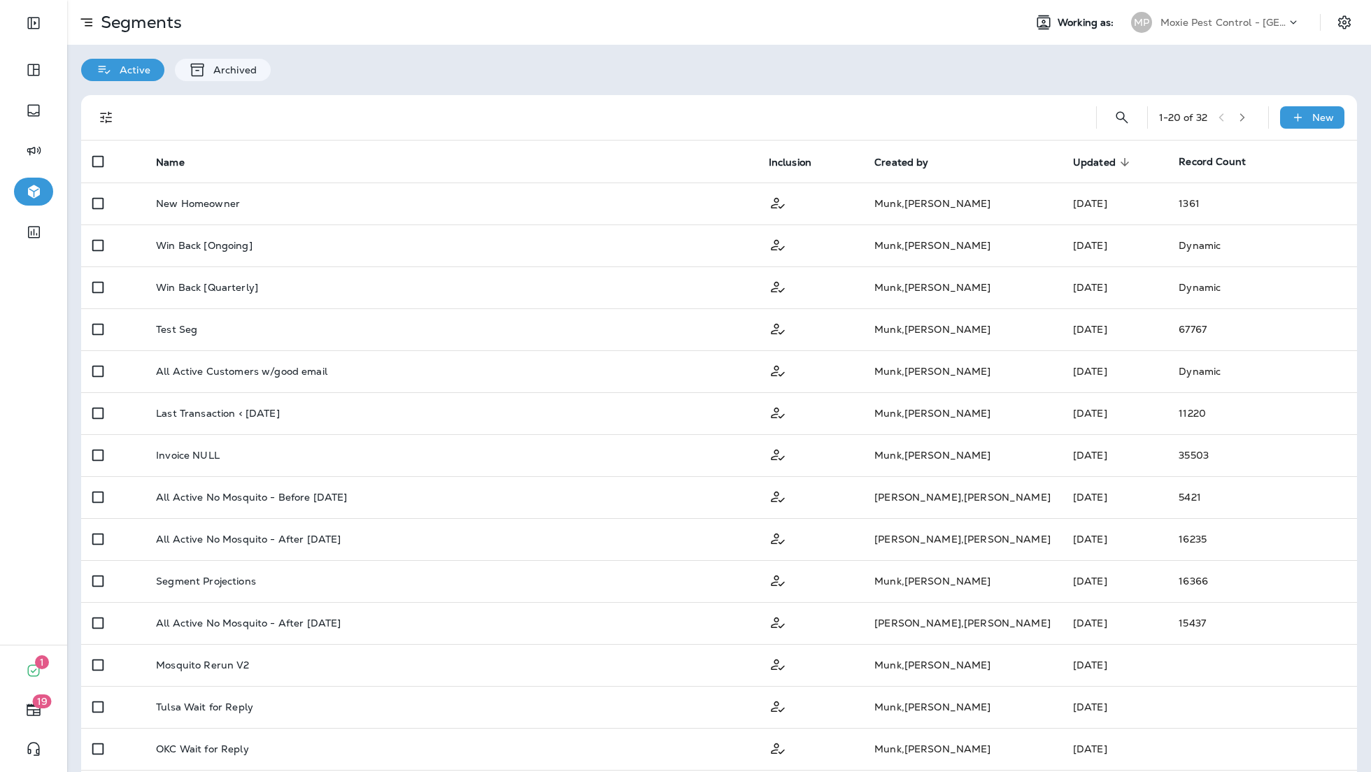
click at [662, 66] on div "Active Archived" at bounding box center [718, 63] width 1303 height 36
click at [936, 78] on div "Active Archived" at bounding box center [718, 63] width 1303 height 36
click at [1199, 28] on div "Moxie Pest Control - [GEOGRAPHIC_DATA]" at bounding box center [1223, 22] width 126 height 21
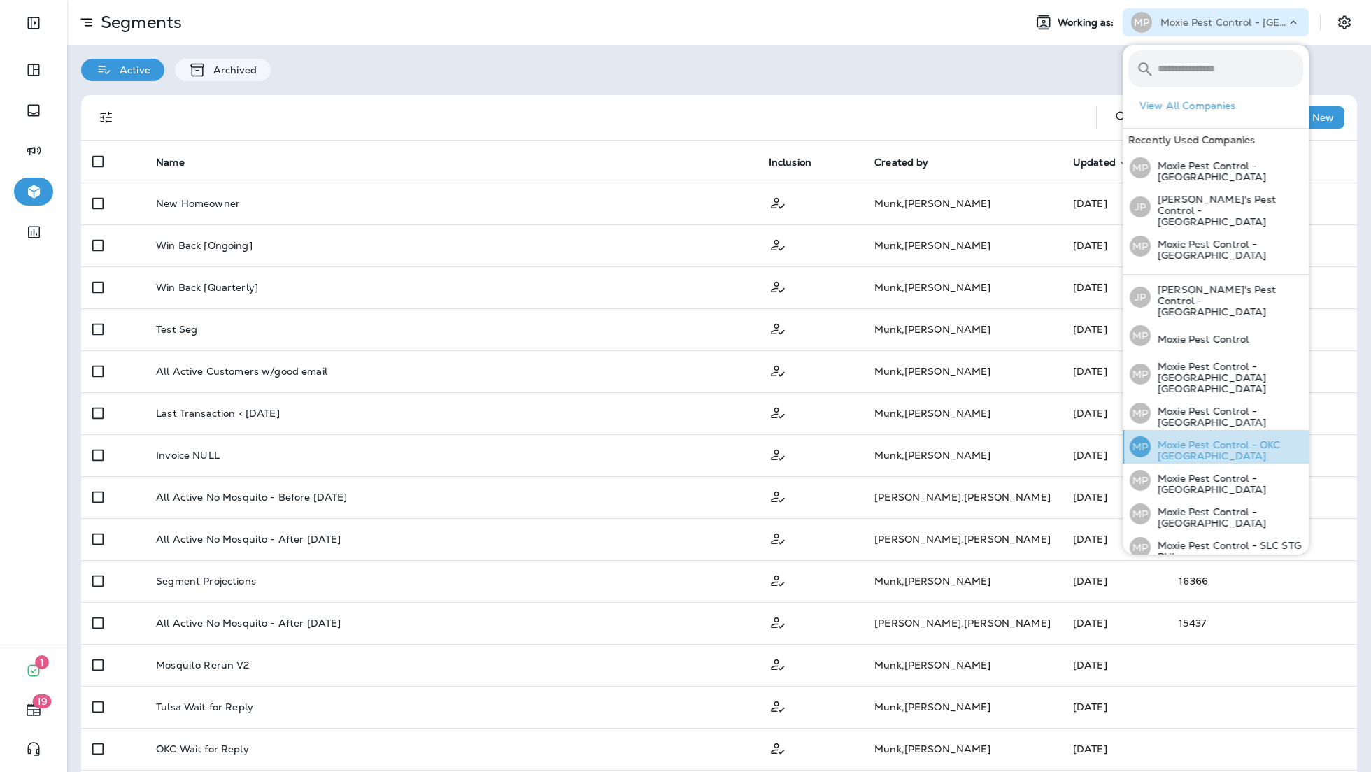
click at [1232, 439] on p "Moxie Pest Control - OKC [GEOGRAPHIC_DATA]" at bounding box center [1226, 450] width 152 height 22
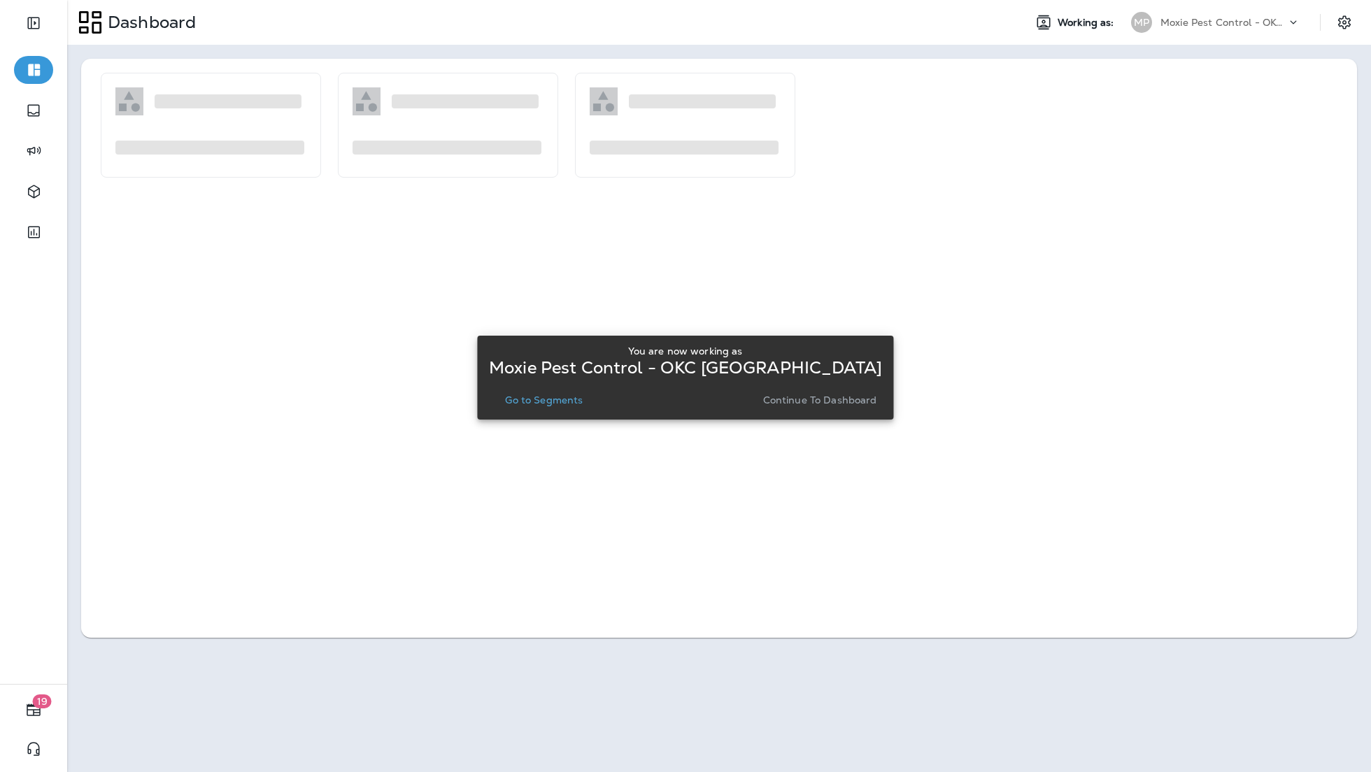
click at [525, 396] on p "Go to Segments" at bounding box center [544, 399] width 78 height 11
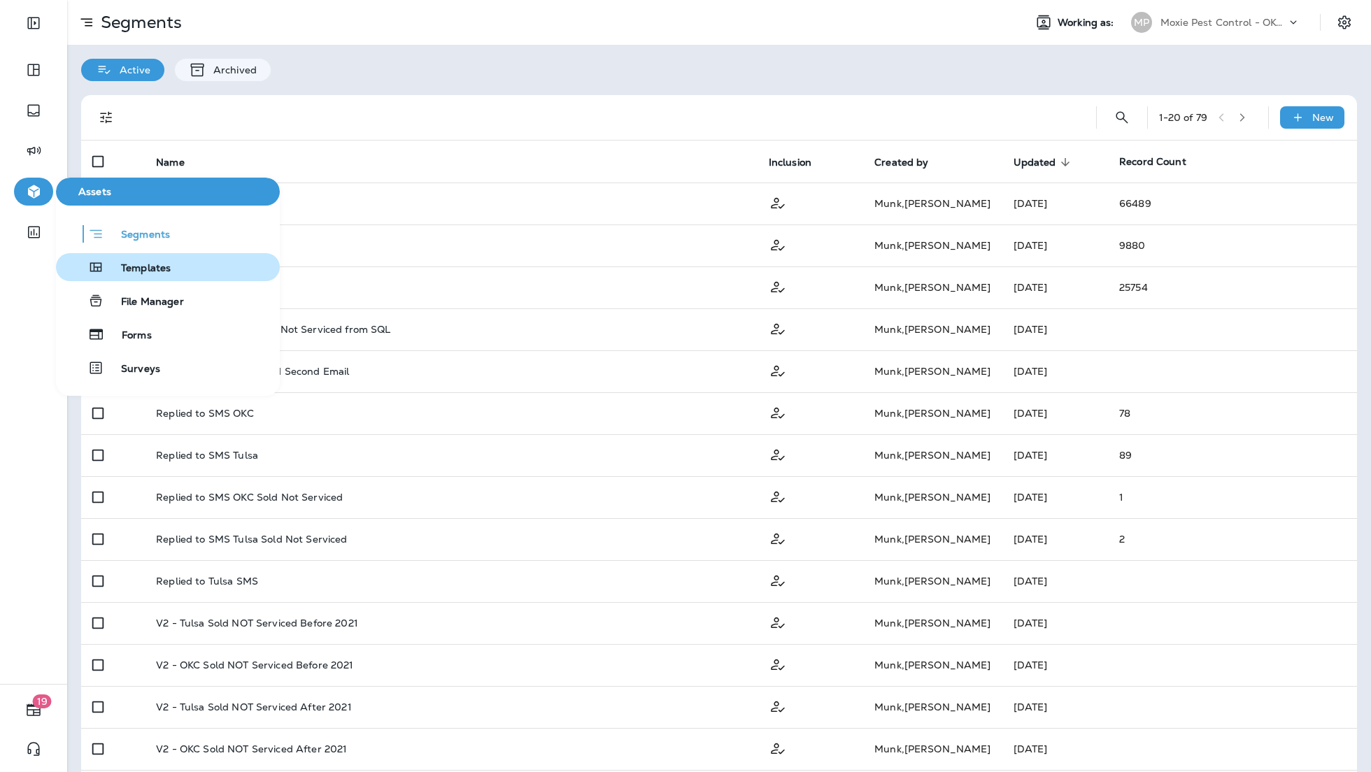
click at [110, 262] on span "Templates" at bounding box center [137, 268] width 66 height 13
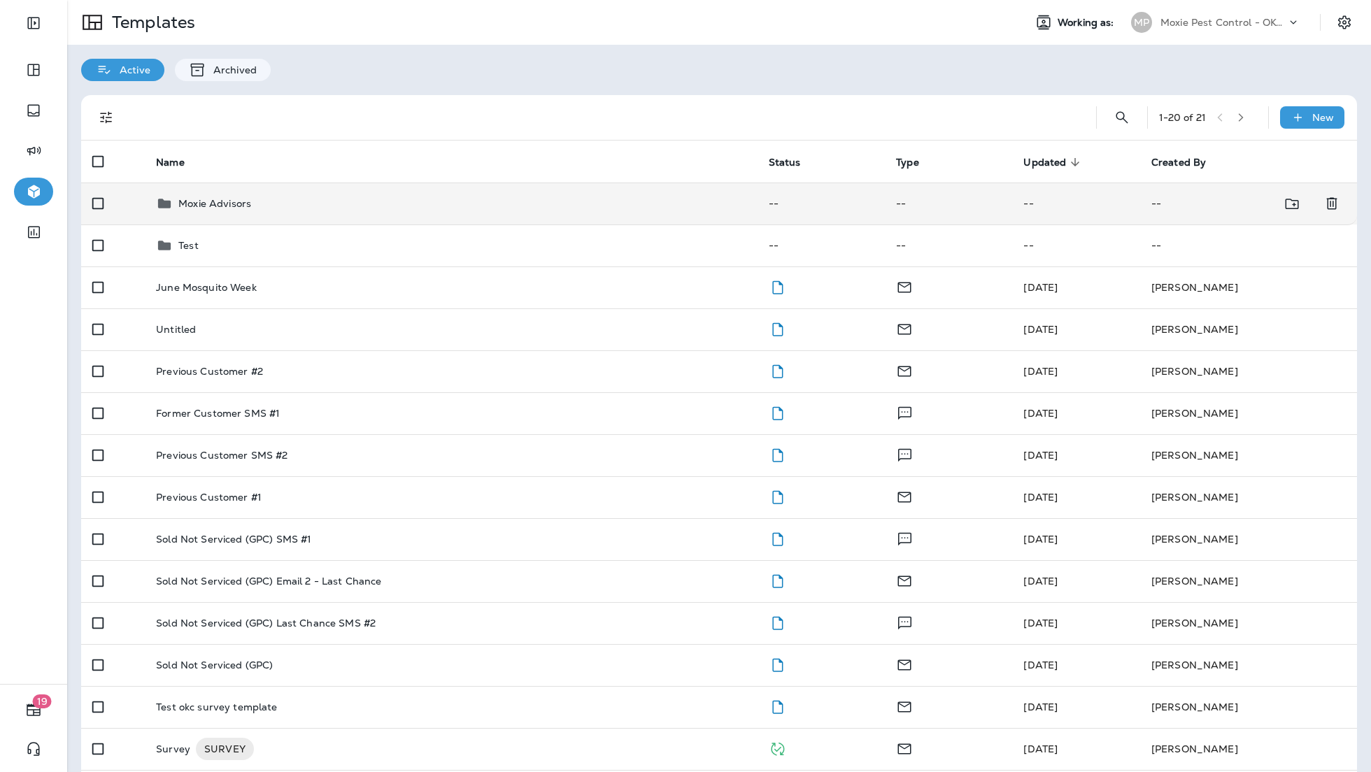
click at [278, 208] on div "Moxie Advisors" at bounding box center [451, 203] width 590 height 17
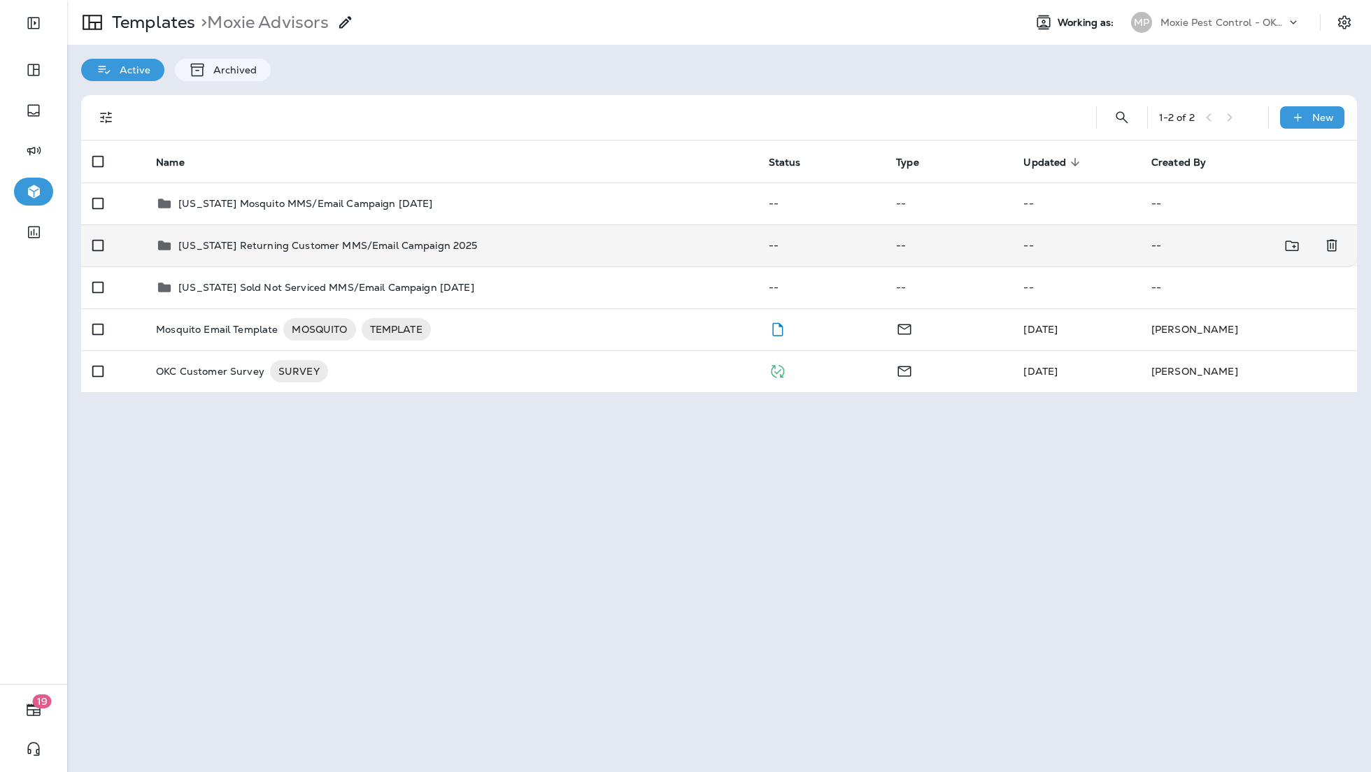
click at [469, 250] on div "[US_STATE] Returning Customer MMS/Email Campaign 2025" at bounding box center [451, 245] width 590 height 17
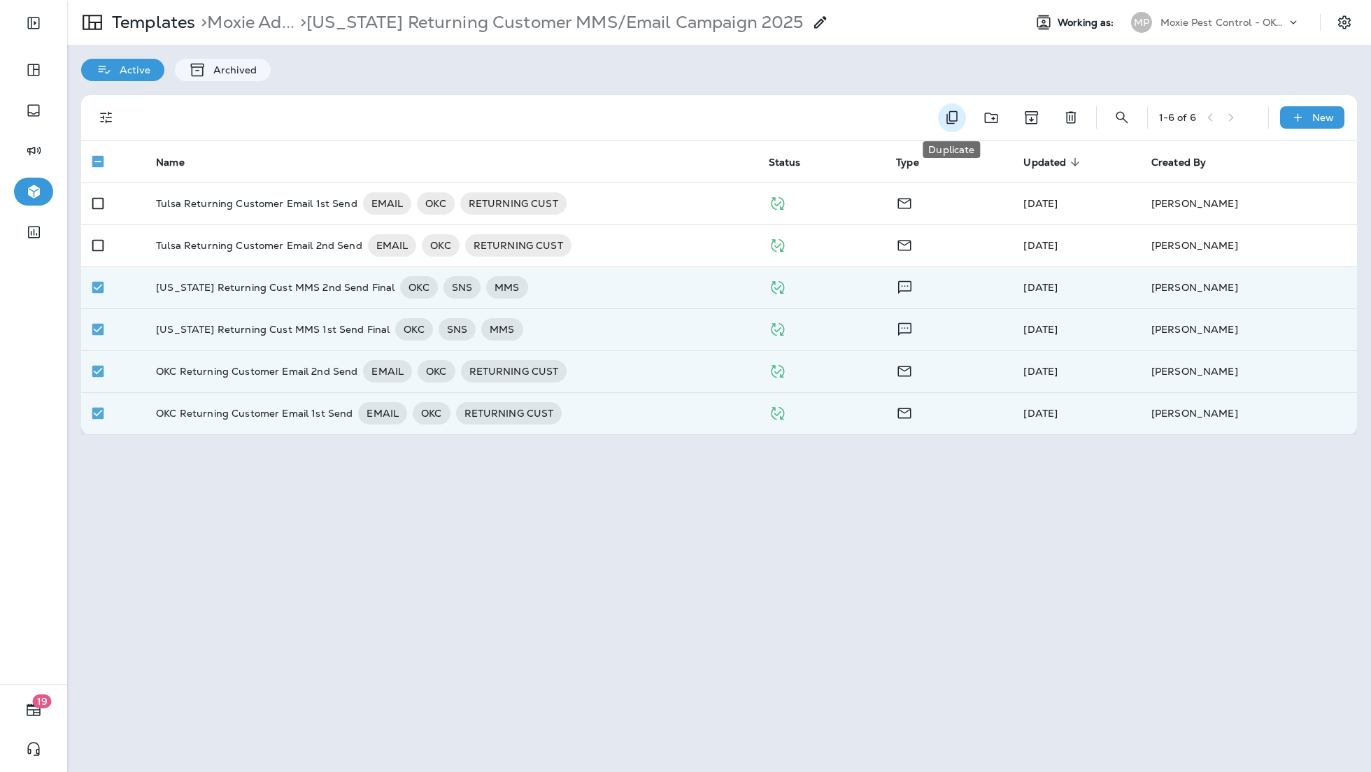
click at [949, 115] on icon "Duplicate" at bounding box center [951, 117] width 11 height 13
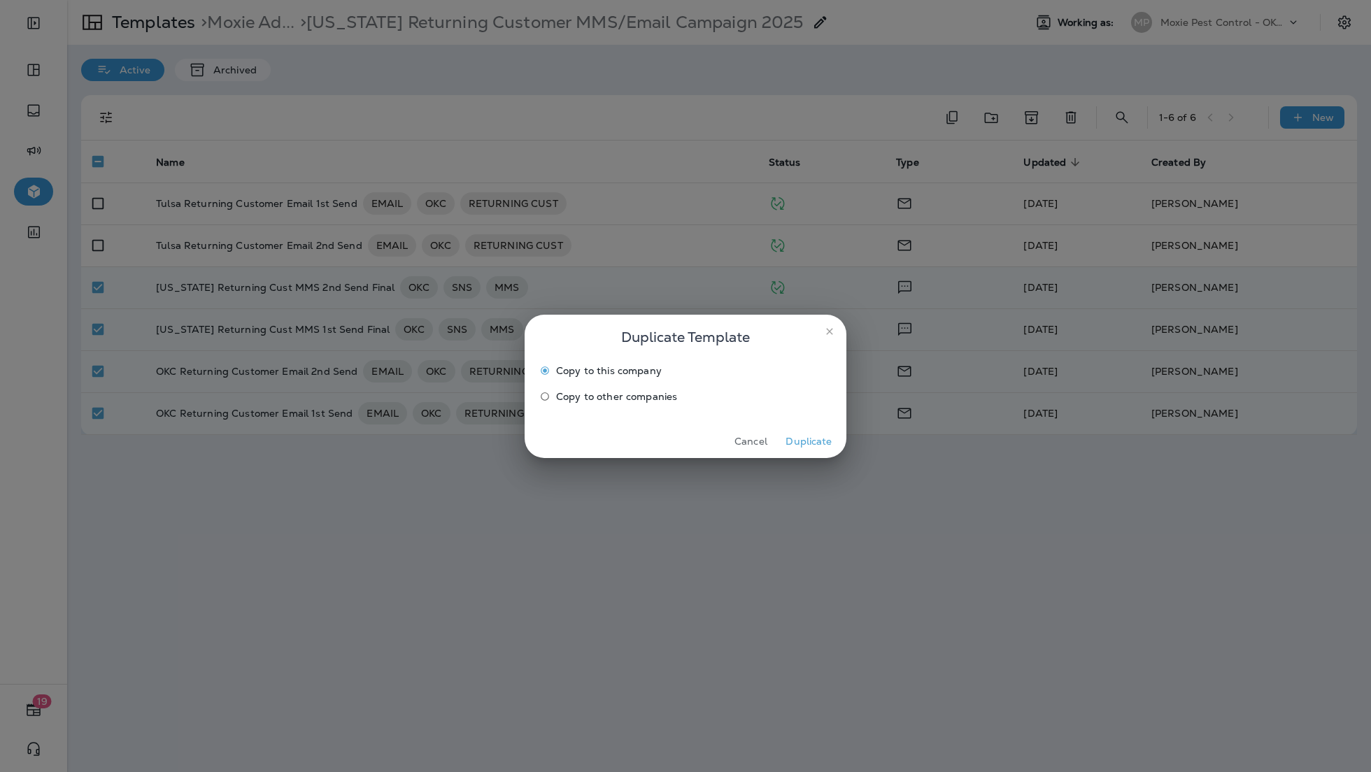
click at [657, 387] on label "Copy to other companies" at bounding box center [676, 396] width 285 height 22
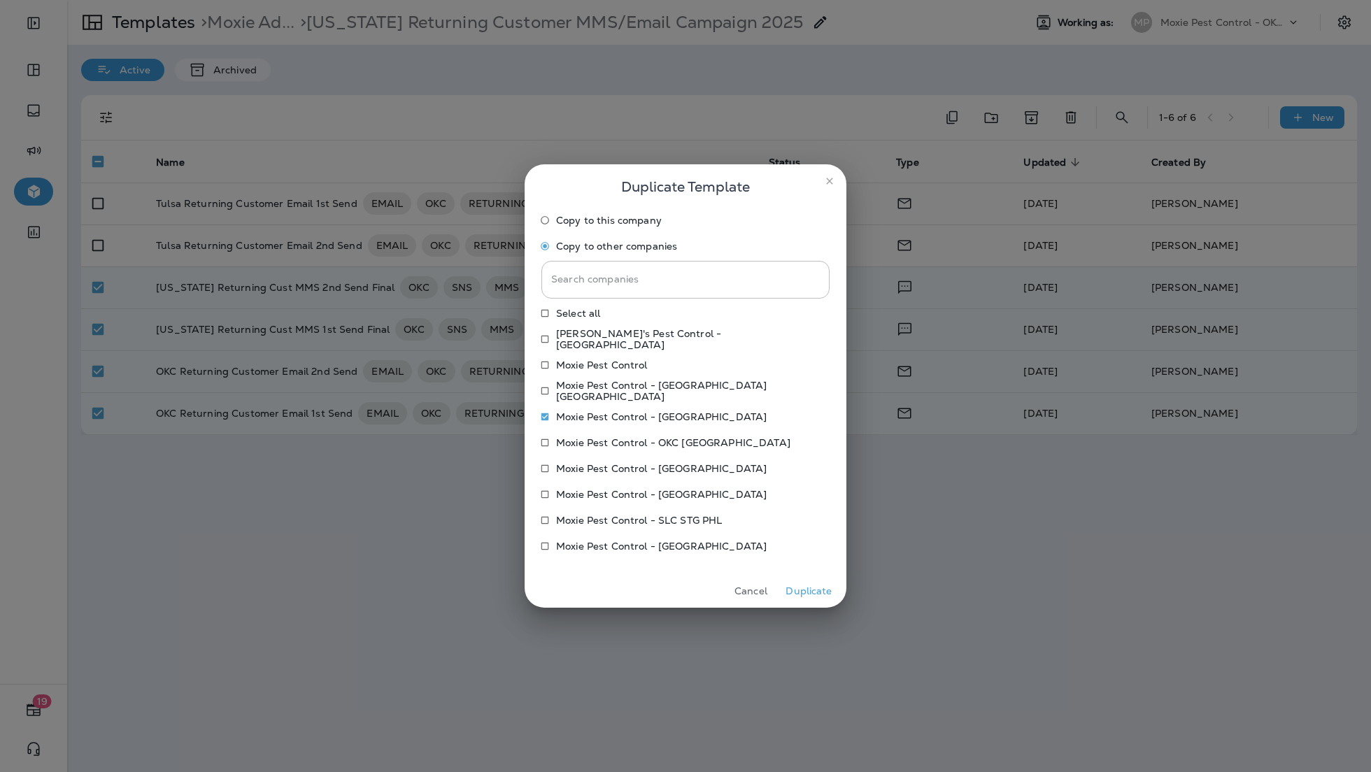
click at [808, 590] on button "Duplicate" at bounding box center [809, 591] width 52 height 22
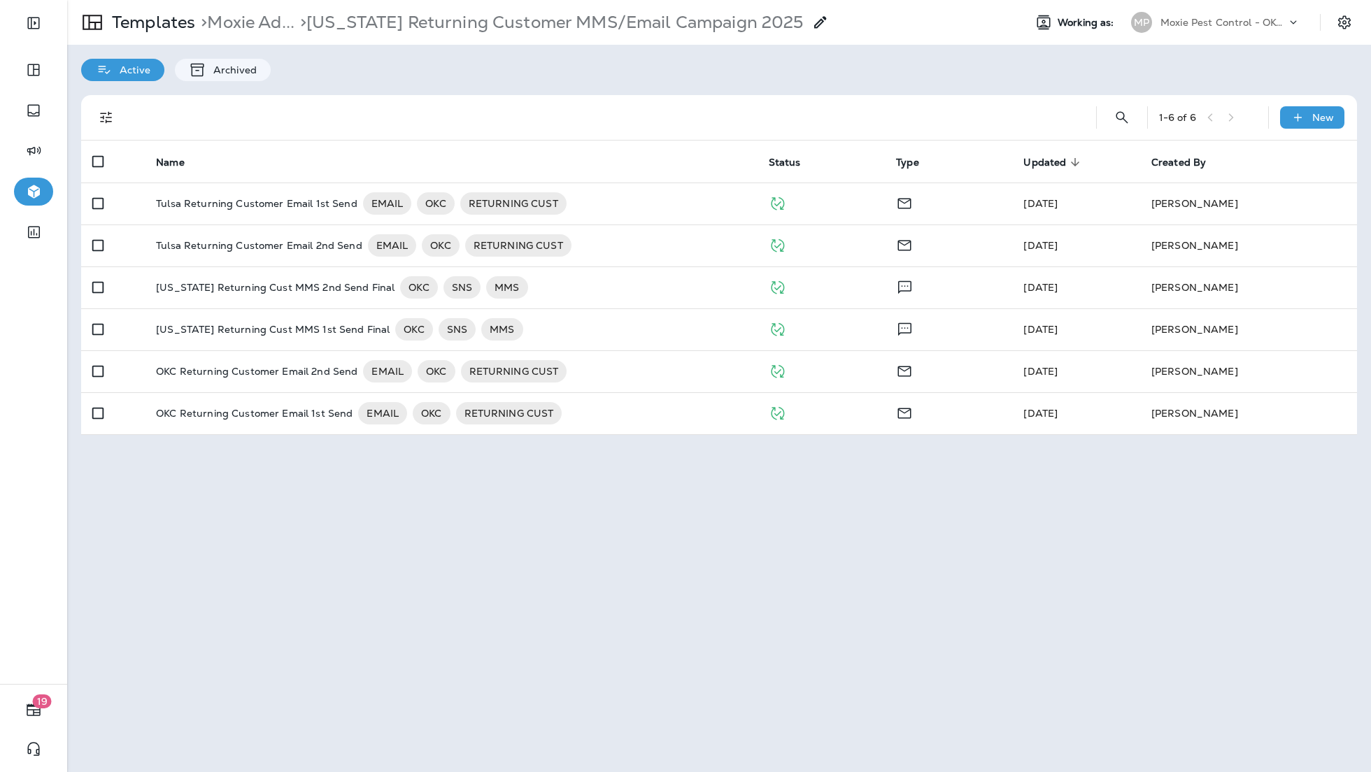
click at [1185, 21] on p "Moxie Pest Control - OKC [GEOGRAPHIC_DATA]" at bounding box center [1223, 22] width 126 height 11
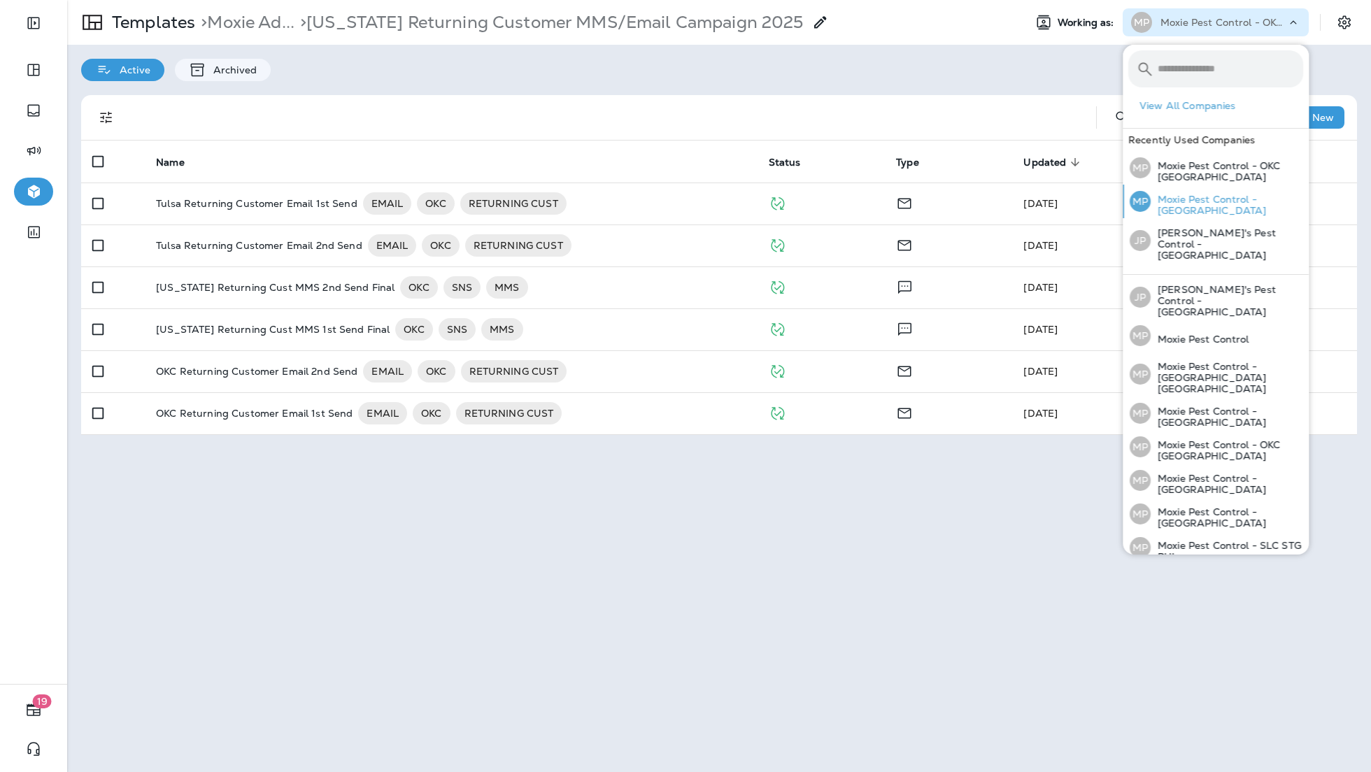
click at [1231, 197] on p "Moxie Pest Control - [GEOGRAPHIC_DATA]" at bounding box center [1226, 205] width 152 height 22
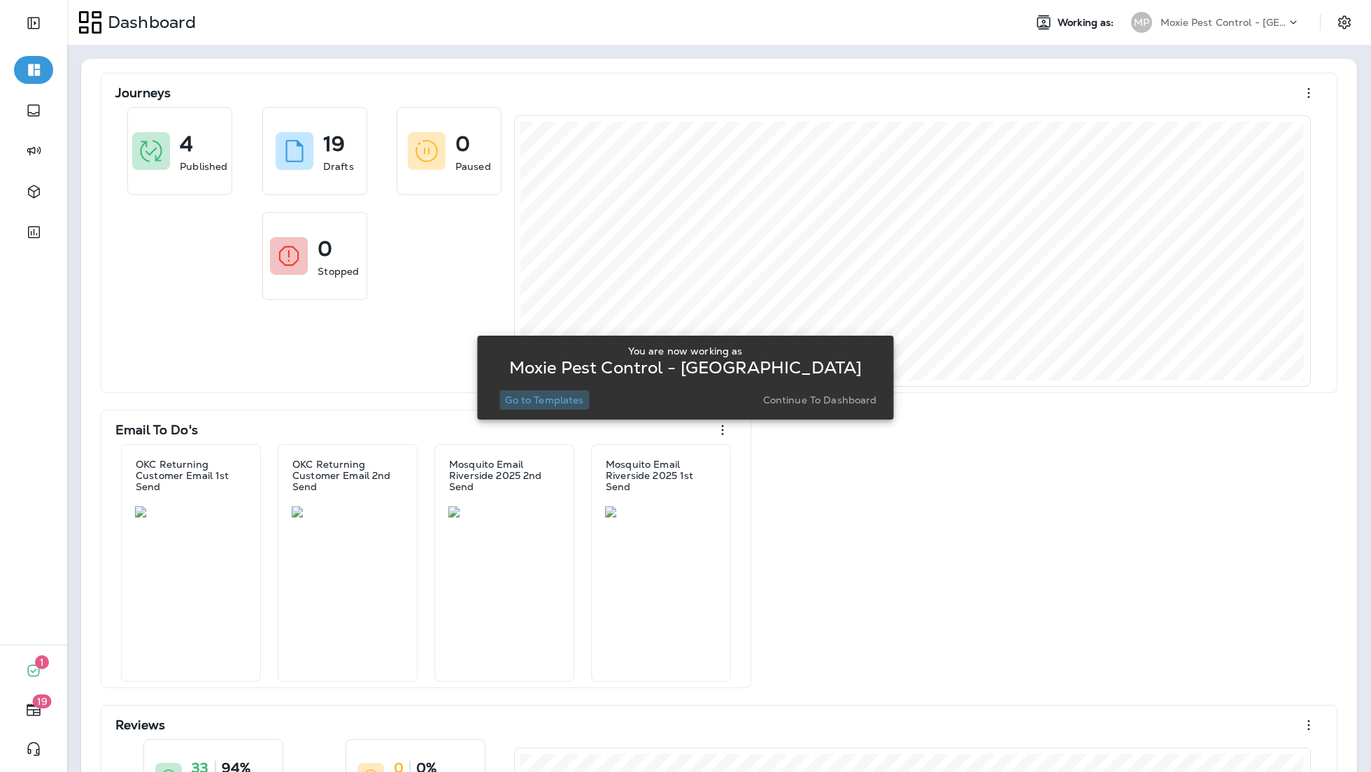
click at [518, 401] on p "Go to Templates" at bounding box center [544, 399] width 78 height 11
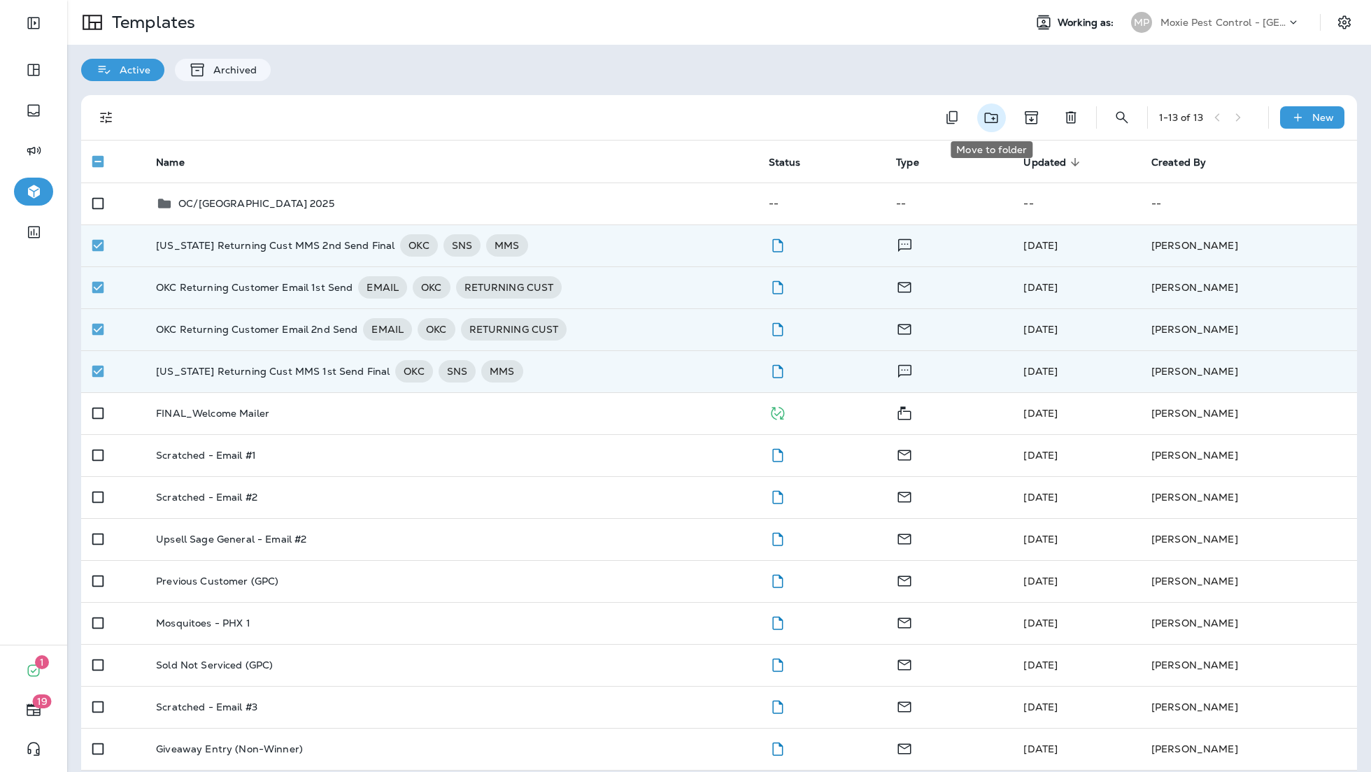
click at [980, 121] on button "Move to folder" at bounding box center [991, 117] width 29 height 29
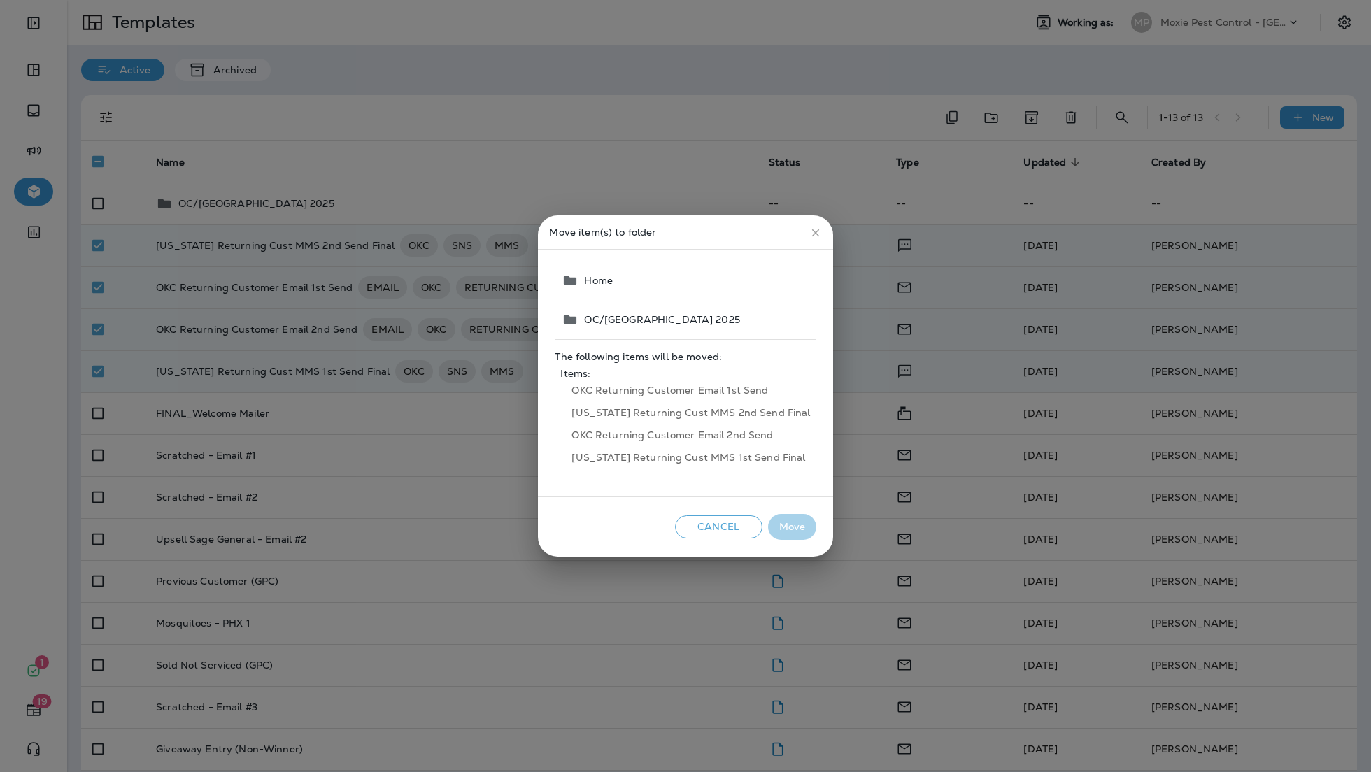
click at [622, 283] on span "Home" at bounding box center [685, 280] width 261 height 39
click at [596, 283] on span "Home" at bounding box center [685, 280] width 261 height 39
click at [685, 322] on span "OC/[GEOGRAPHIC_DATA] 2025" at bounding box center [659, 319] width 162 height 11
click at [727, 527] on button "Cancel" at bounding box center [718, 526] width 87 height 23
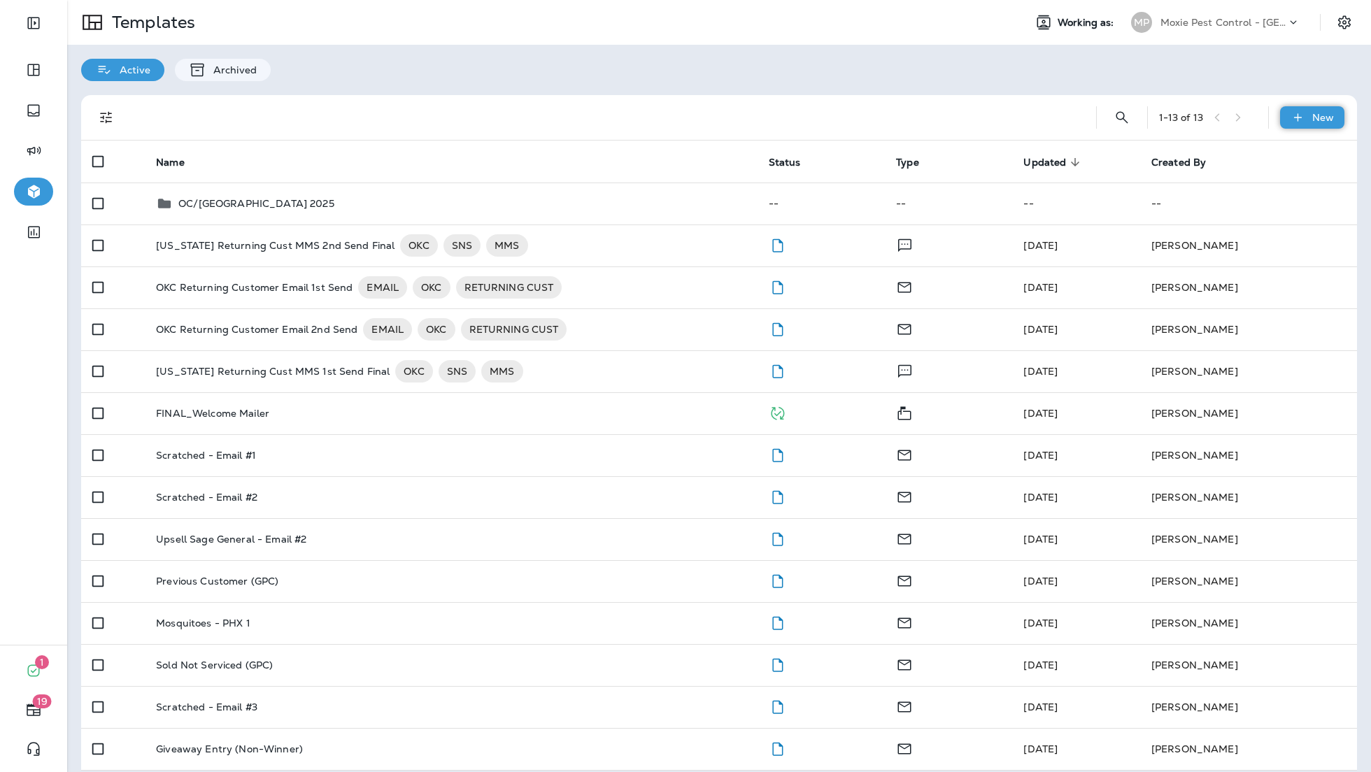
click at [1324, 113] on p "New" at bounding box center [1323, 117] width 22 height 11
click at [1274, 189] on li "New Folder" at bounding box center [1302, 188] width 118 height 34
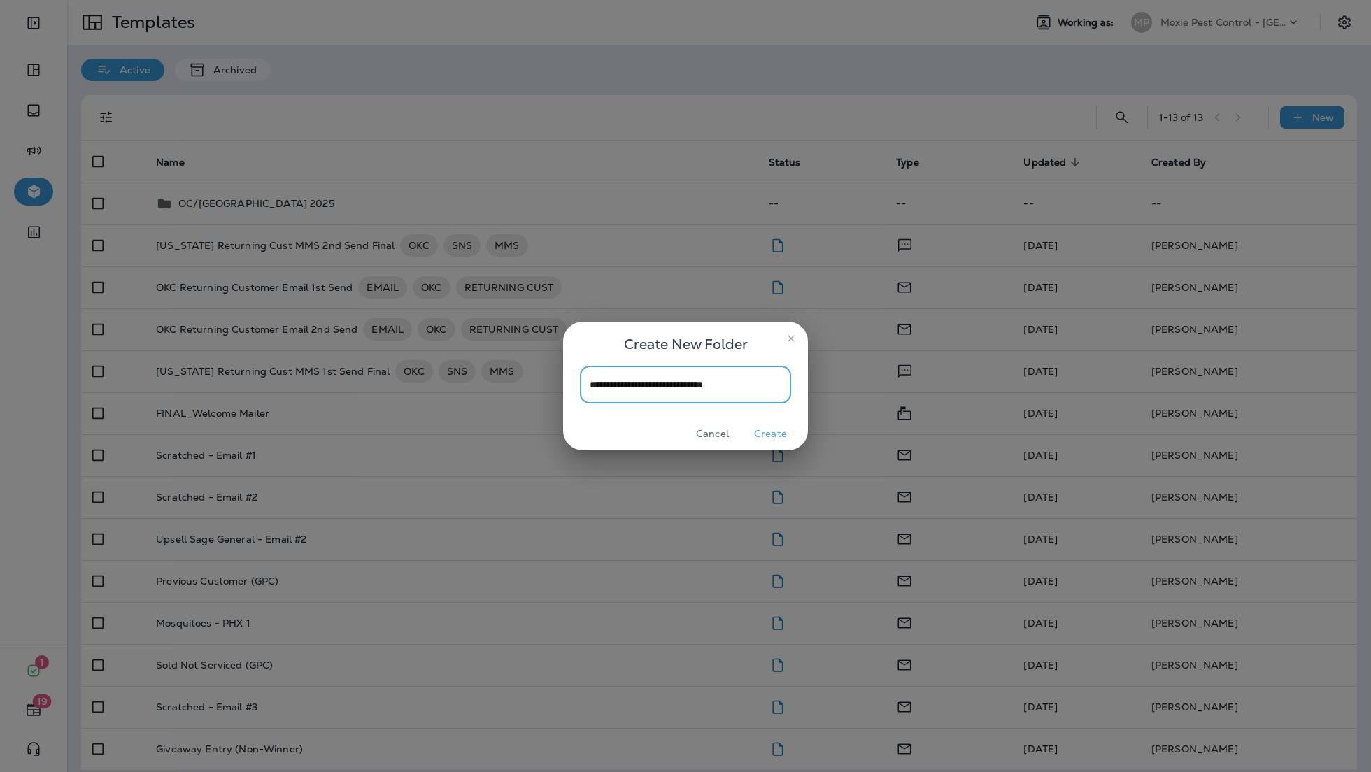
scroll to position [0, 12]
type input "**********"
click at [753, 433] on button "Create" at bounding box center [770, 434] width 52 height 22
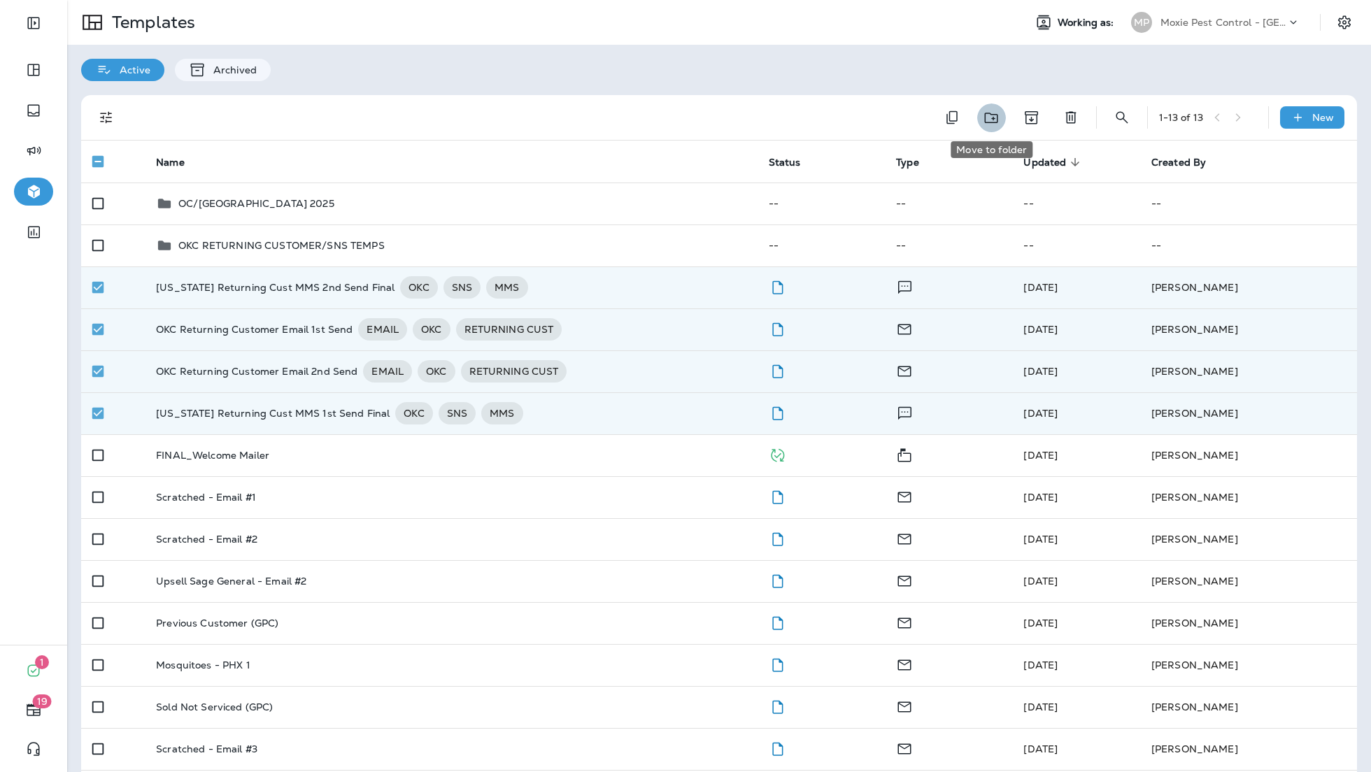
click at [990, 119] on icon "Move to folder" at bounding box center [991, 117] width 17 height 17
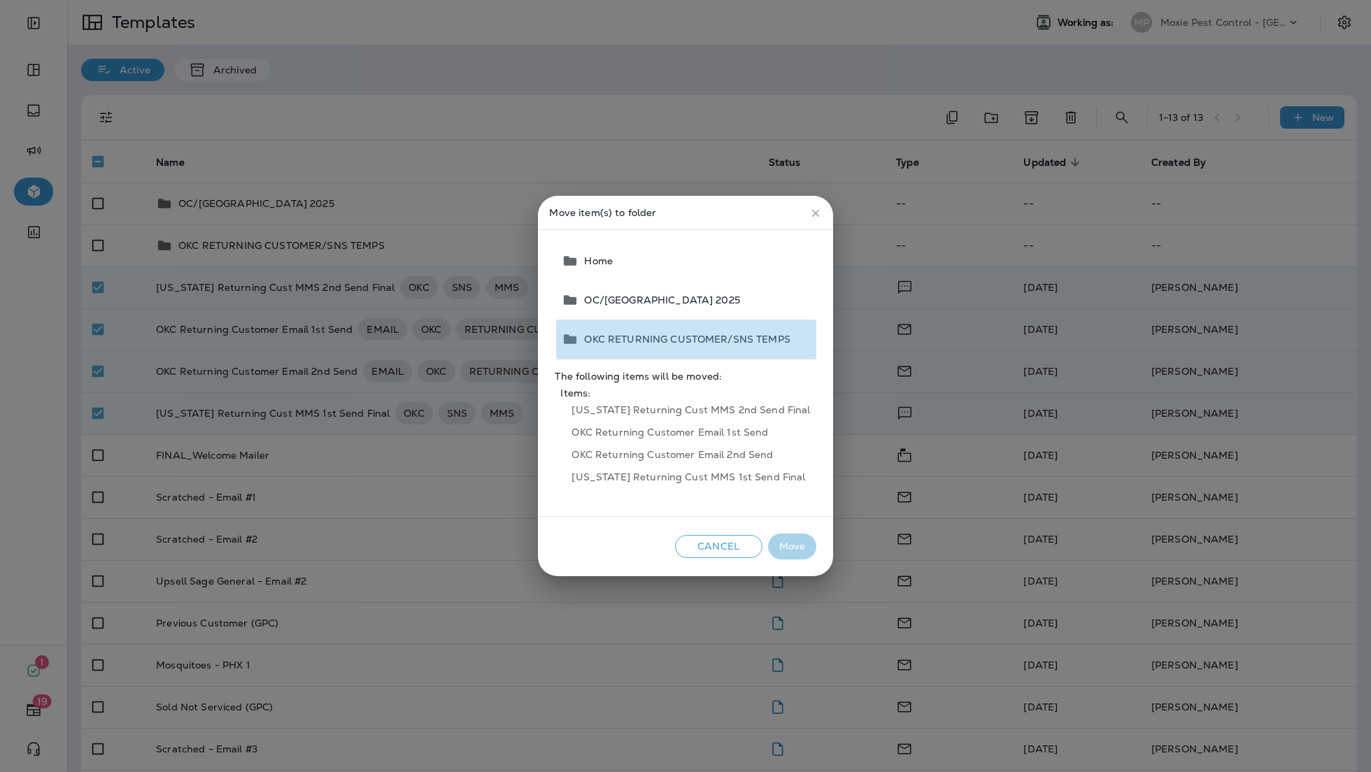
click at [724, 344] on span "OKC RETURNING CUSTOMER/SNS TEMPS" at bounding box center [683, 339] width 211 height 11
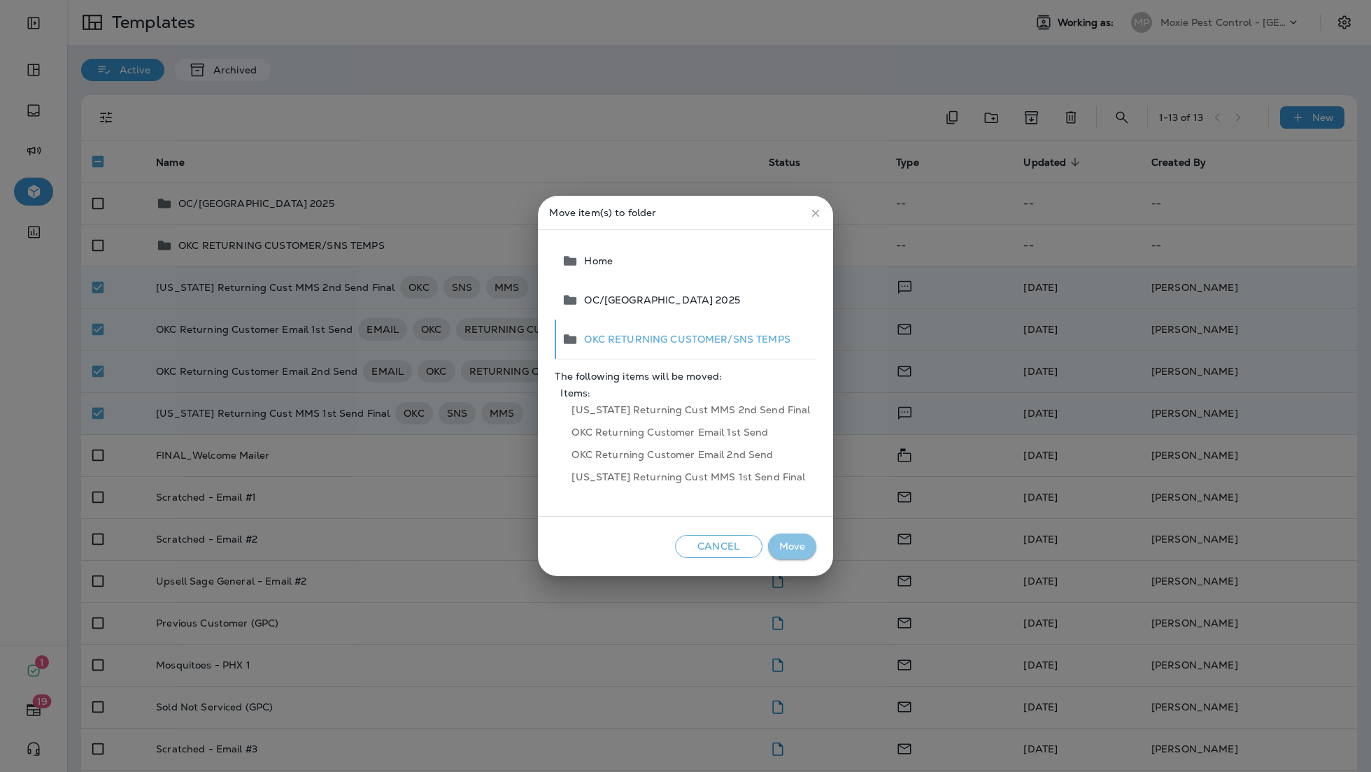
click at [784, 547] on button "Move" at bounding box center [792, 547] width 48 height 26
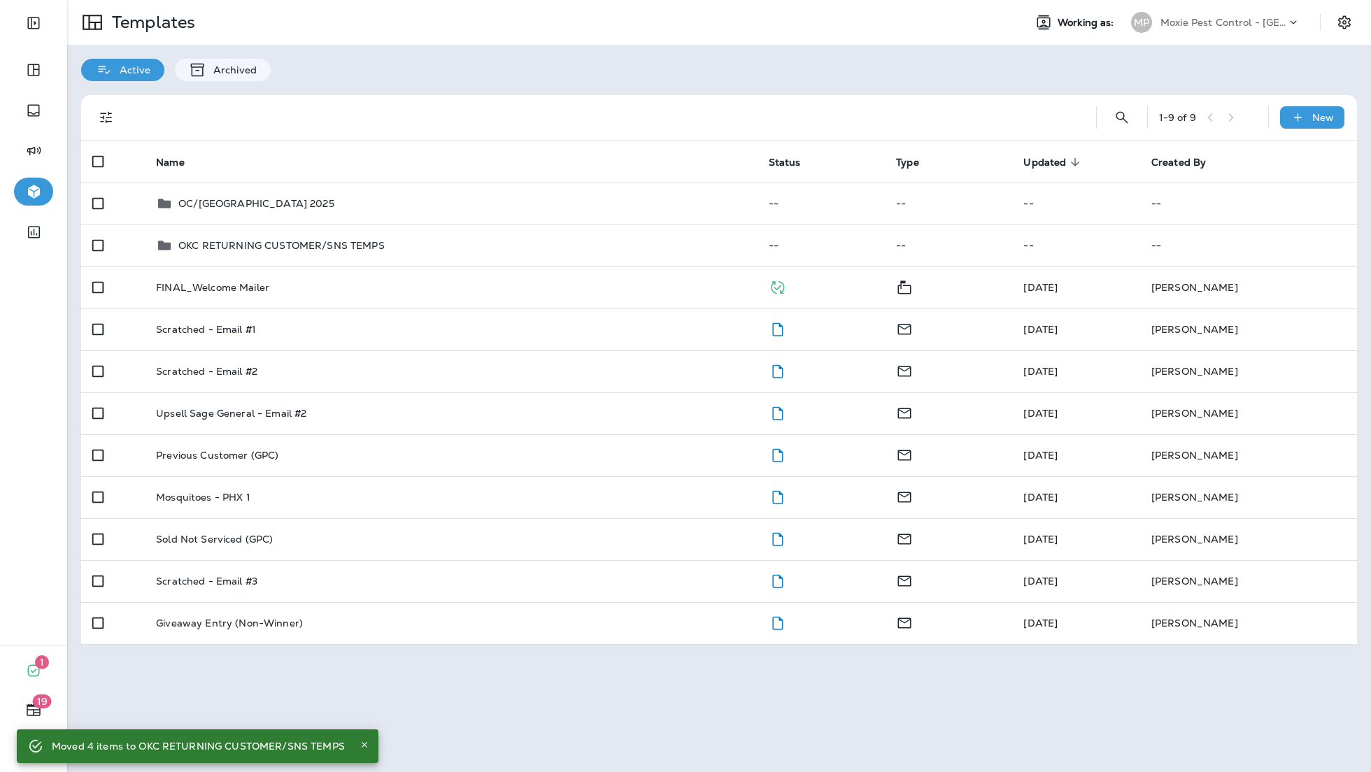
click at [1240, 22] on p "Moxie Pest Control - [GEOGRAPHIC_DATA]" at bounding box center [1223, 22] width 126 height 11
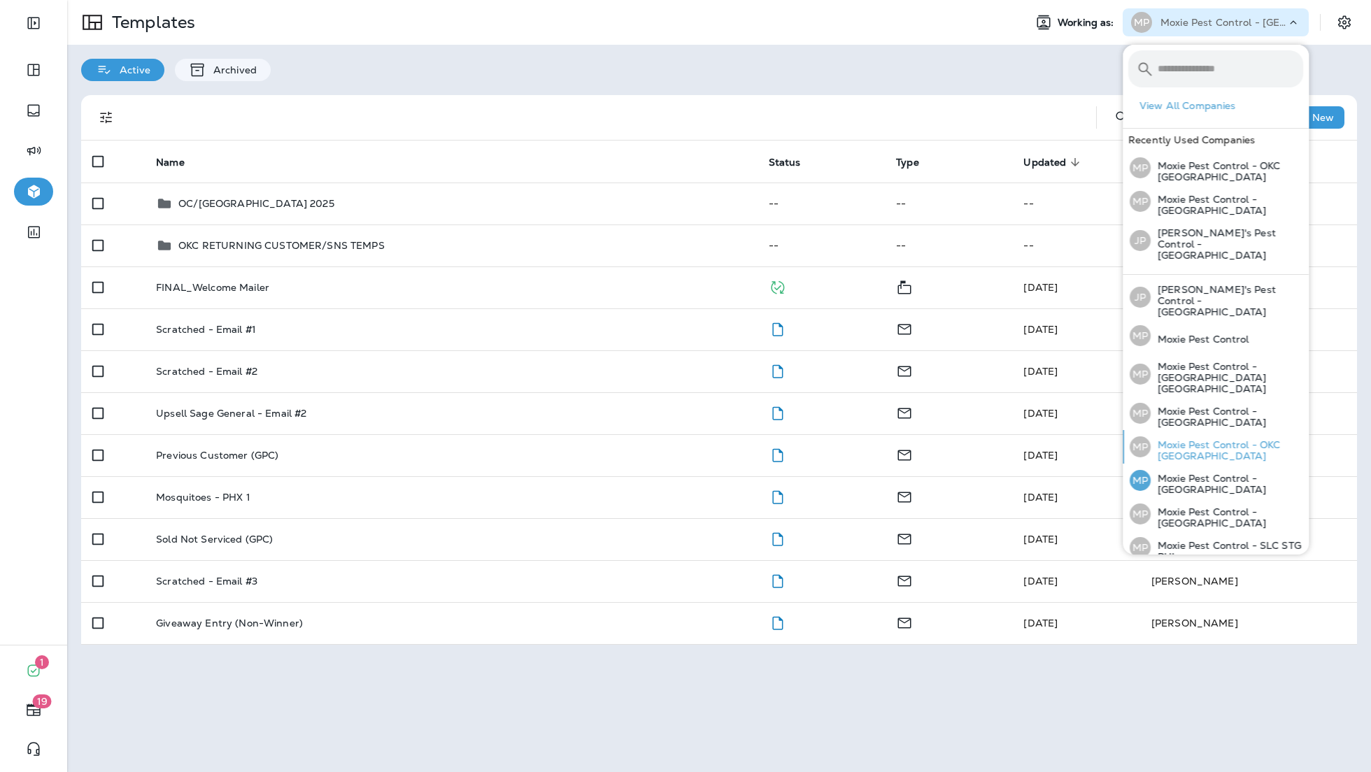
click at [1220, 439] on p "Moxie Pest Control - OKC [GEOGRAPHIC_DATA]" at bounding box center [1226, 450] width 152 height 22
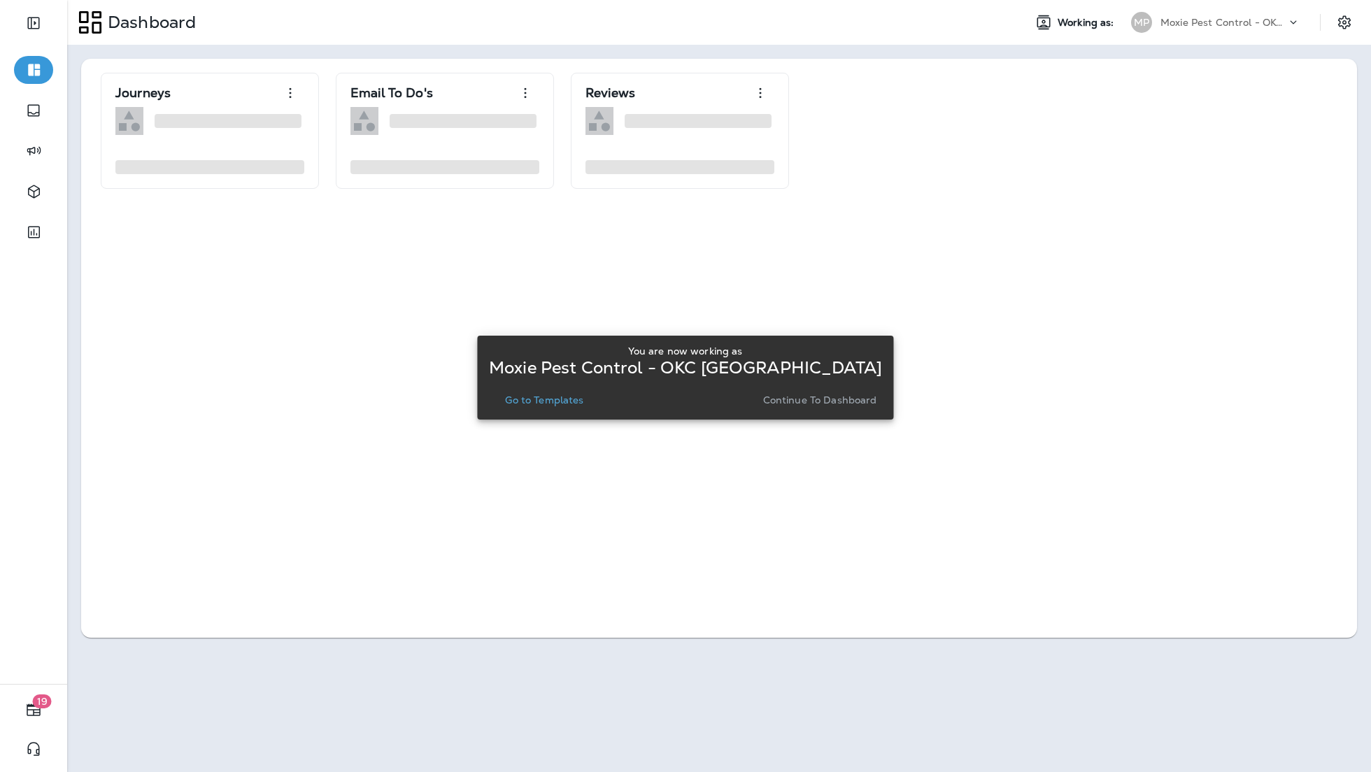
click at [518, 401] on p "Go to Templates" at bounding box center [544, 399] width 78 height 11
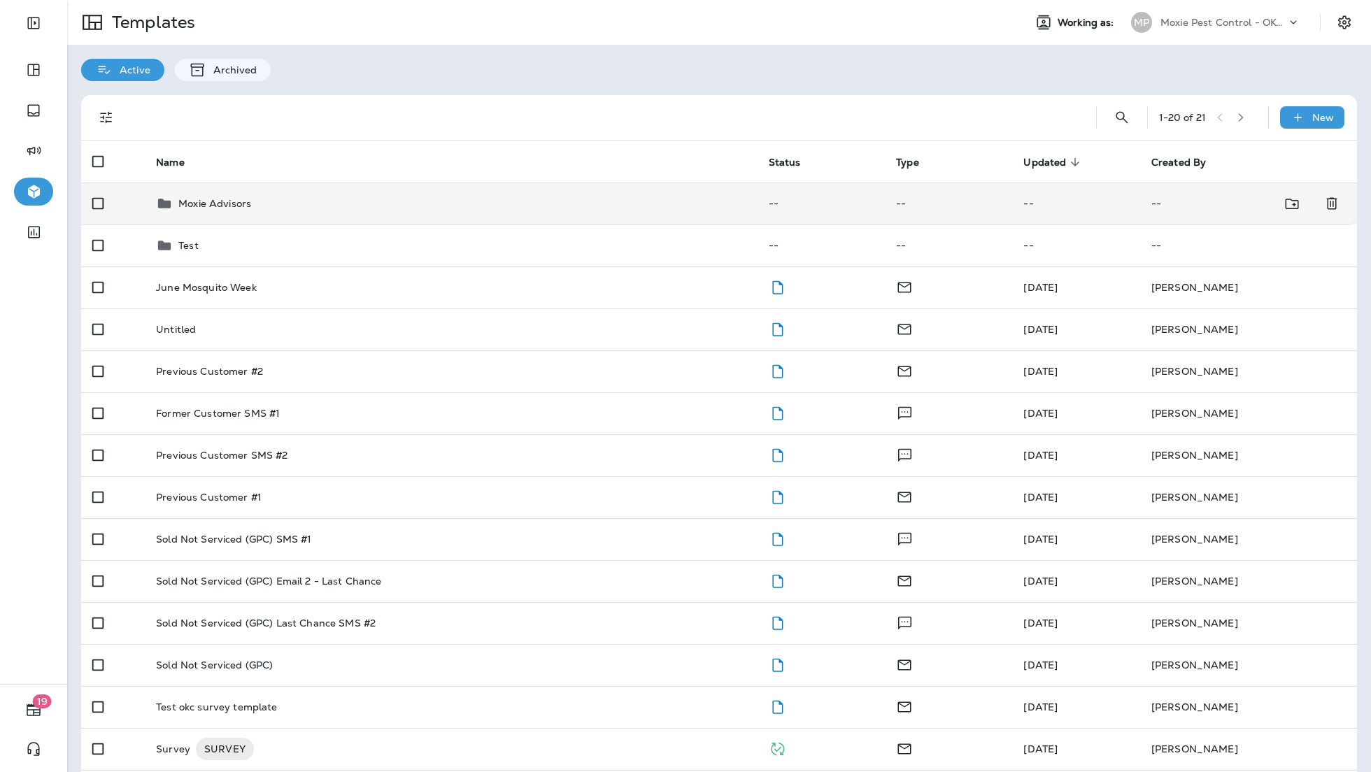
click at [197, 215] on td "Moxie Advisors" at bounding box center [451, 204] width 613 height 42
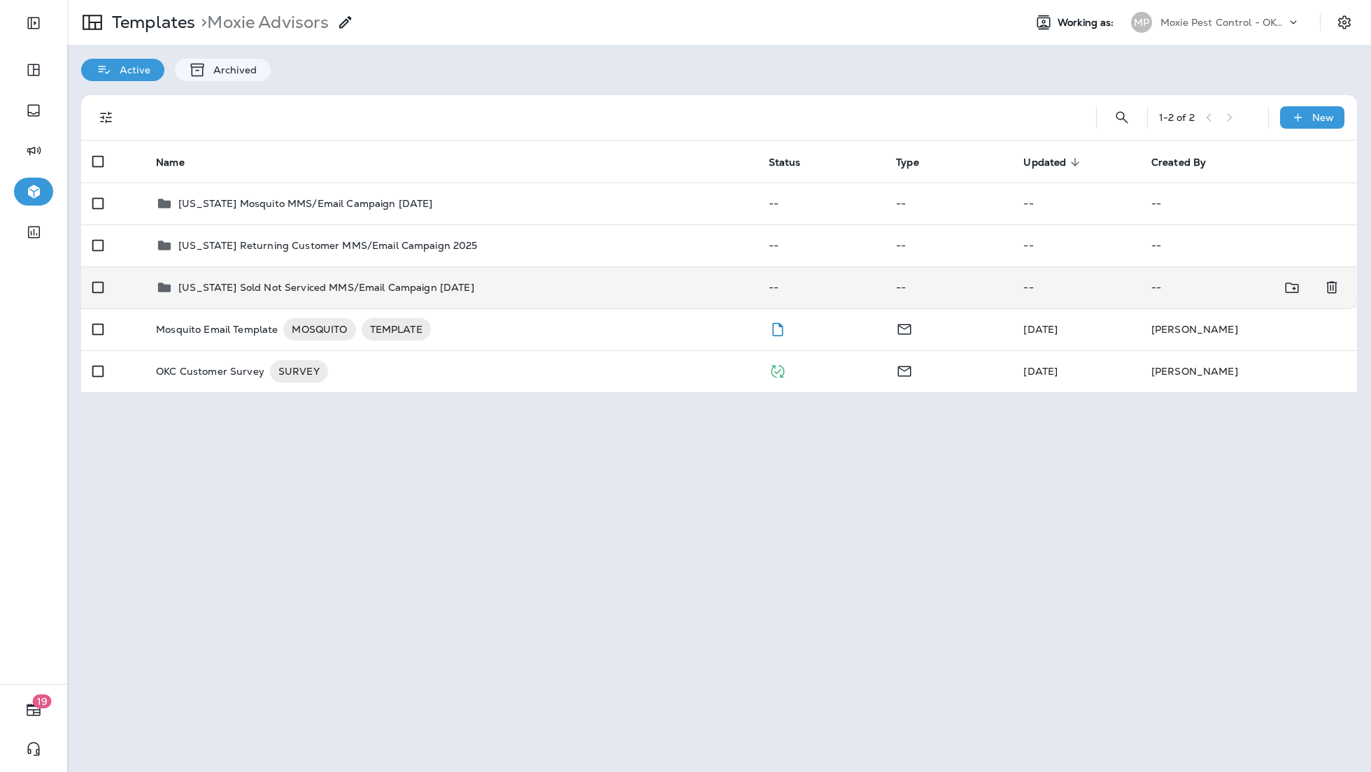
click at [252, 288] on p "[US_STATE] Sold Not Serviced MMS/Email Campaign [DATE]" at bounding box center [326, 287] width 296 height 11
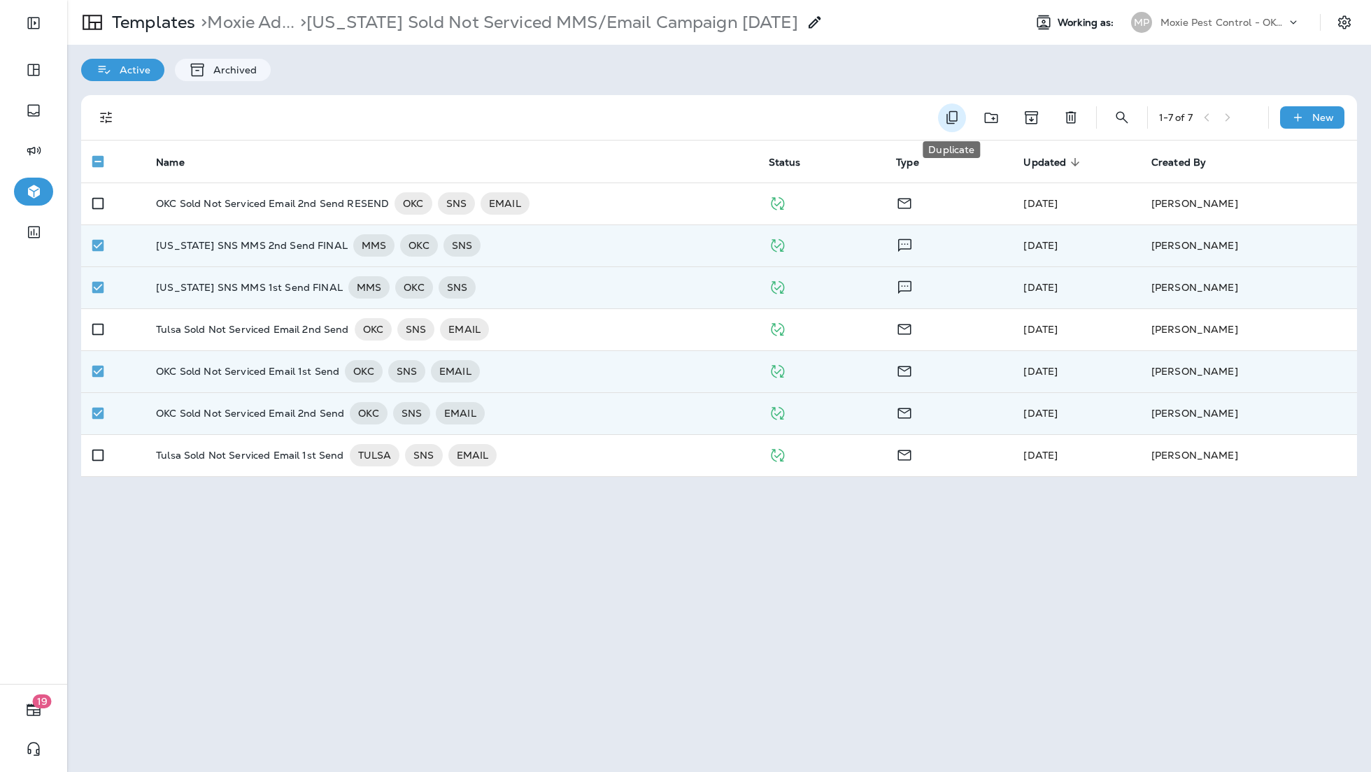
click at [958, 117] on icon "Duplicate" at bounding box center [951, 117] width 17 height 17
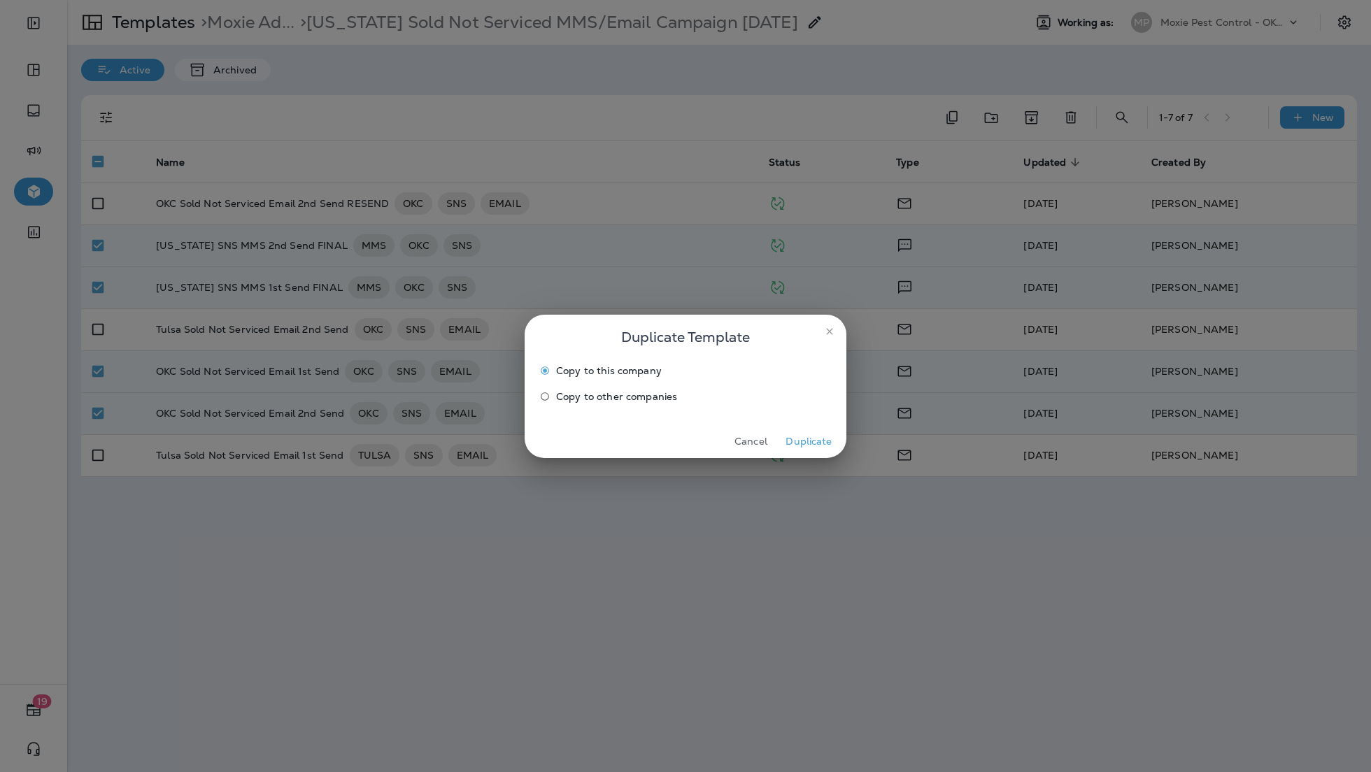
click at [626, 394] on span "Copy to other companies" at bounding box center [616, 396] width 121 height 11
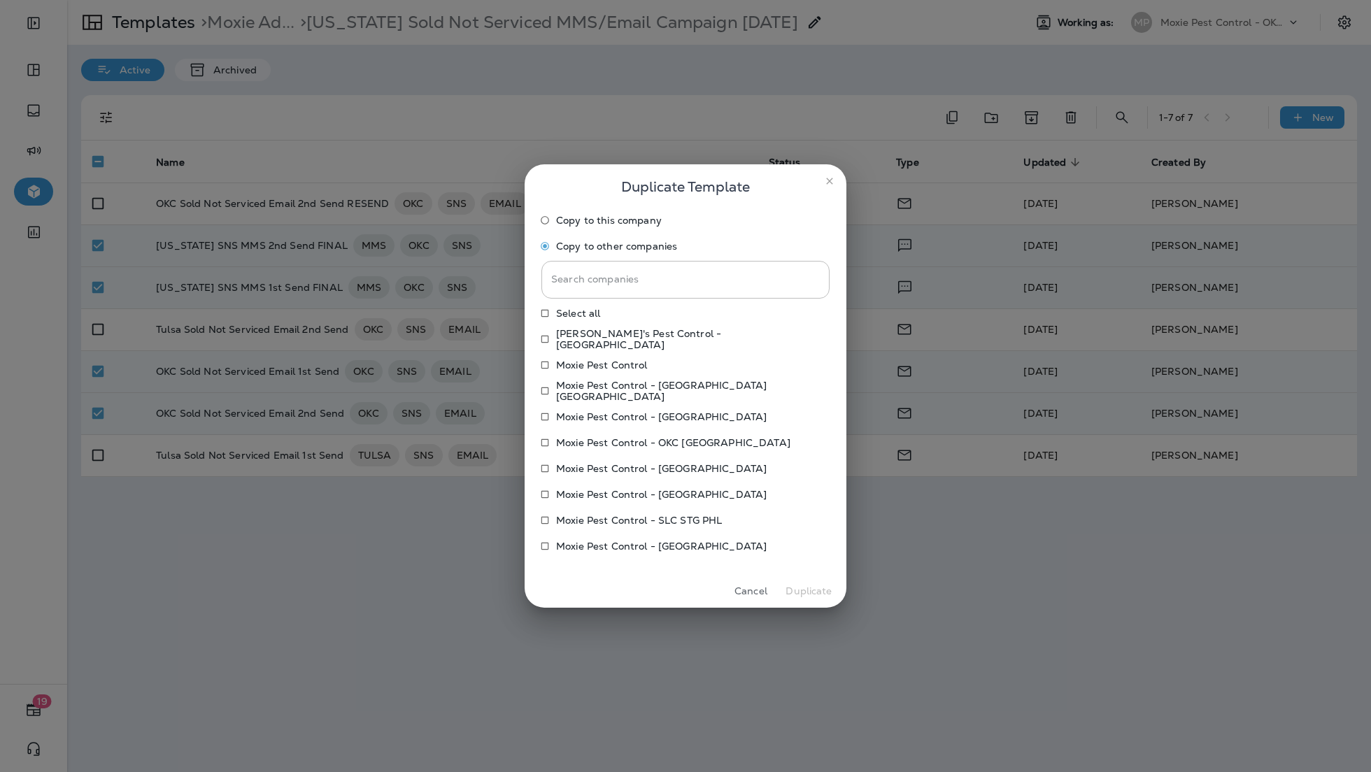
click at [660, 406] on label "Moxie Pest Control - [GEOGRAPHIC_DATA]" at bounding box center [676, 417] width 285 height 22
click at [803, 596] on button "Duplicate" at bounding box center [809, 591] width 52 height 22
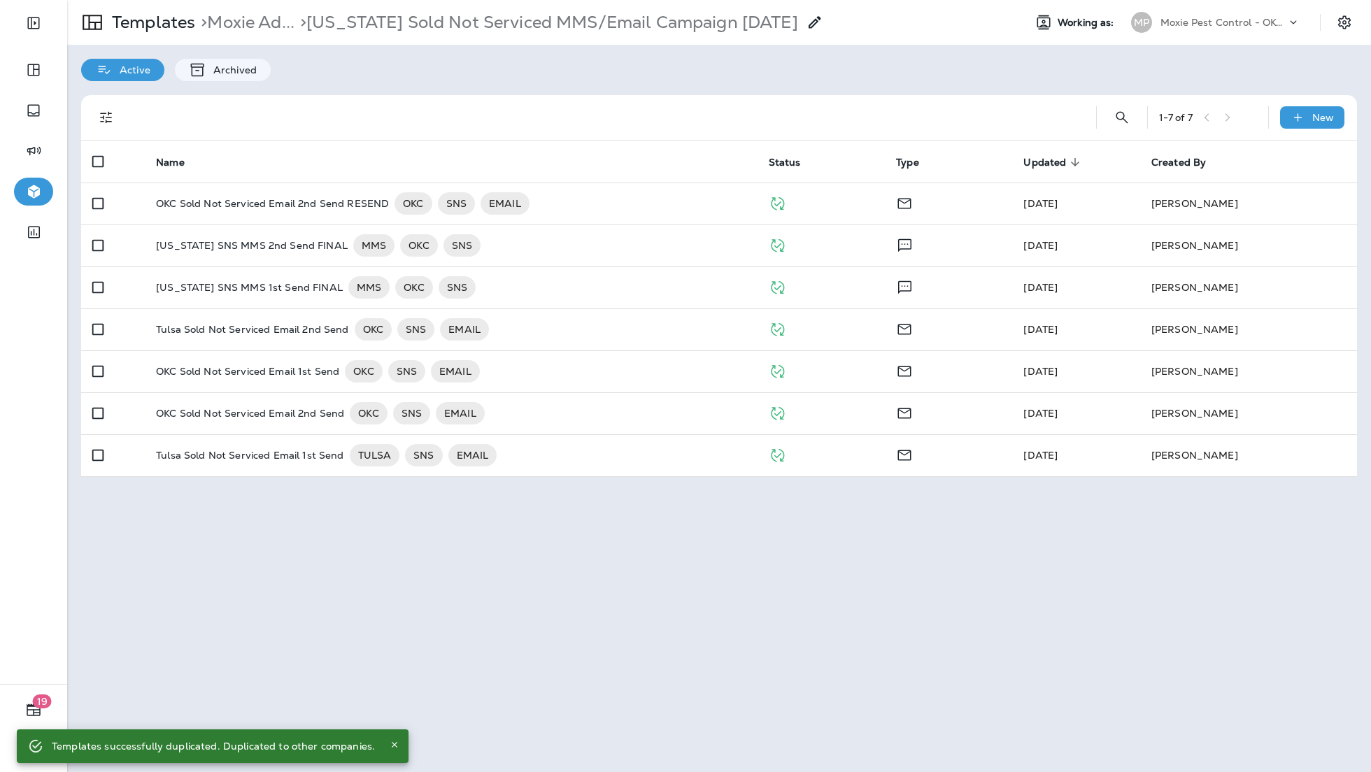
click at [1185, 28] on div "Moxie Pest Control - OKC [GEOGRAPHIC_DATA]" at bounding box center [1223, 22] width 126 height 21
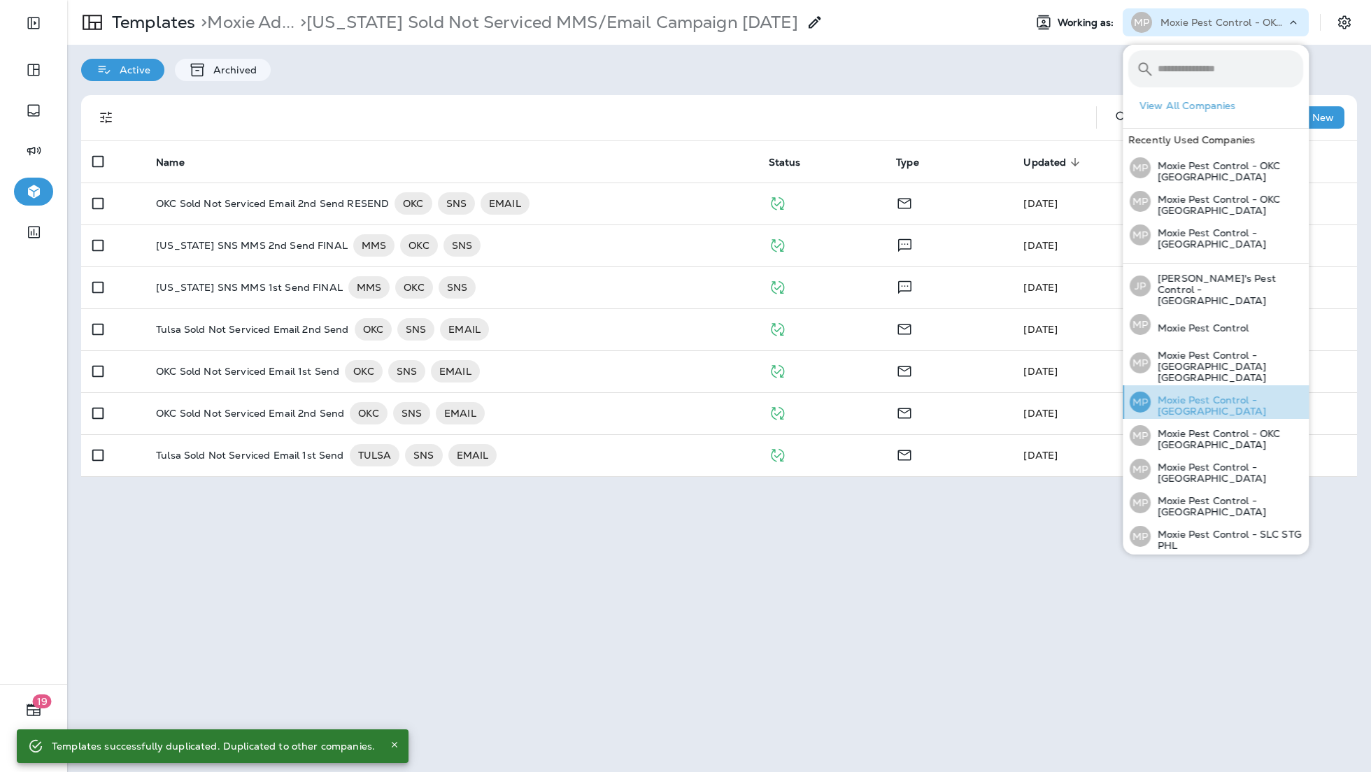
click at [1198, 394] on p "Moxie Pest Control - [GEOGRAPHIC_DATA]" at bounding box center [1226, 405] width 152 height 22
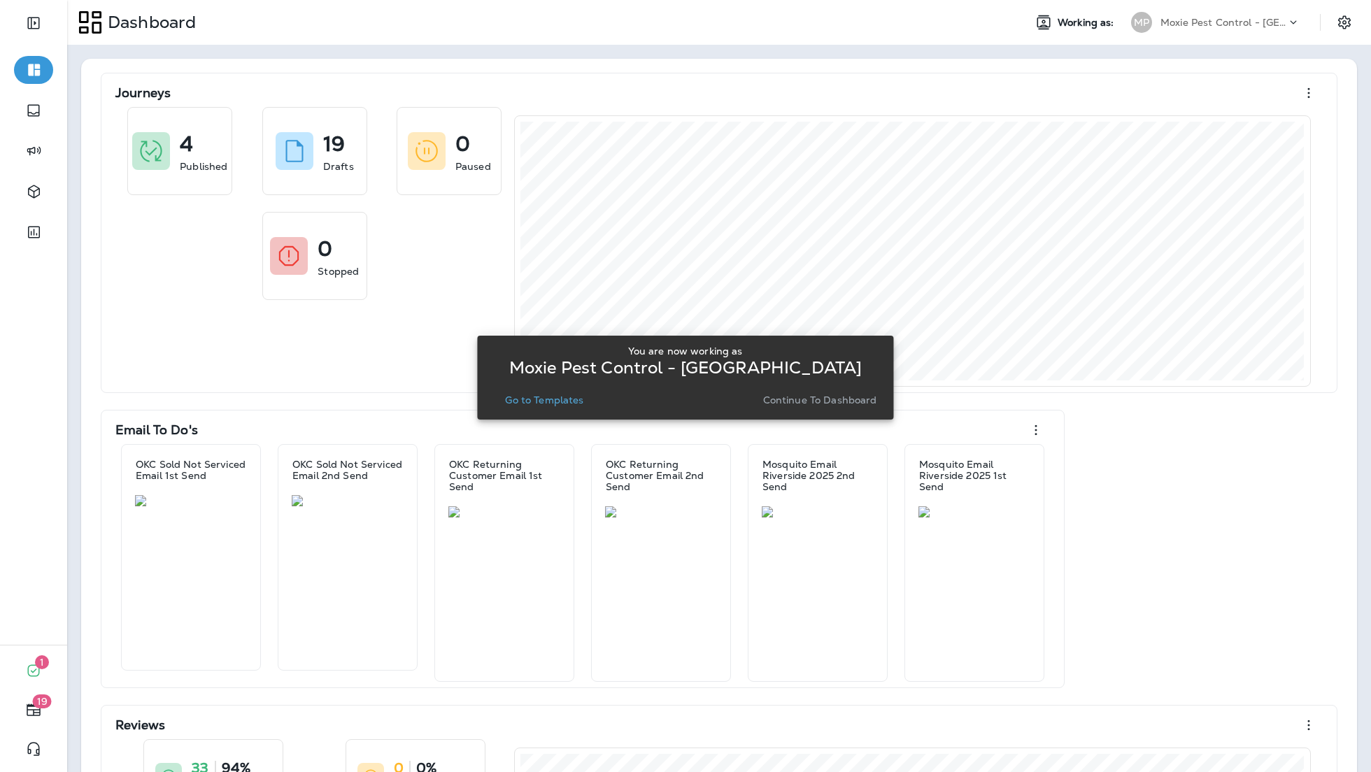
click at [563, 408] on button "Go to Templates" at bounding box center [544, 400] width 90 height 20
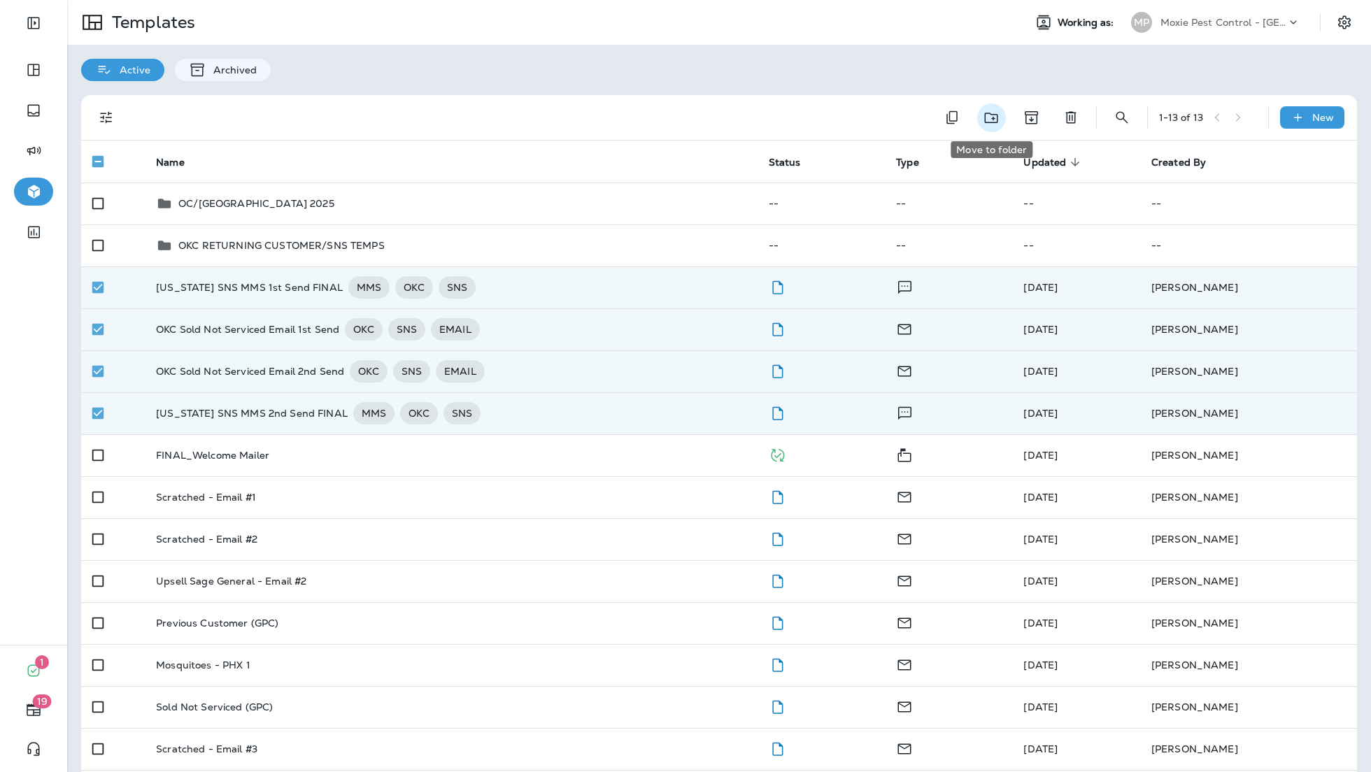
click at [996, 117] on icon "Move to folder" at bounding box center [990, 118] width 13 height 10
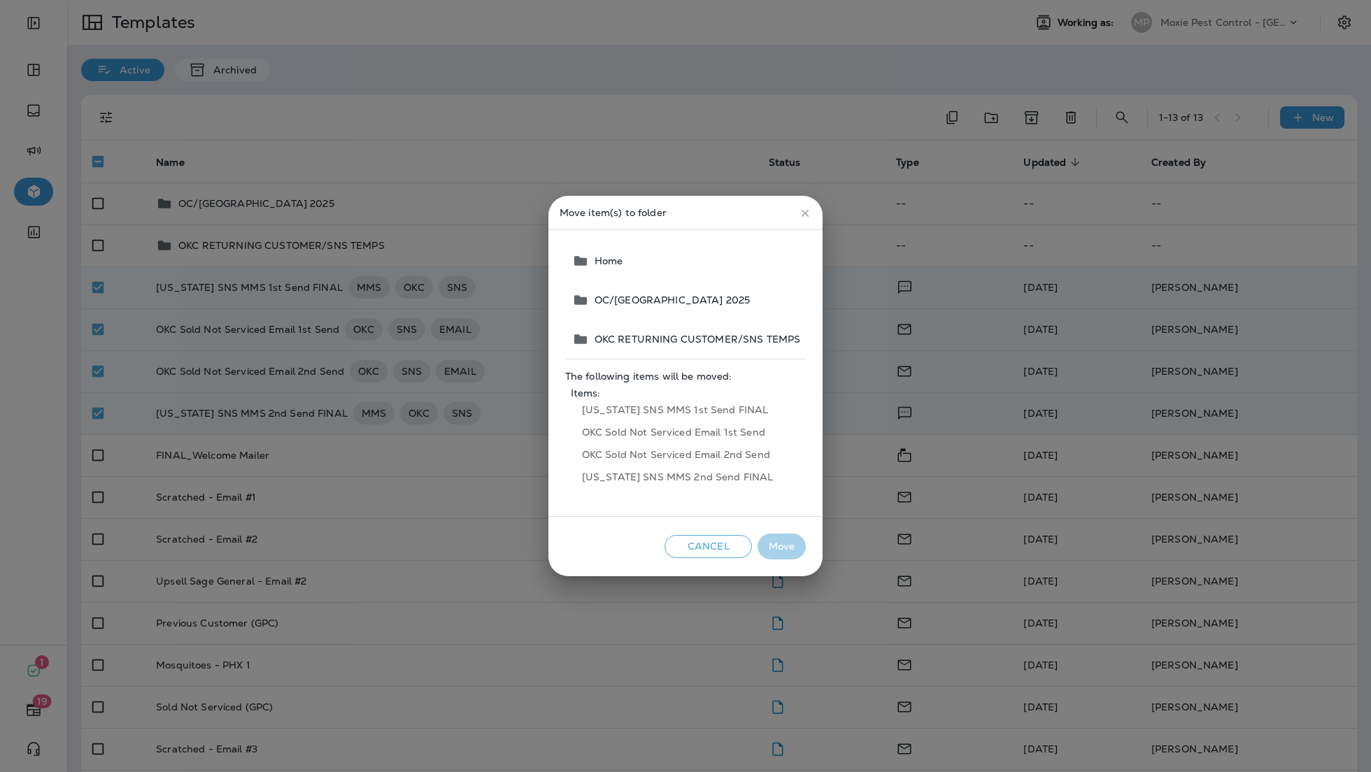
click at [764, 334] on span "OKC RETURNING CUSTOMER/SNS TEMPS" at bounding box center [694, 339] width 211 height 11
click at [783, 550] on button "Move" at bounding box center [781, 547] width 48 height 26
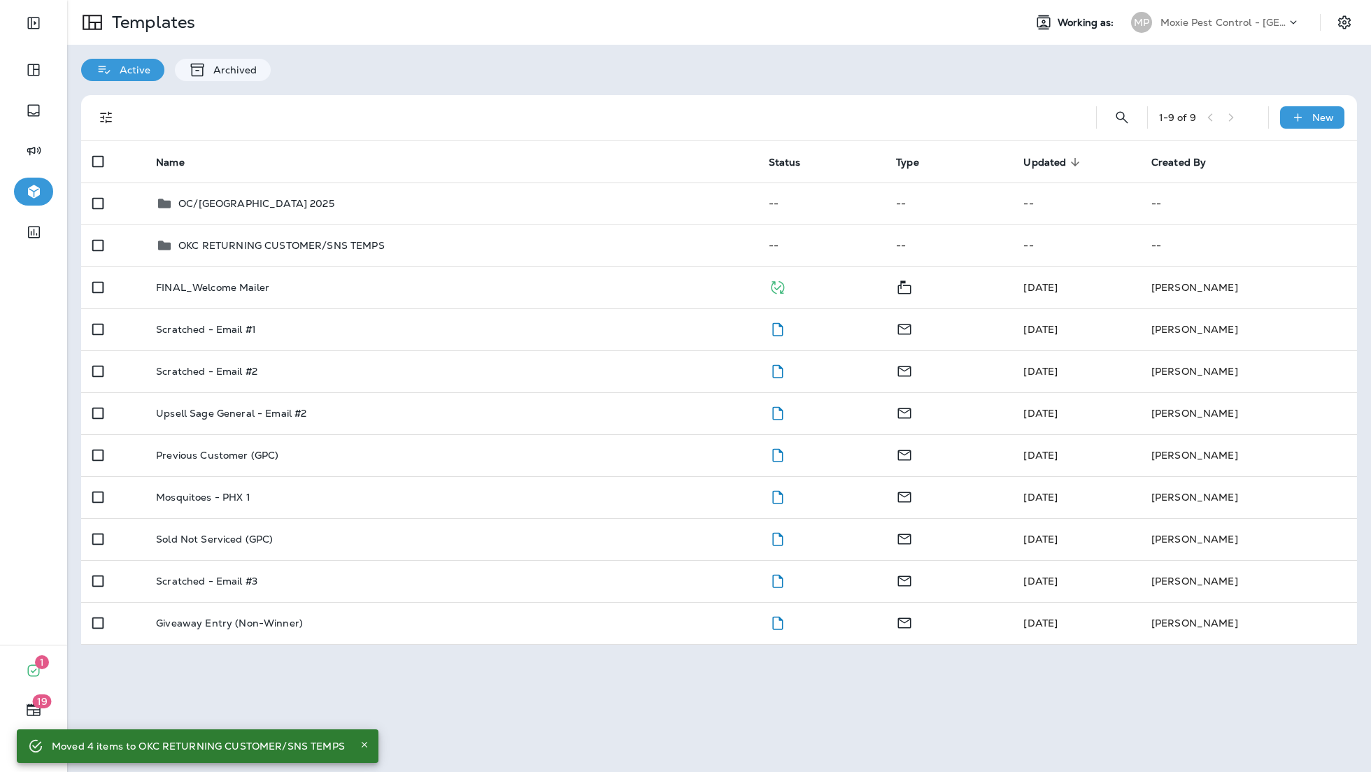
click at [733, 76] on div "Active Archived" at bounding box center [718, 63] width 1303 height 36
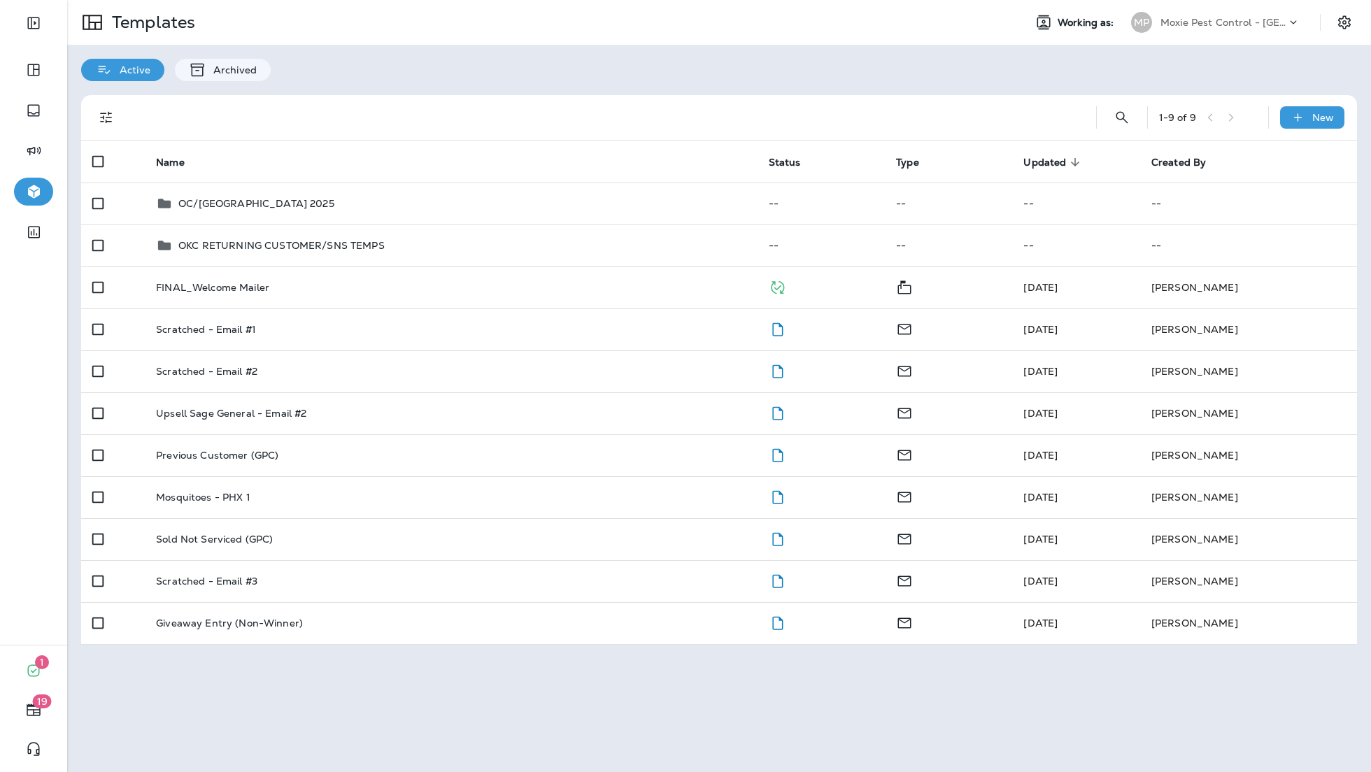
click at [733, 76] on div "Active Archived" at bounding box center [718, 63] width 1303 height 36
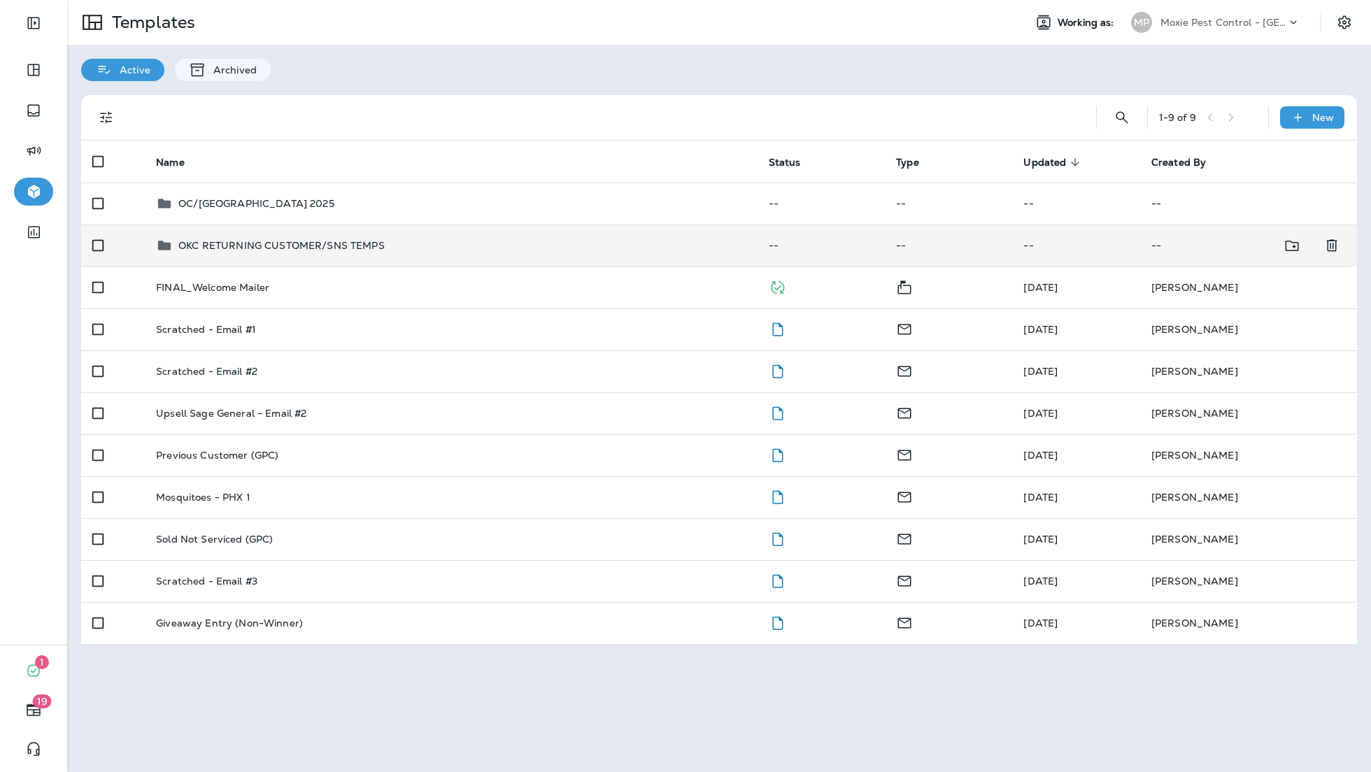
click at [273, 245] on p "OKC RETURNING CUSTOMER/SNS TEMPS" at bounding box center [281, 245] width 206 height 11
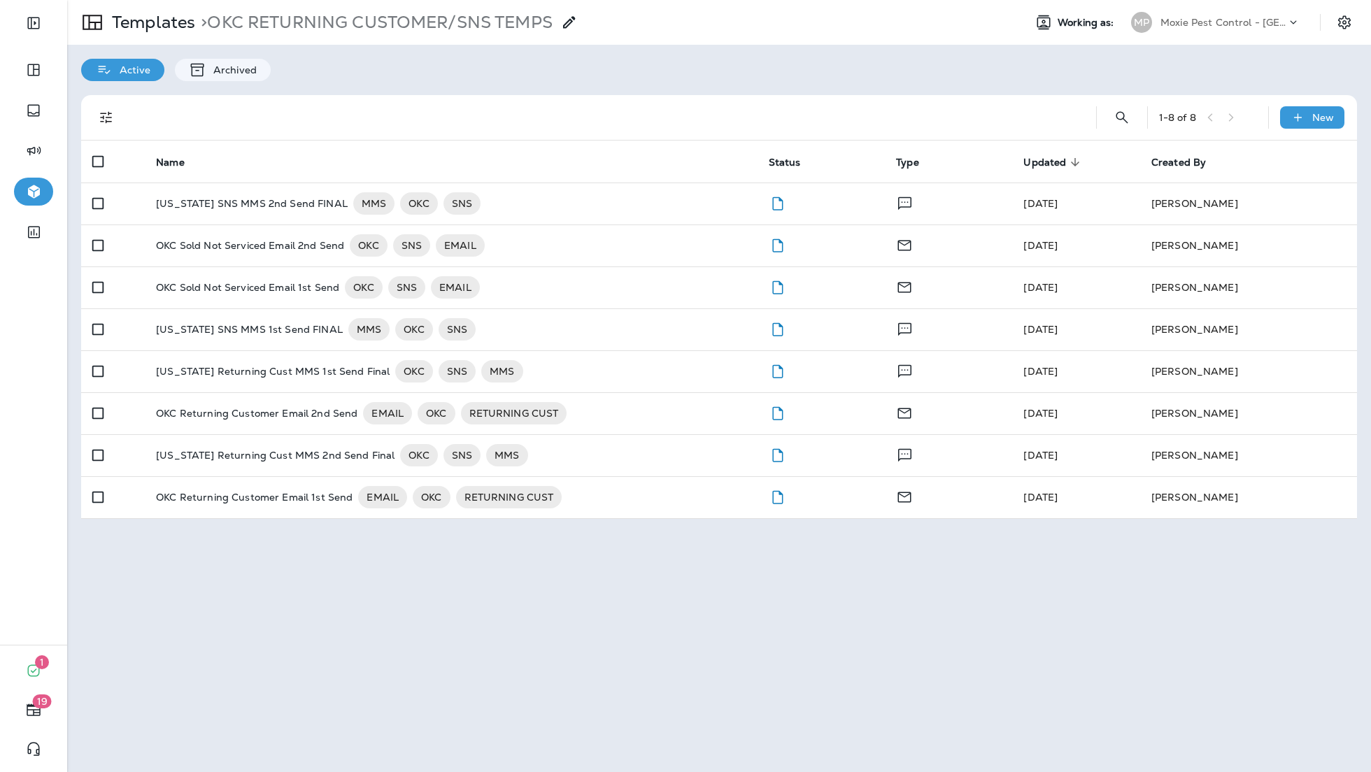
click at [503, 82] on div "1 - 8 of 8 New Name Status Type Updated sorted descending Created By [US_STATE]…" at bounding box center [718, 307] width 1303 height 452
